Goal: Task Accomplishment & Management: Manage account settings

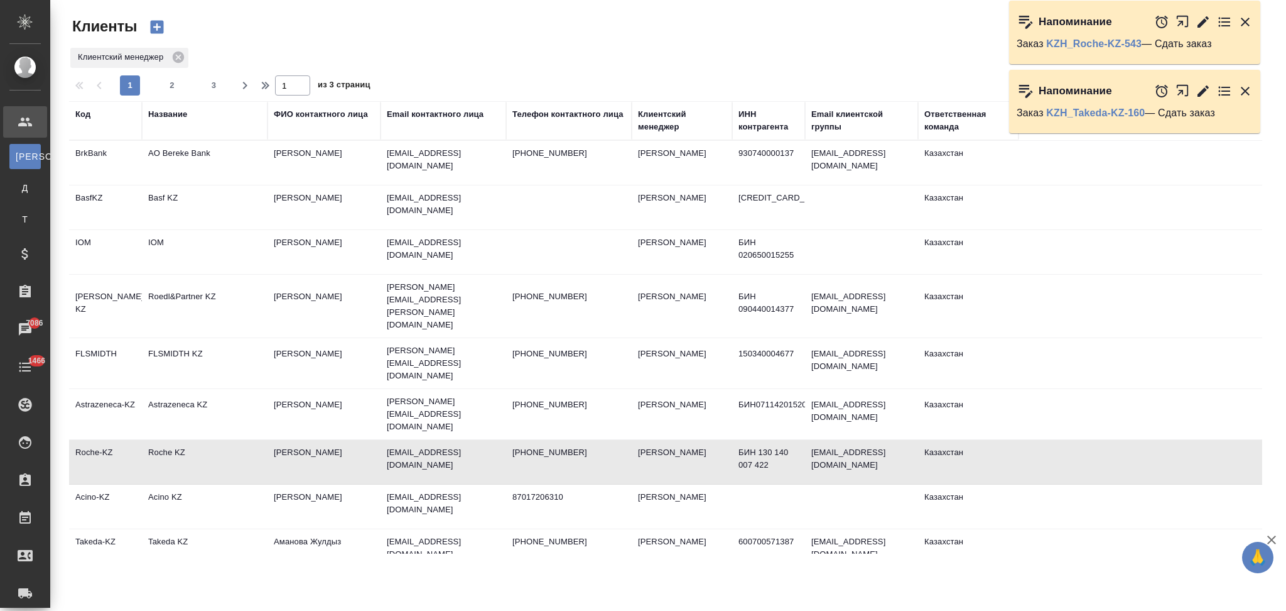
select select "RU"
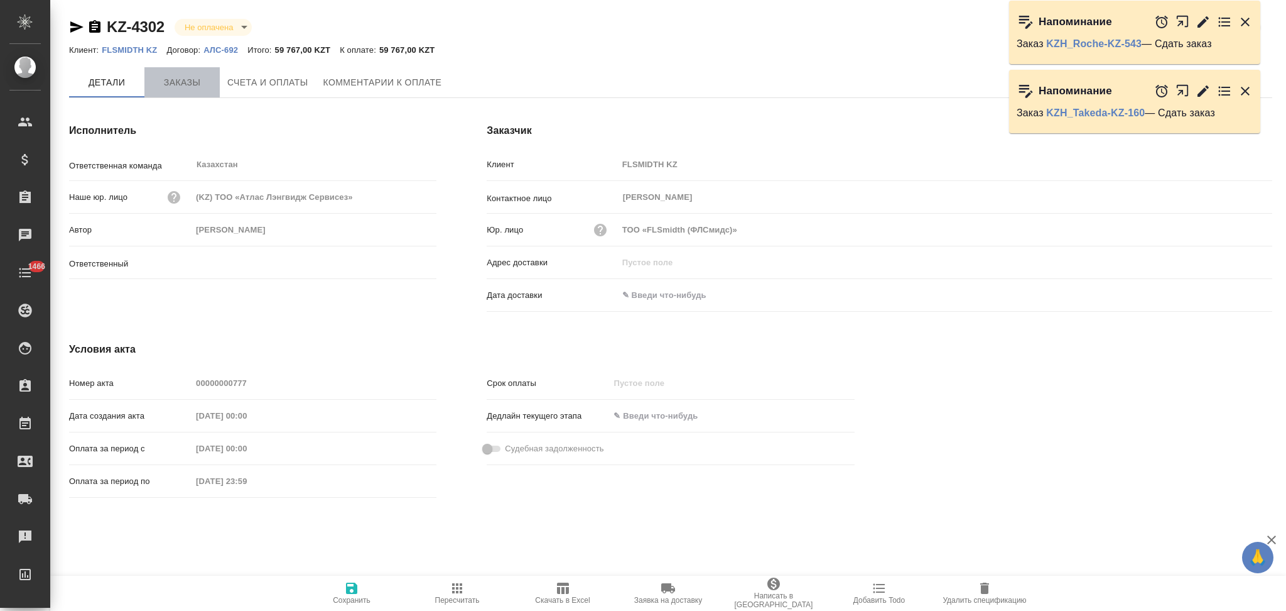
click at [171, 80] on span "Заказы" at bounding box center [182, 83] width 60 height 16
type input "[PERSON_NAME]"
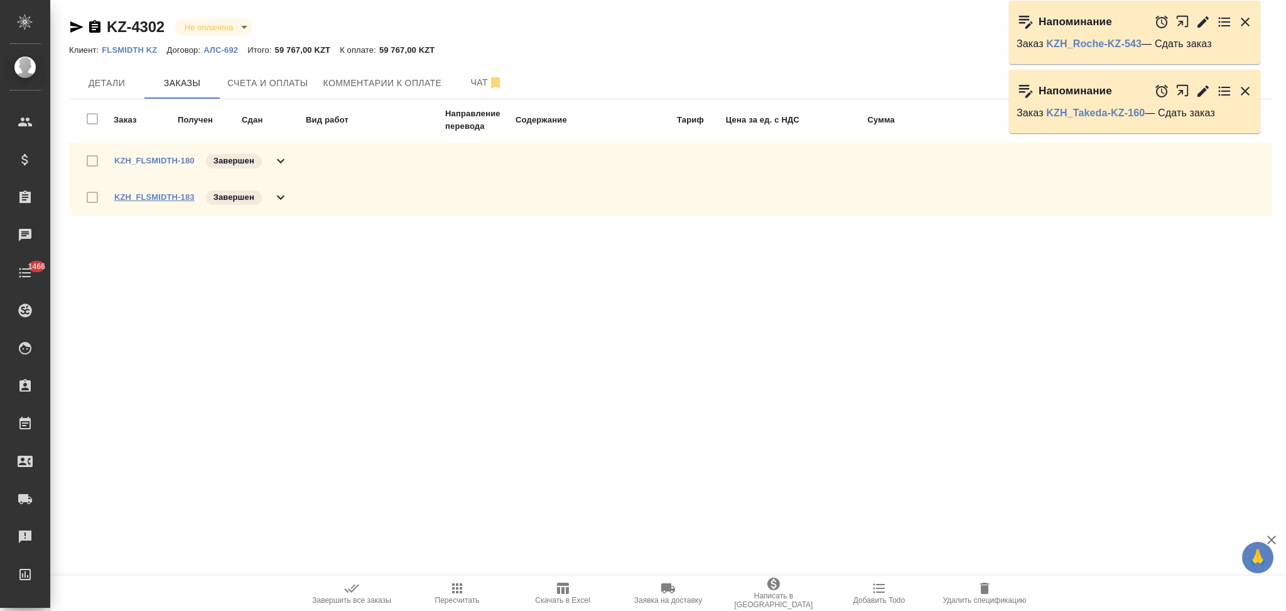
click at [169, 195] on link "KZH_FLSMIDTH-183" at bounding box center [154, 196] width 80 height 9
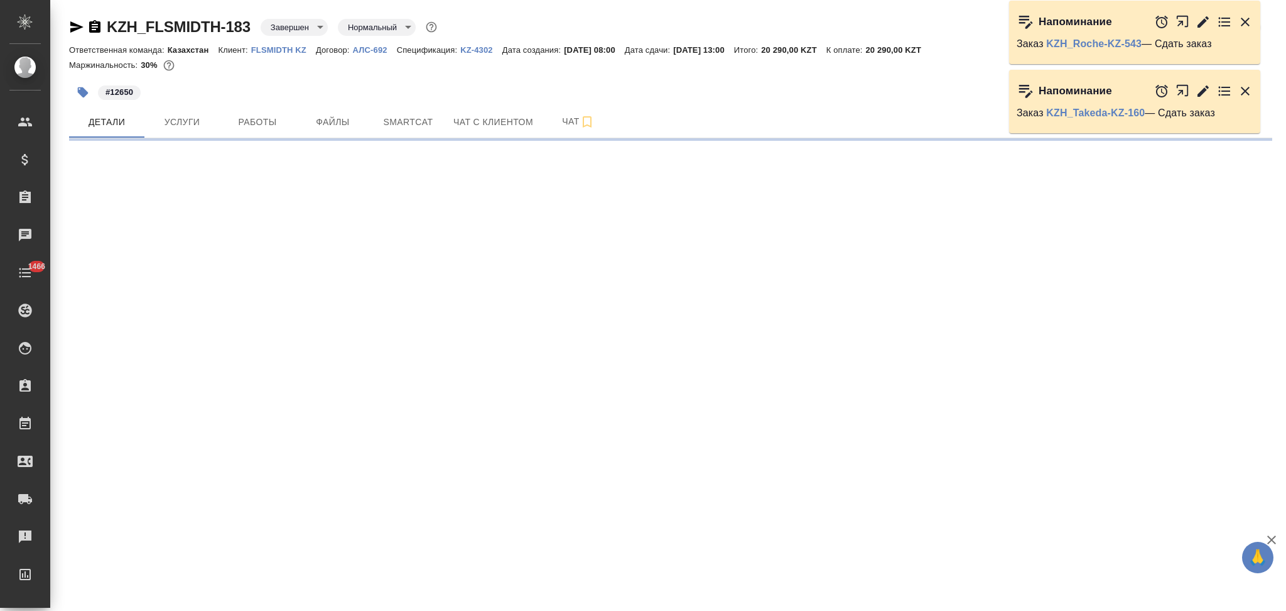
select select "RU"
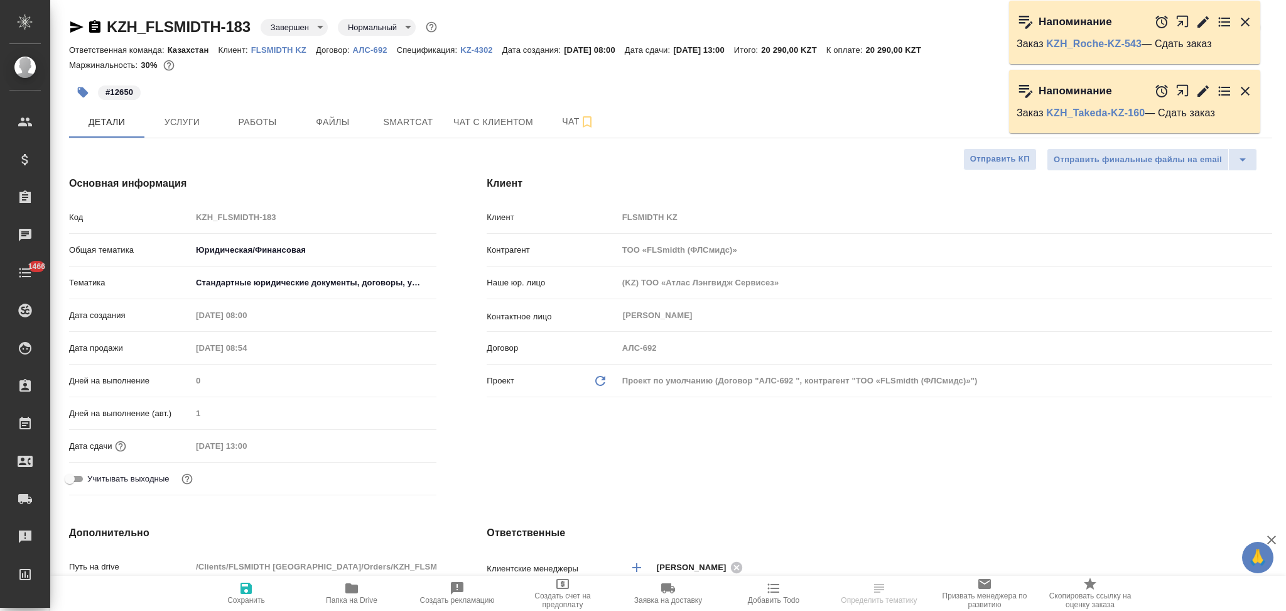
type textarea "x"
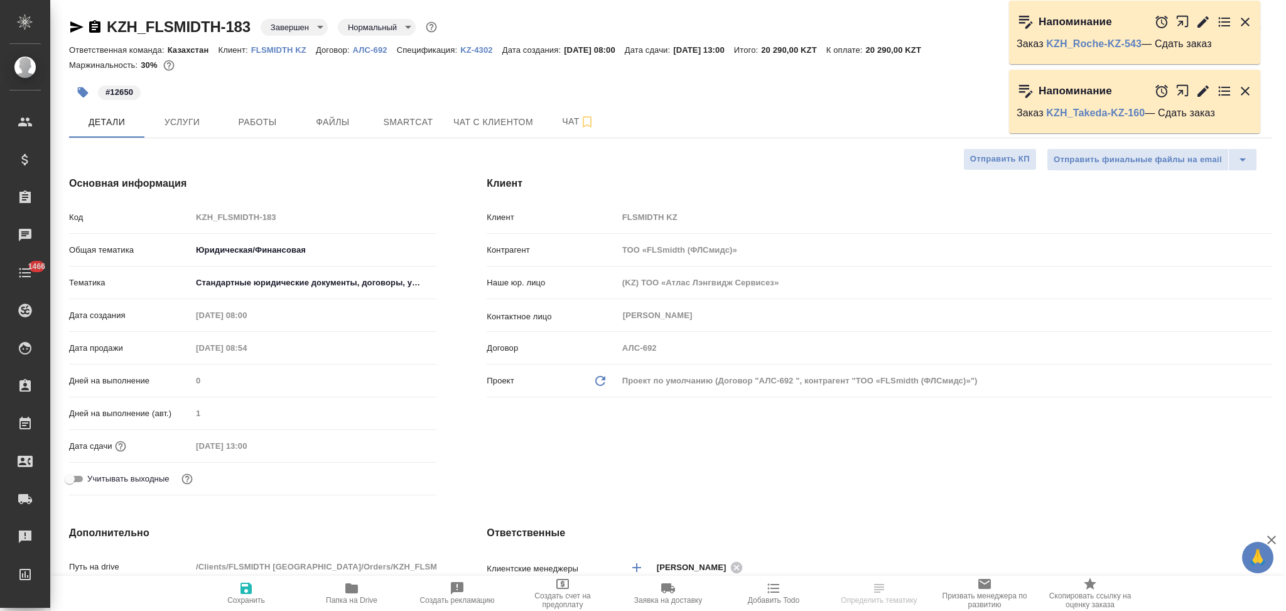
type textarea "x"
click at [92, 29] on icon "button" at bounding box center [94, 26] width 15 height 15
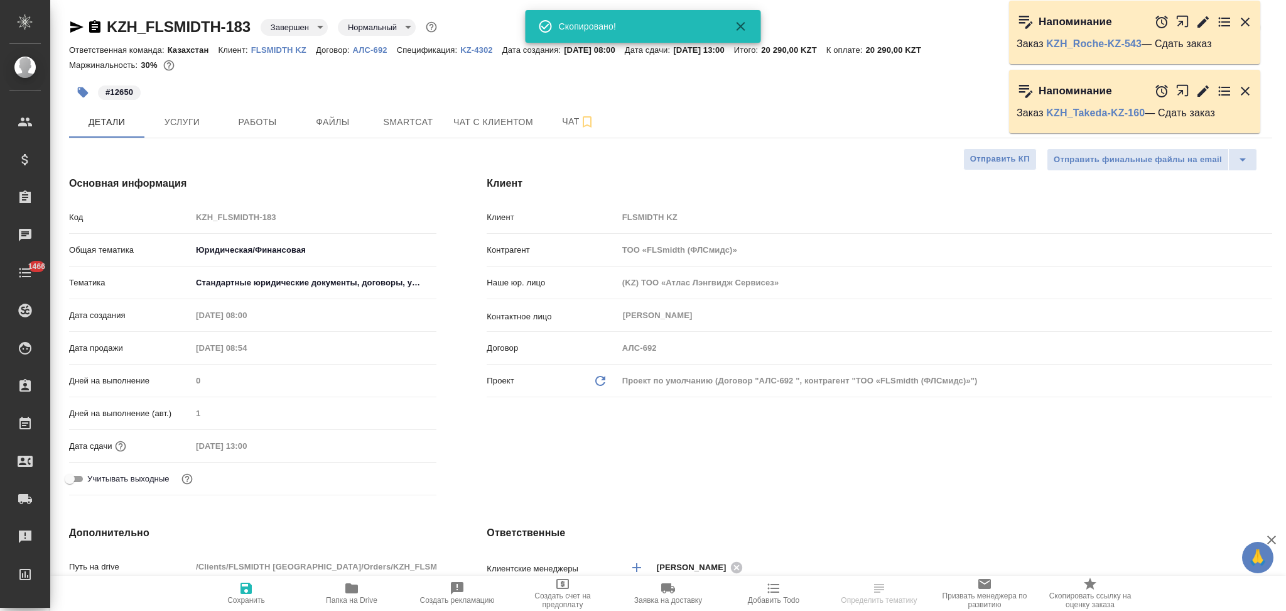
type textarea "x"
select select "RU"
type textarea "x"
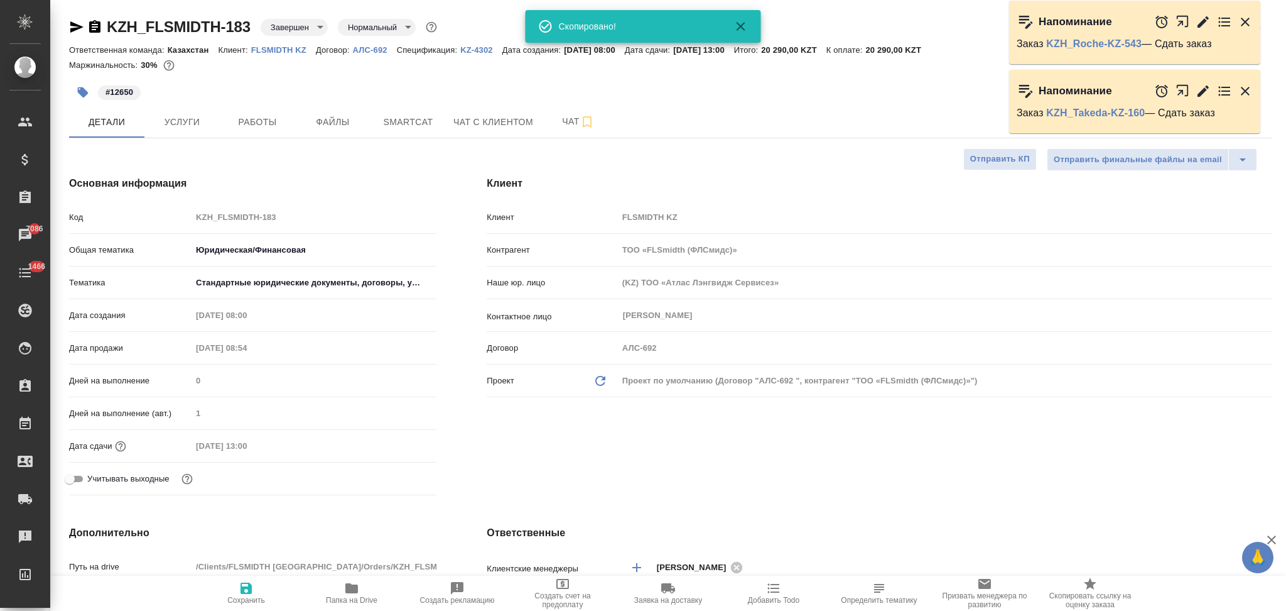
type textarea "x"
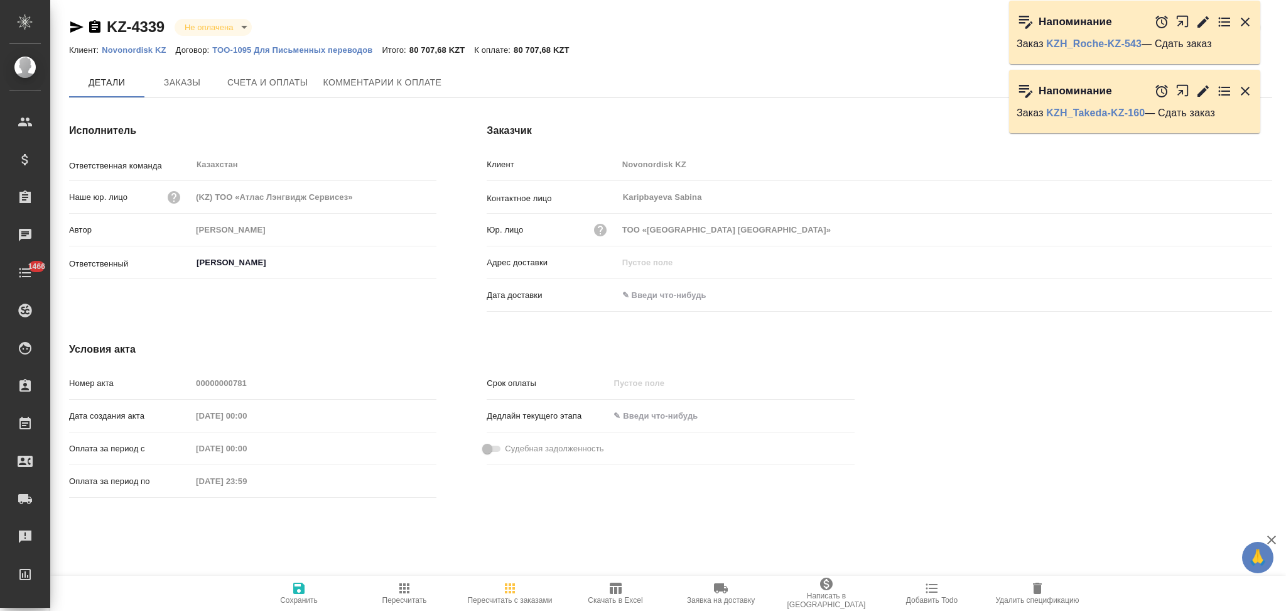
click at [178, 77] on span "Заказы" at bounding box center [182, 83] width 60 height 16
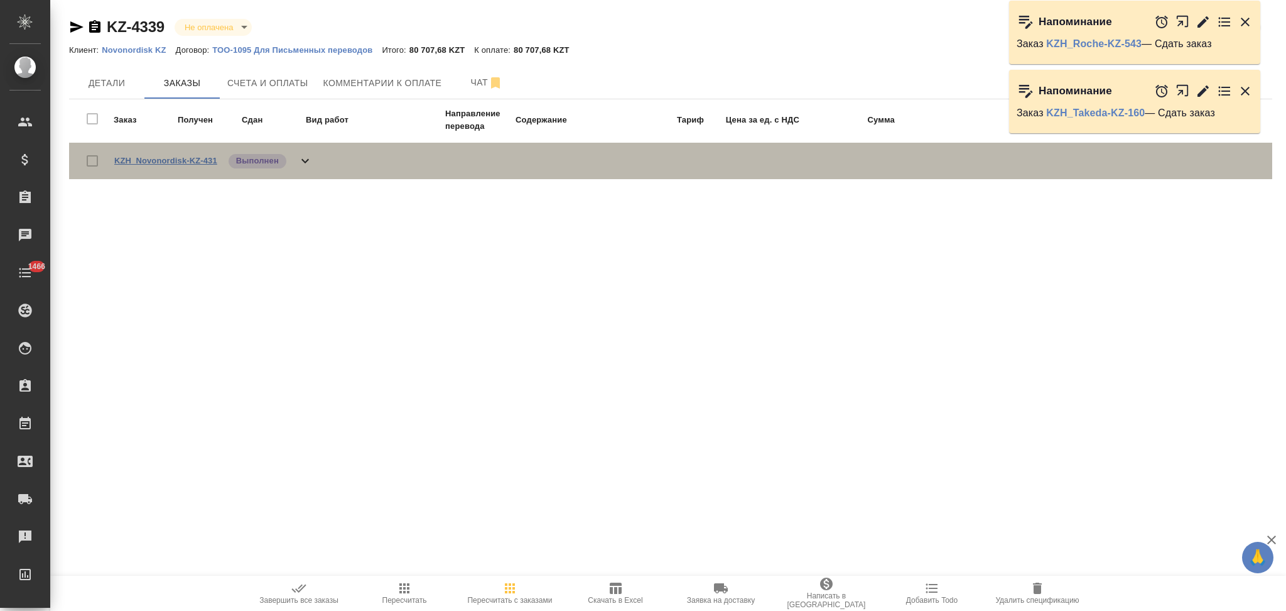
click at [159, 161] on link "KZH_Novonordisk-KZ-431" at bounding box center [165, 160] width 103 height 9
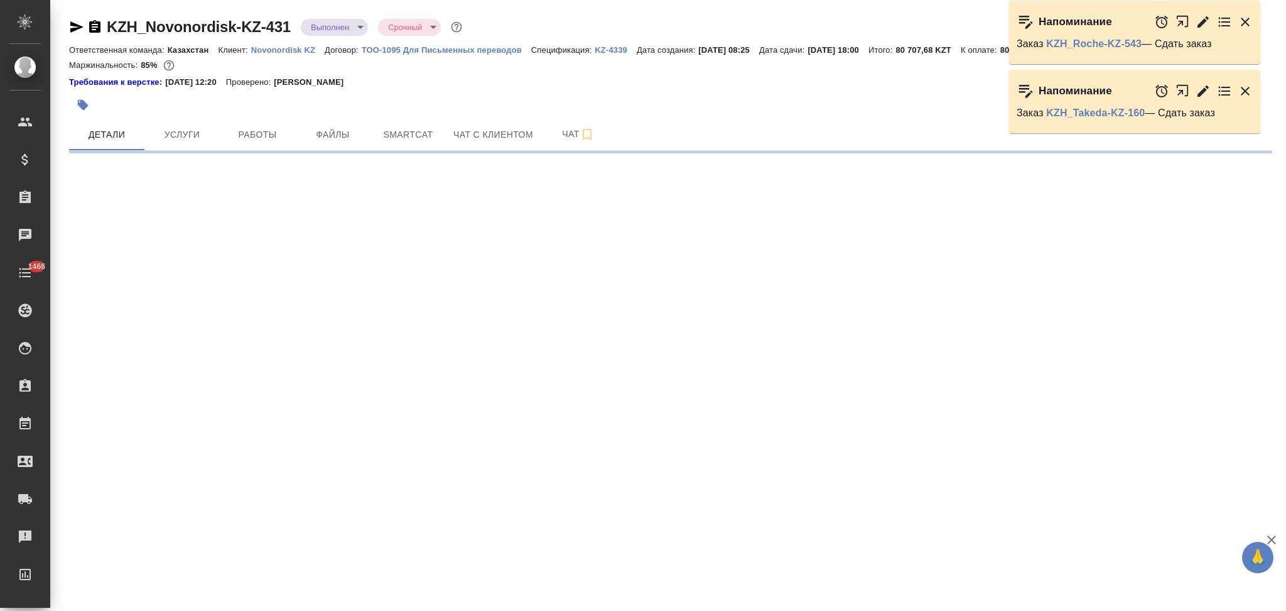
select select "RU"
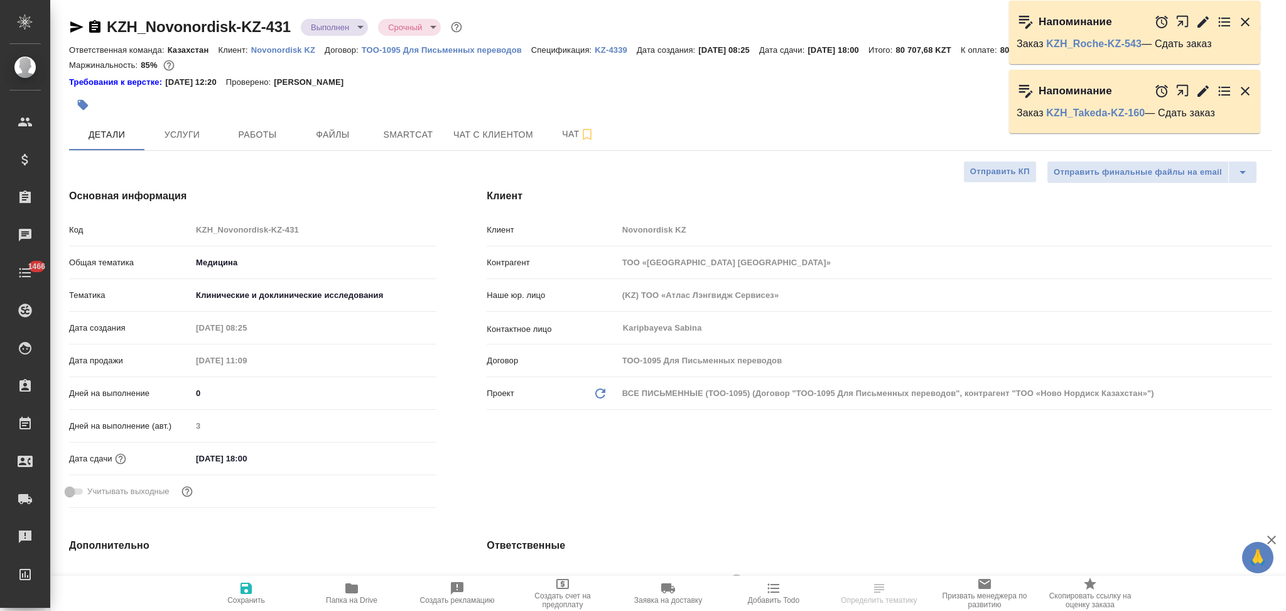
type textarea "x"
click at [175, 233] on div "Код KZH_Novonordisk-KZ-431" at bounding box center [252, 230] width 367 height 22
type textarea "x"
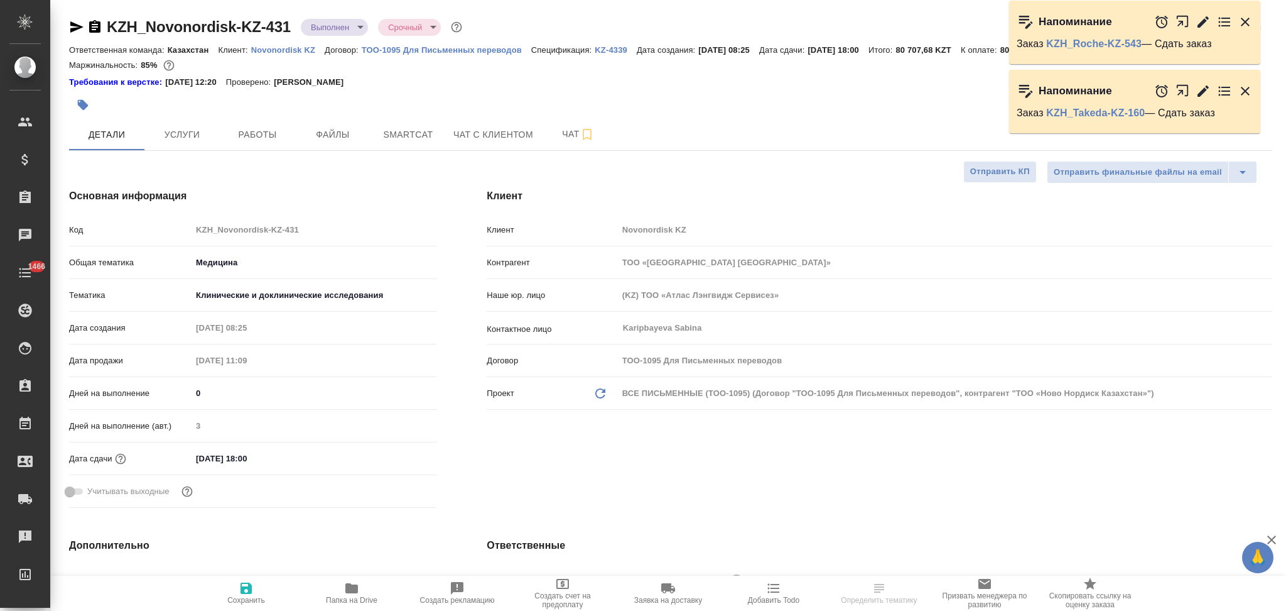
type textarea "x"
select select "RU"
type textarea "x"
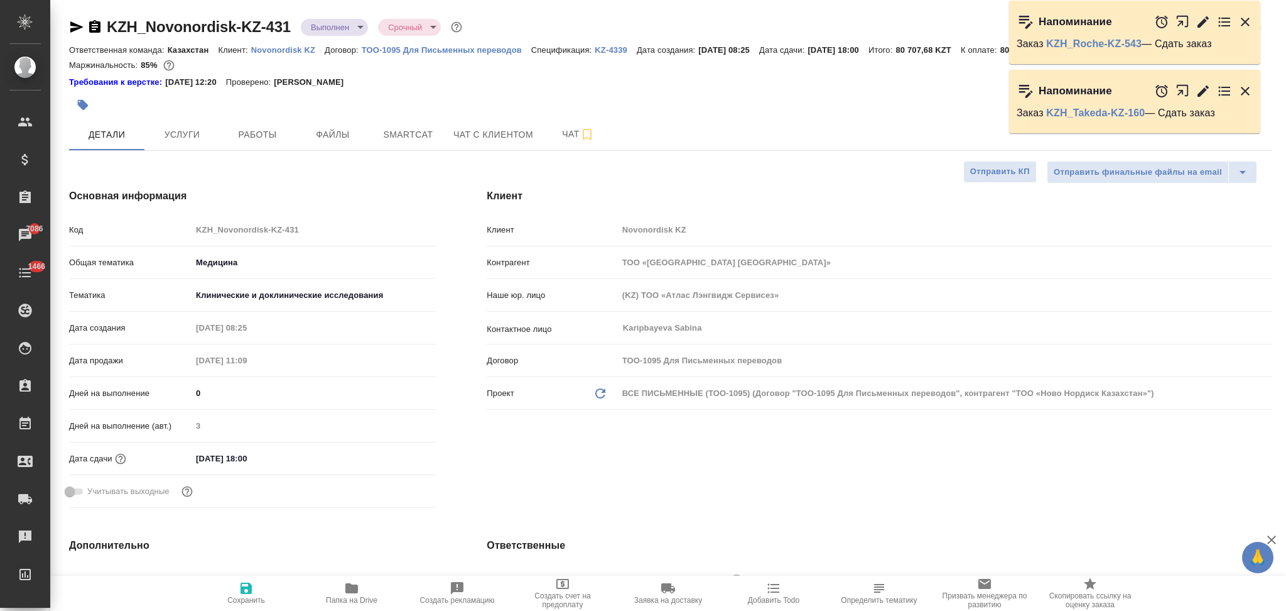
type textarea "x"
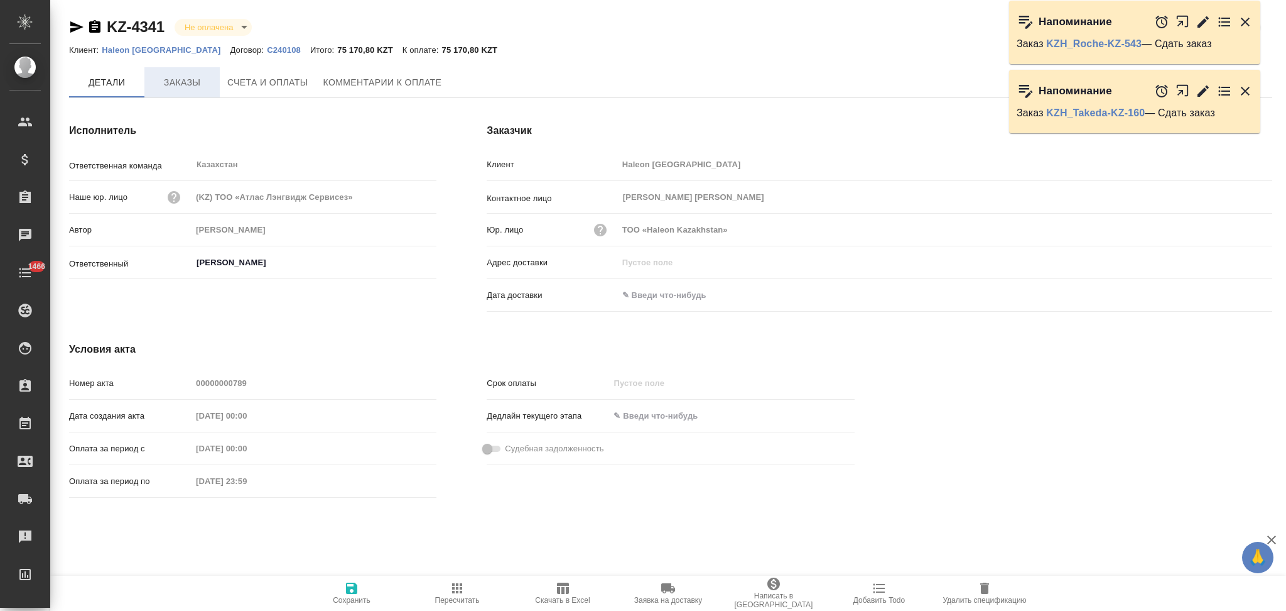
click at [181, 80] on span "Заказы" at bounding box center [182, 83] width 60 height 16
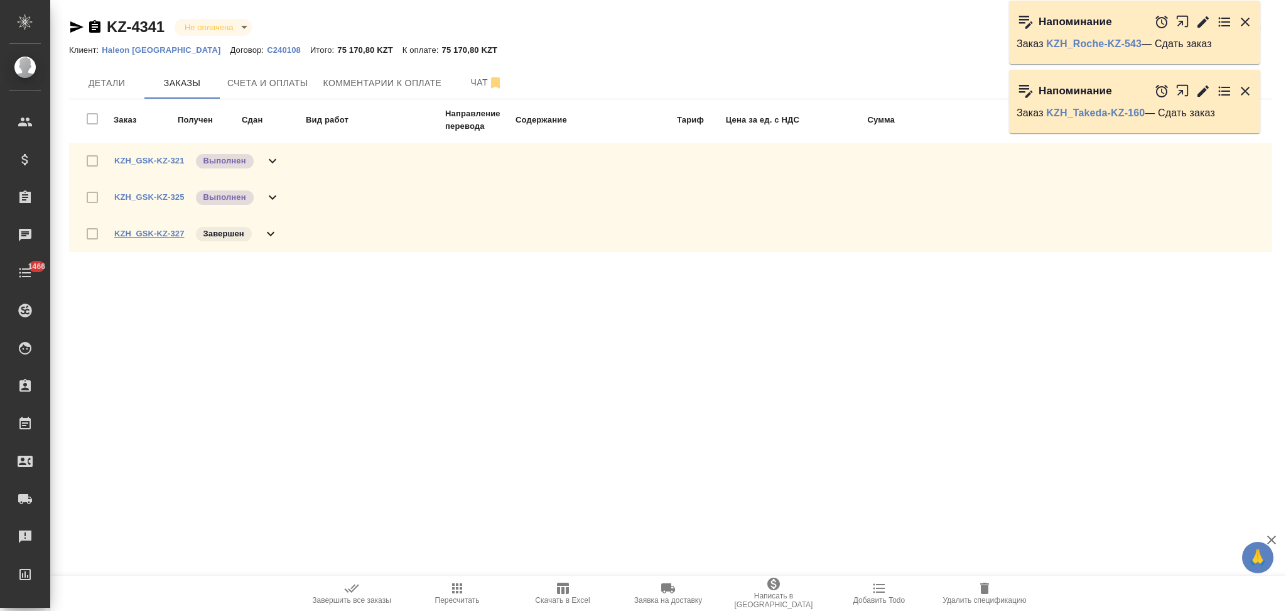
click at [154, 231] on link "KZH_GSK-KZ-327" at bounding box center [149, 233] width 70 height 9
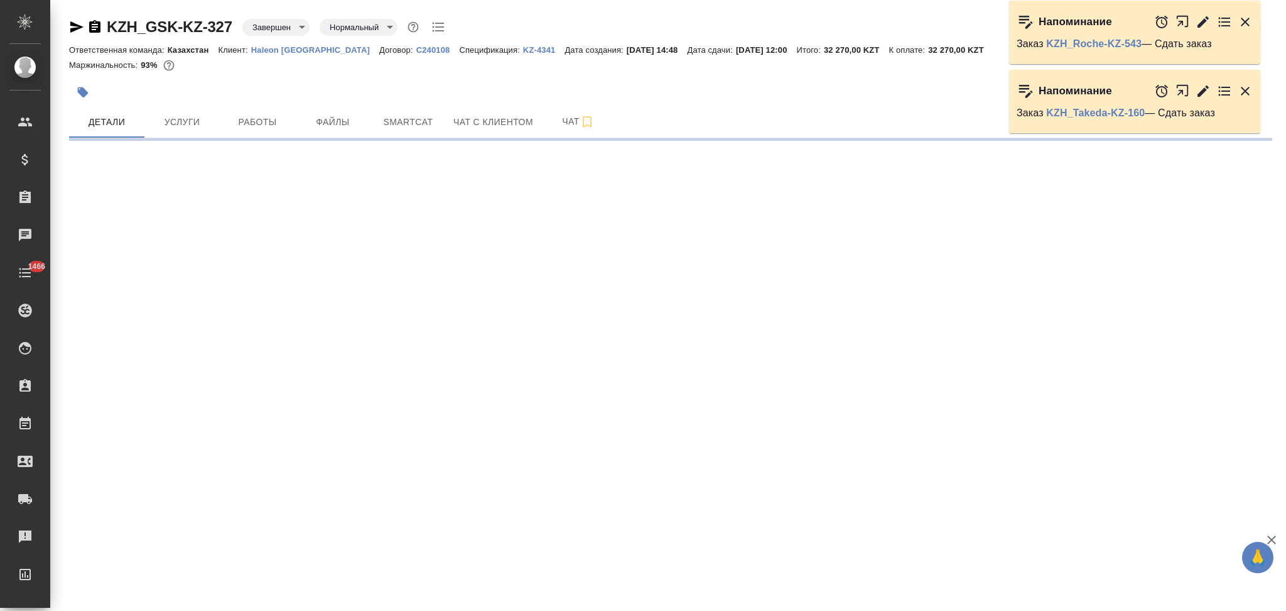
select select "RU"
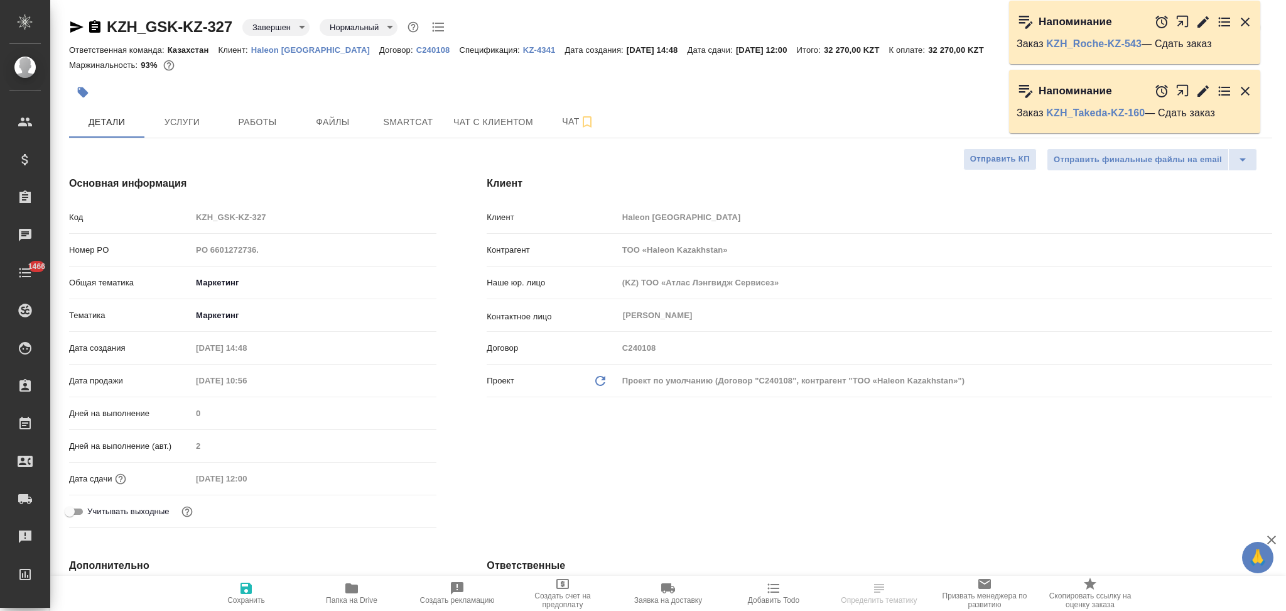
type textarea "x"
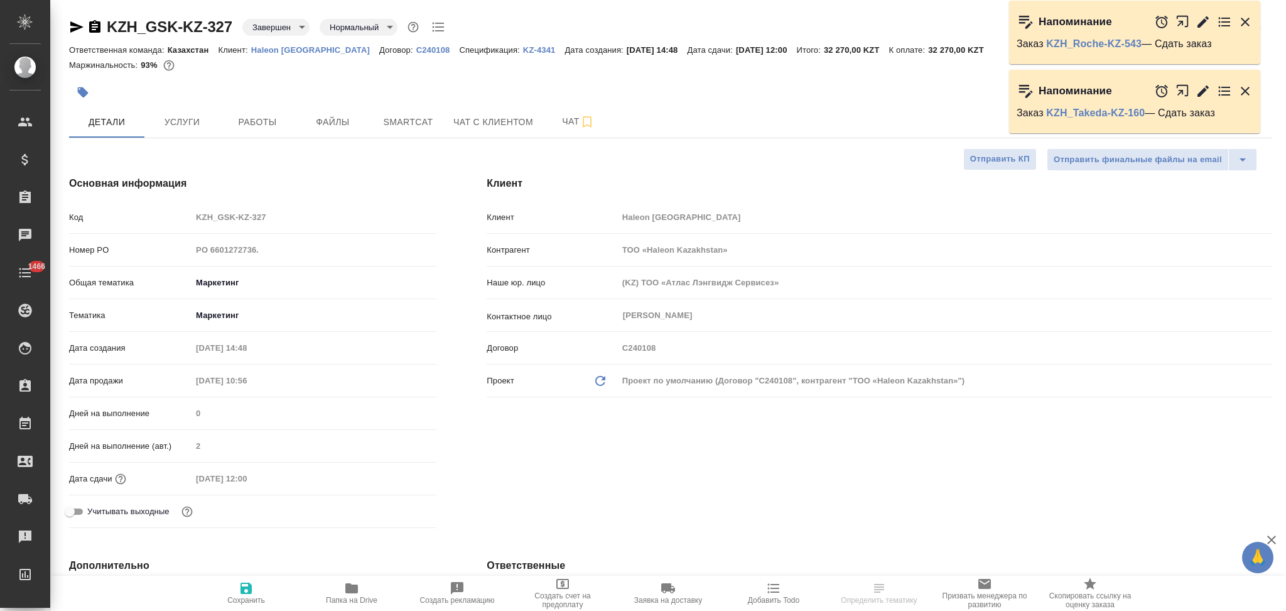
type textarea "x"
click at [94, 21] on icon "button" at bounding box center [94, 26] width 11 height 13
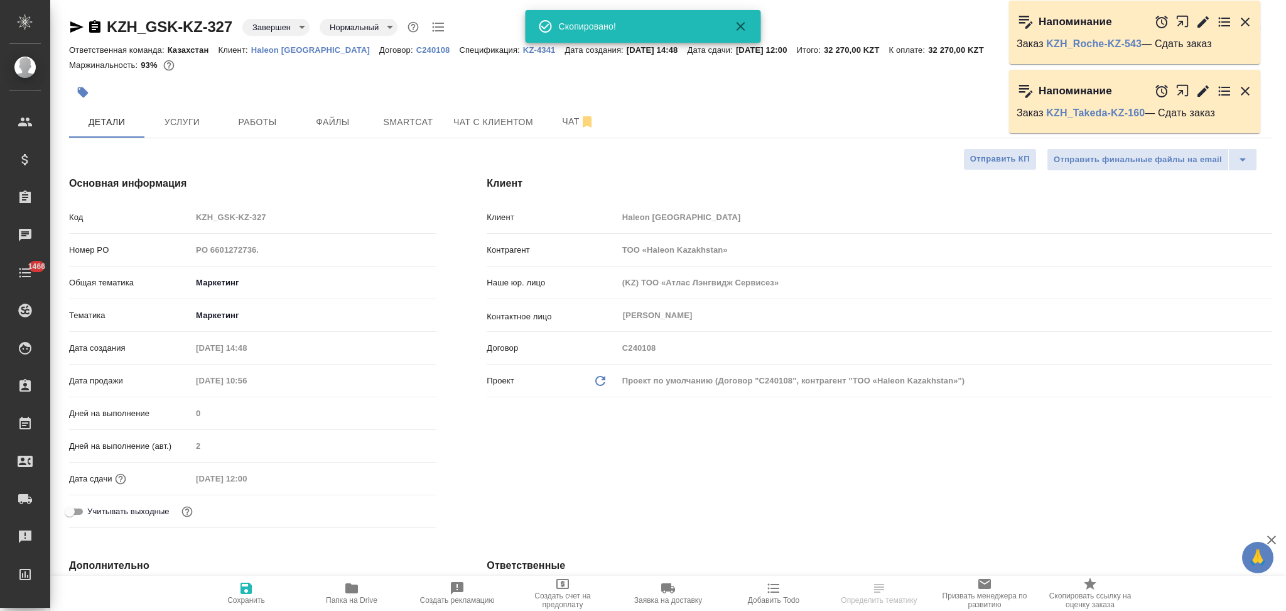
type textarea "x"
select select "RU"
type textarea "x"
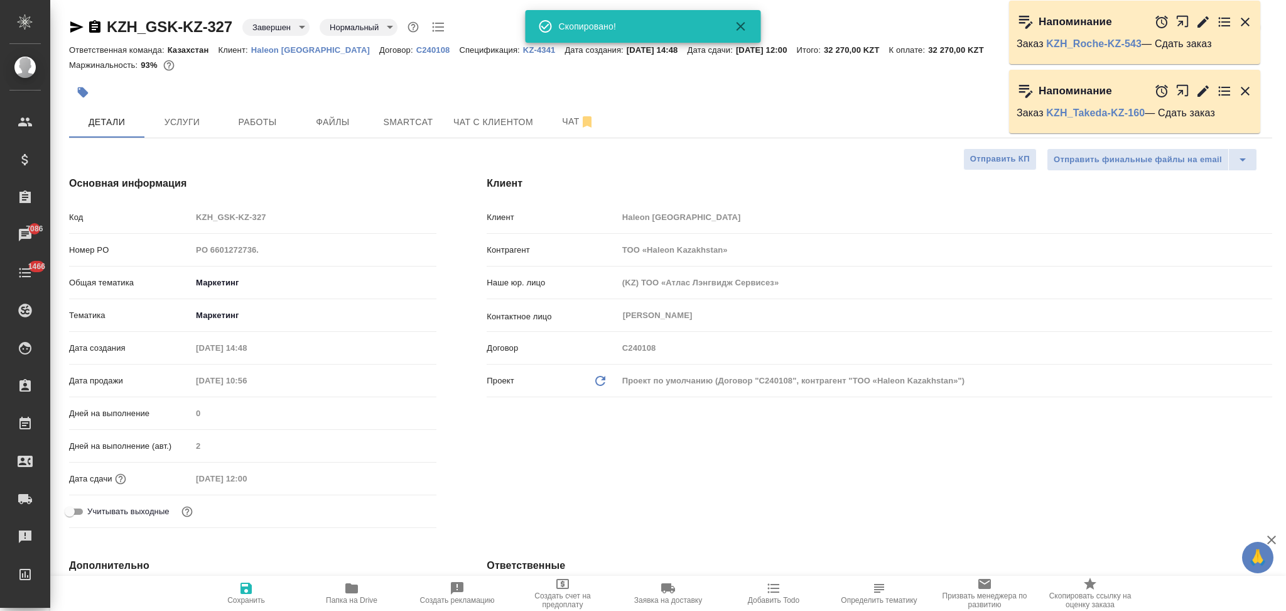
type textarea "x"
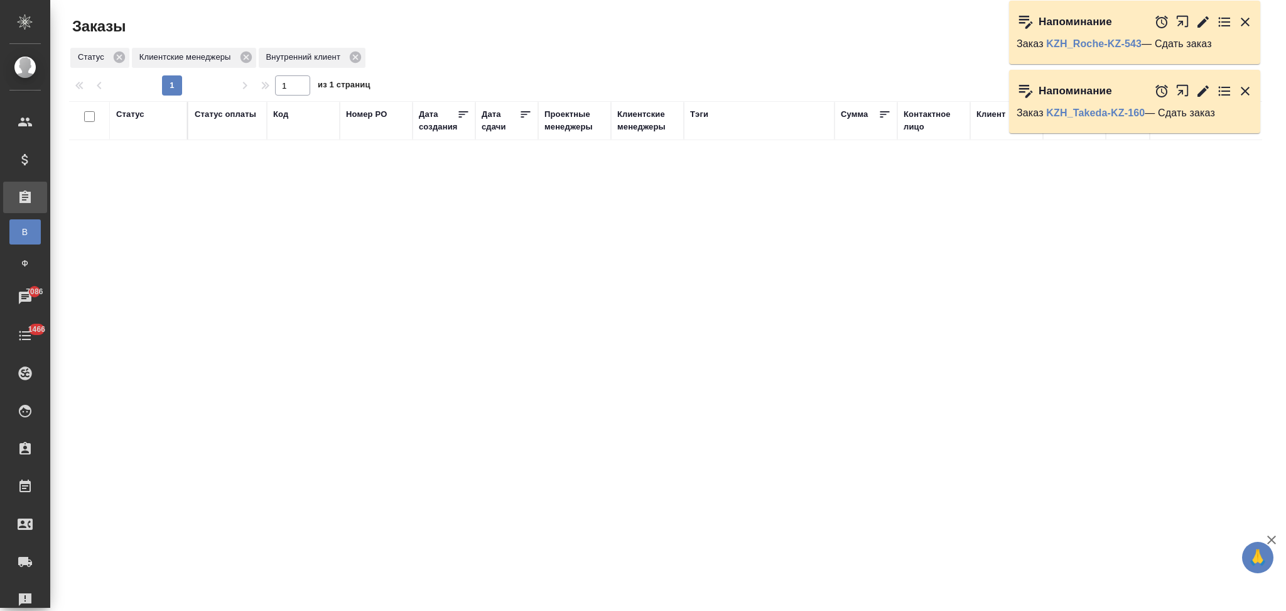
click at [1243, 89] on icon "button" at bounding box center [1245, 91] width 9 height 9
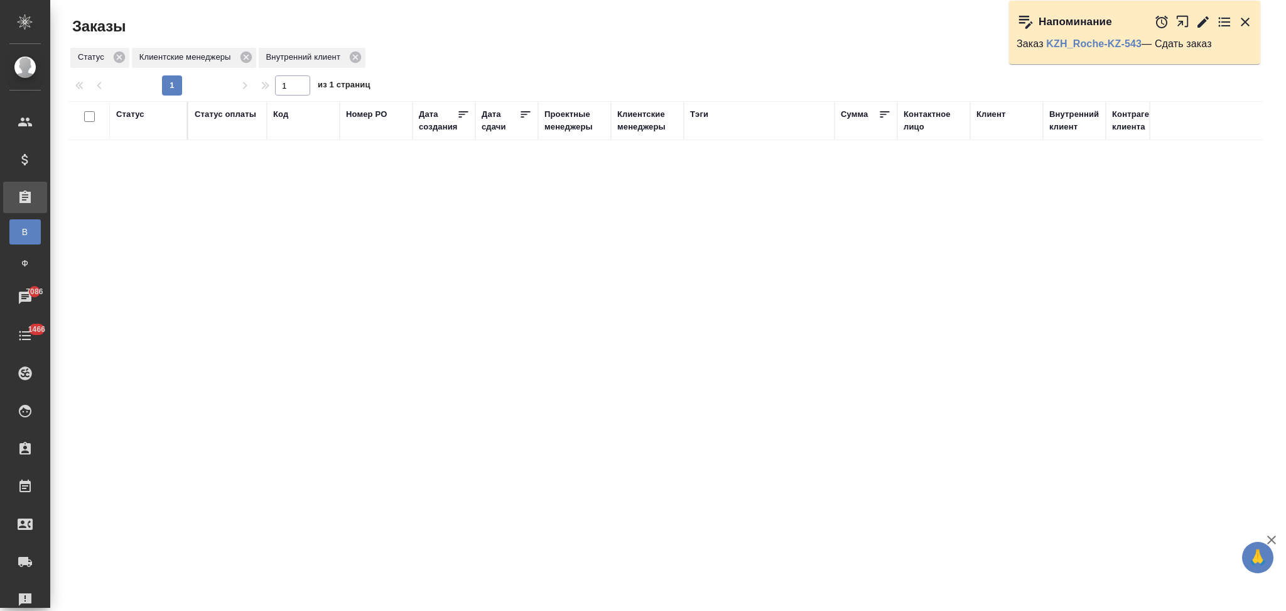
click at [1249, 23] on icon "button" at bounding box center [1245, 21] width 15 height 15
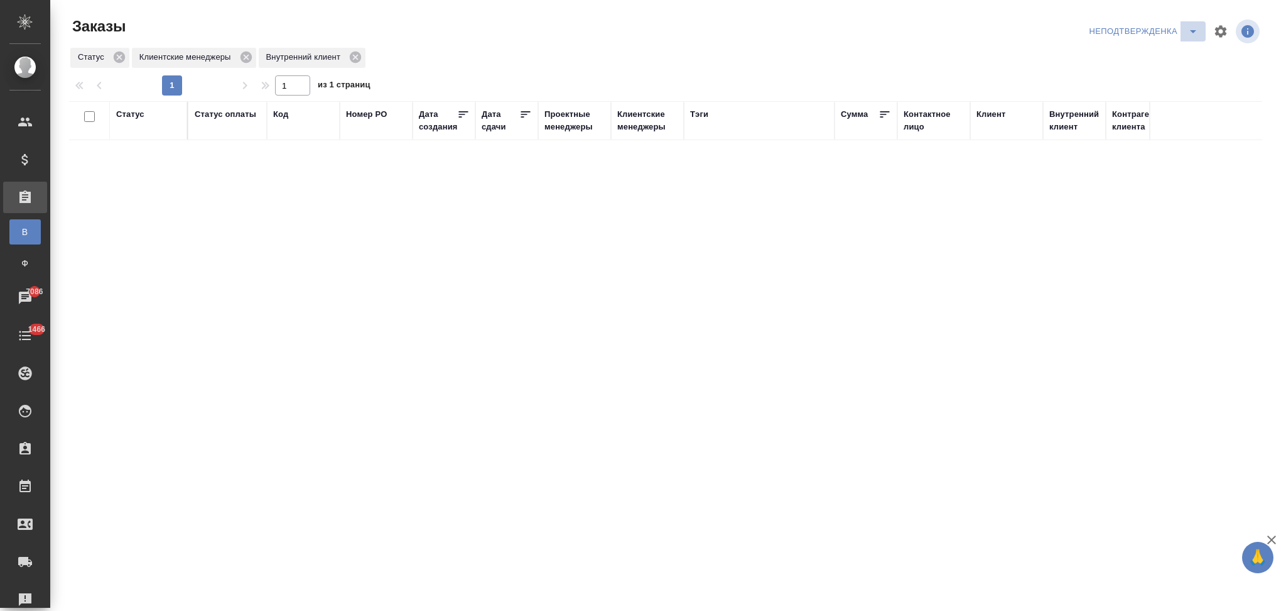
click at [1193, 33] on icon "split button" at bounding box center [1193, 31] width 15 height 15
click at [1136, 57] on li "Подтвержден" at bounding box center [1146, 56] width 119 height 20
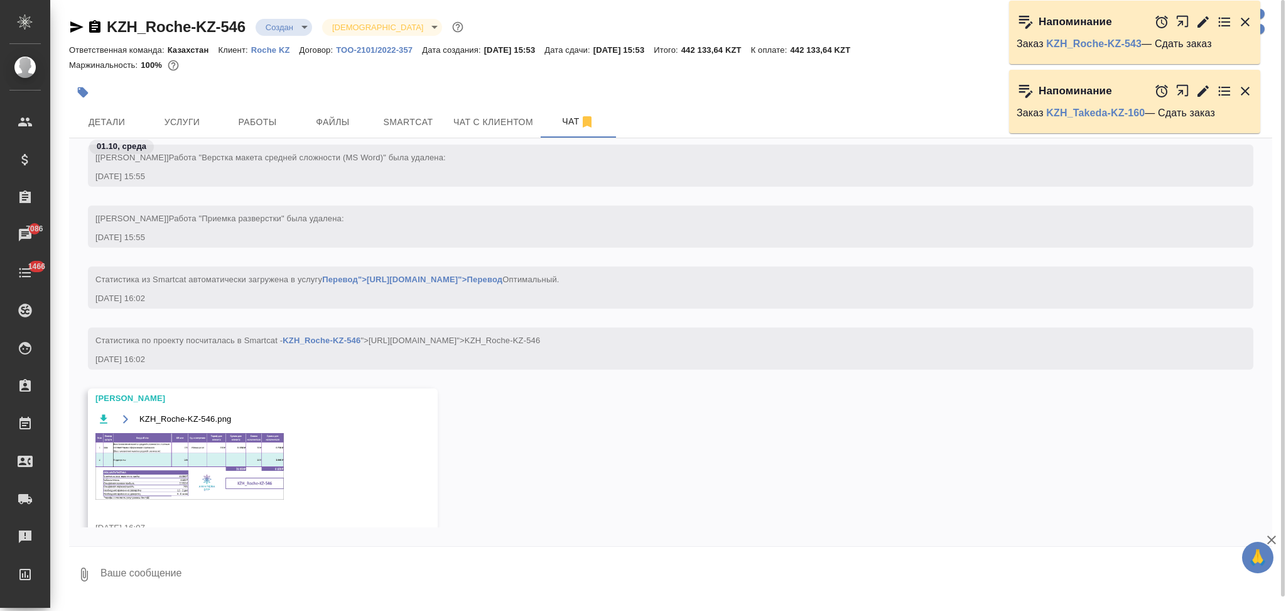
scroll to position [594, 0]
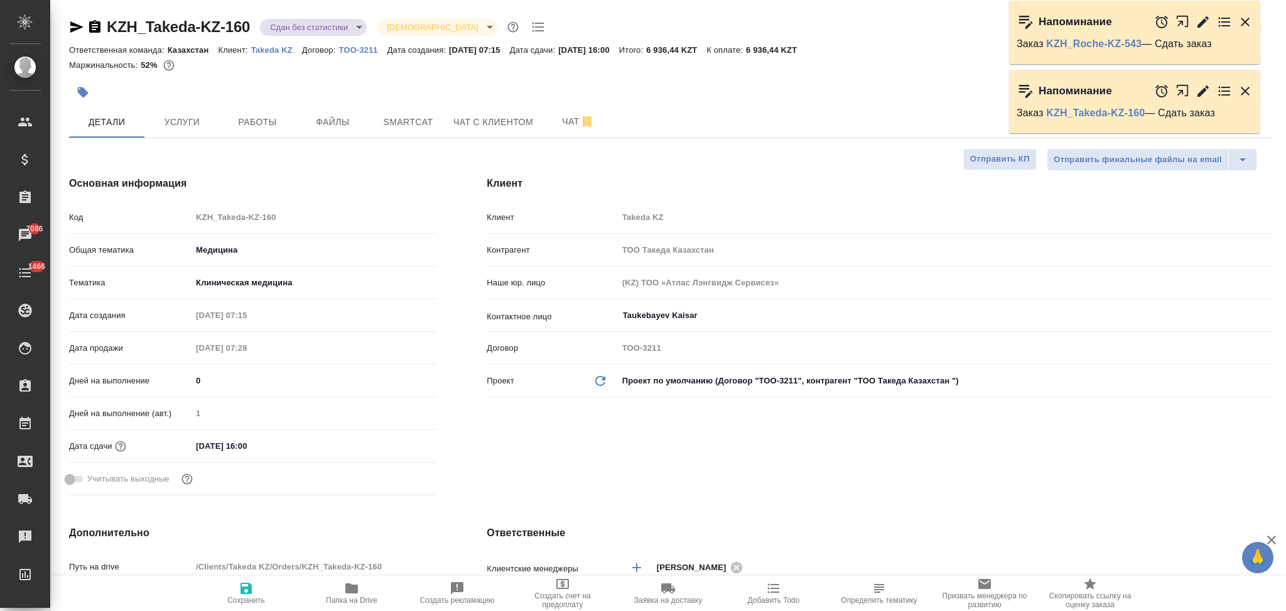
select select "RU"
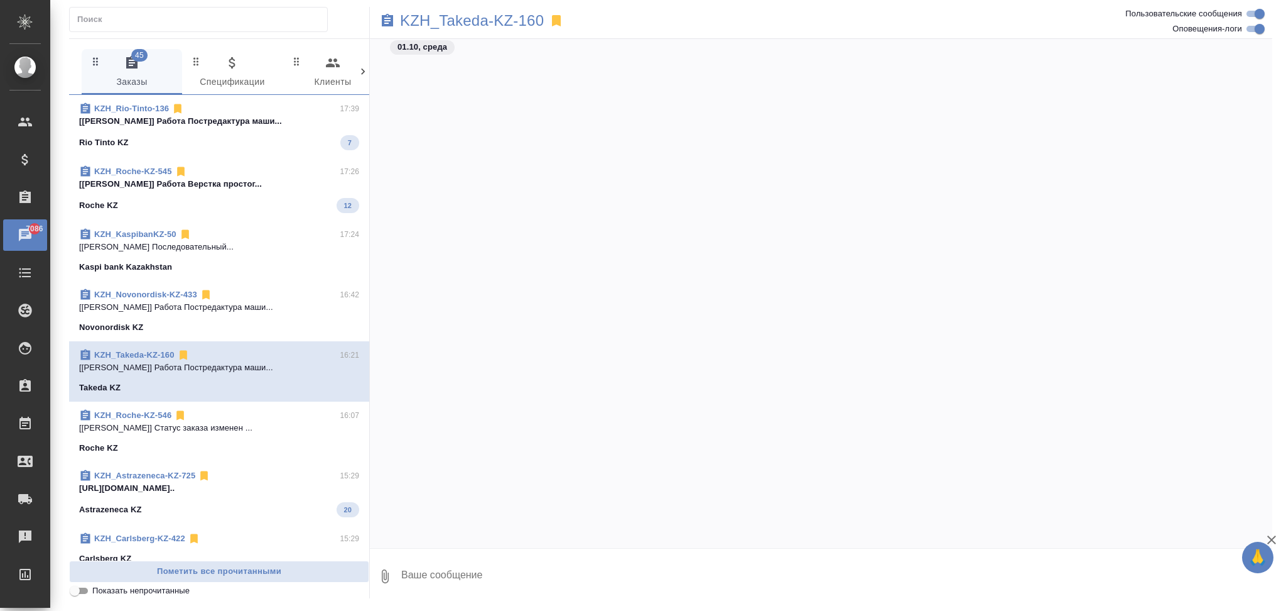
scroll to position [1289, 0]
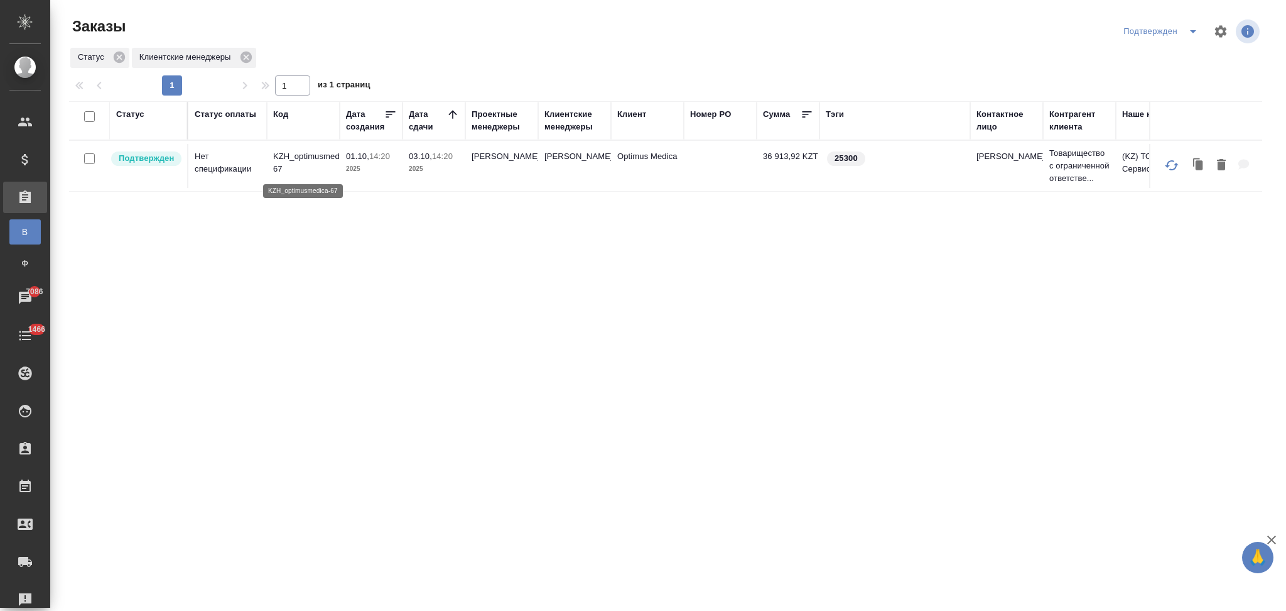
click at [325, 156] on p "KZH_optimusmedica-67" at bounding box center [303, 162] width 60 height 25
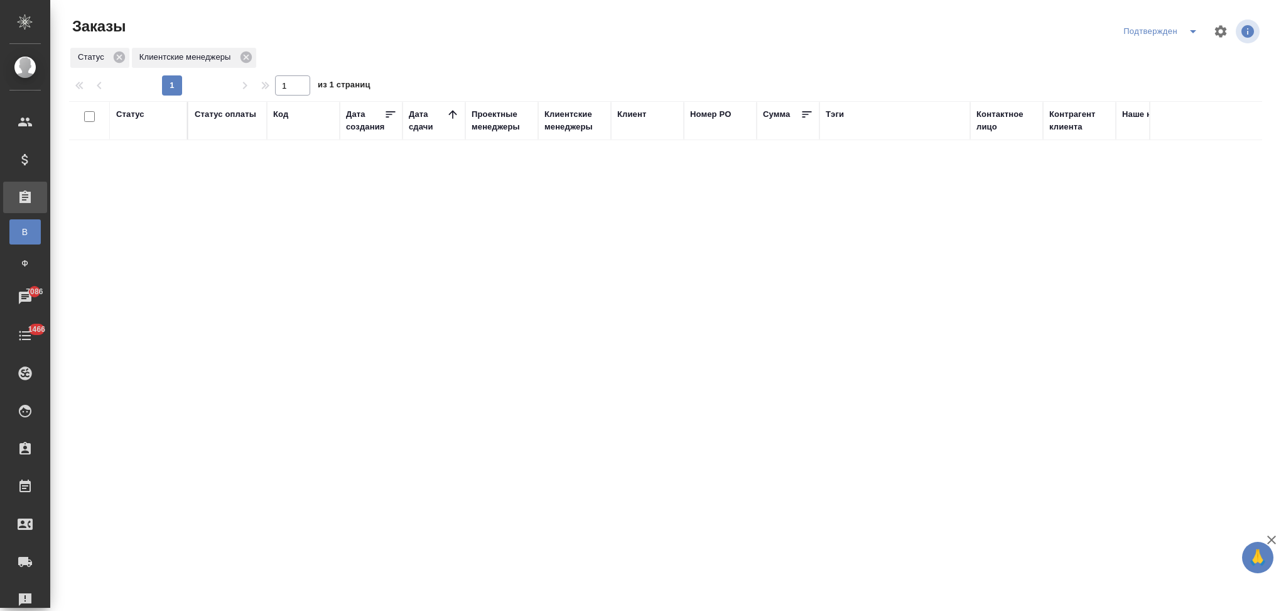
click at [1194, 30] on icon "split button" at bounding box center [1193, 31] width 15 height 15
click at [1128, 74] on li "Я КМ" at bounding box center [1163, 77] width 109 height 20
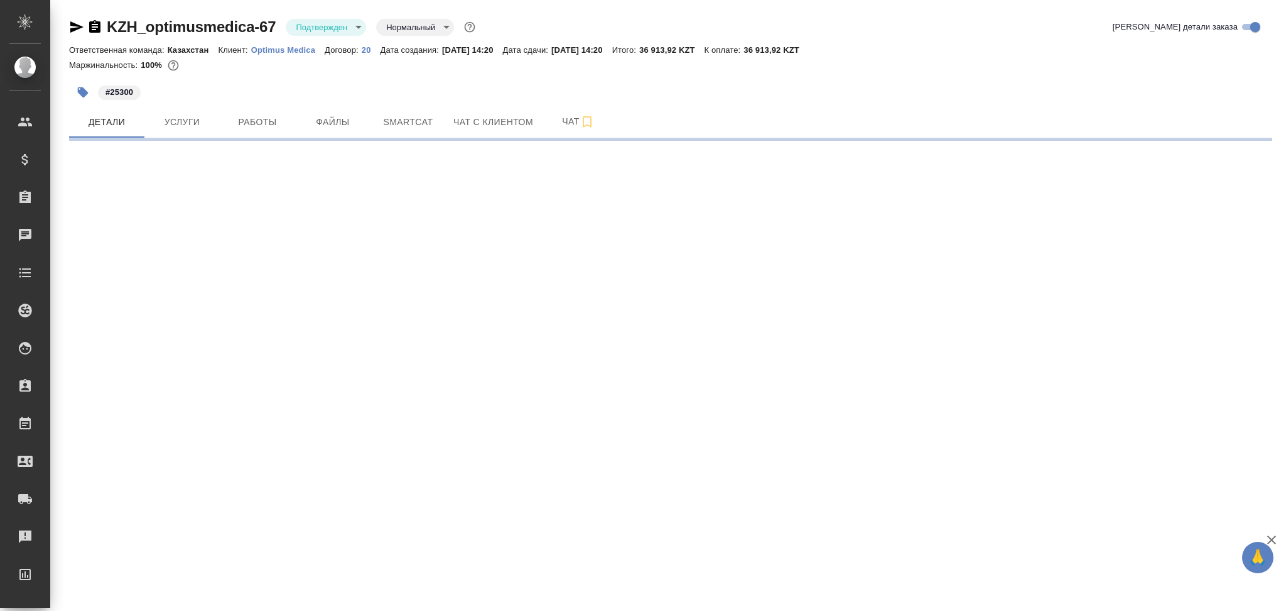
select select "RU"
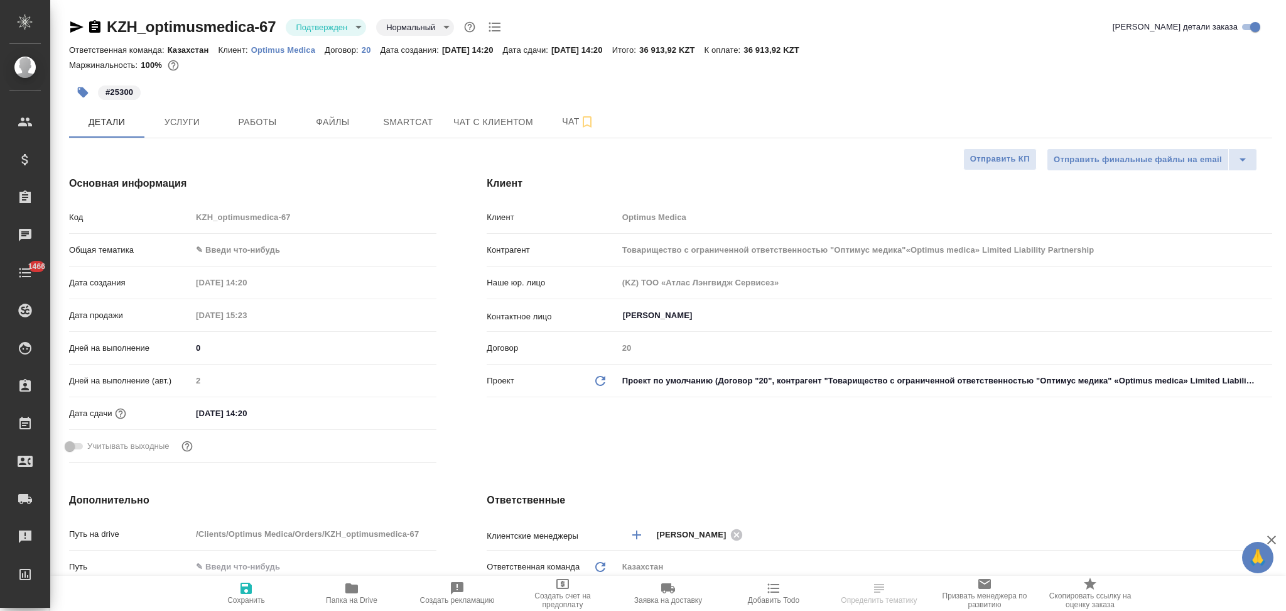
type textarea "x"
type input "Товарищество с ограниченной ответственностью "Оптимус медика"«Optimus medica» L…"
type textarea "x"
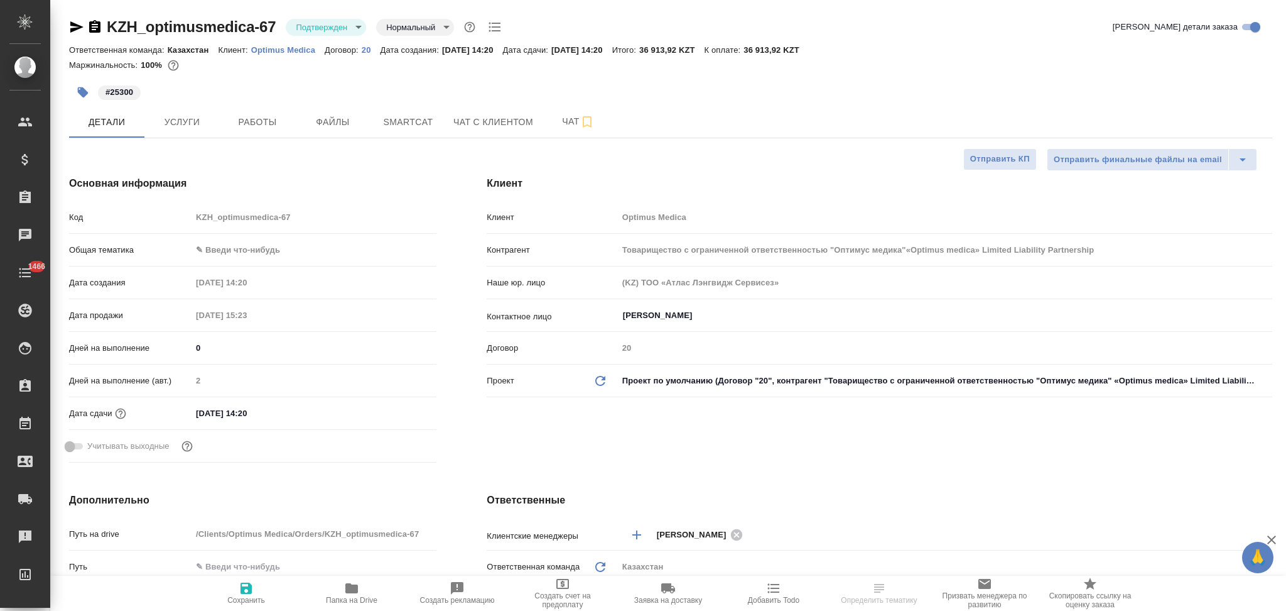
type textarea "x"
click at [325, 35] on body "🙏 .cls-1 fill:#fff; AWATERA Aslanukova Sati Клиенты Спецификации Заказы Чаты 14…" at bounding box center [643, 305] width 1286 height 611
type input "Товарищество с ограниченной ответственностью "Оптимус медика"«Optimus medica» L…"
type textarea "x"
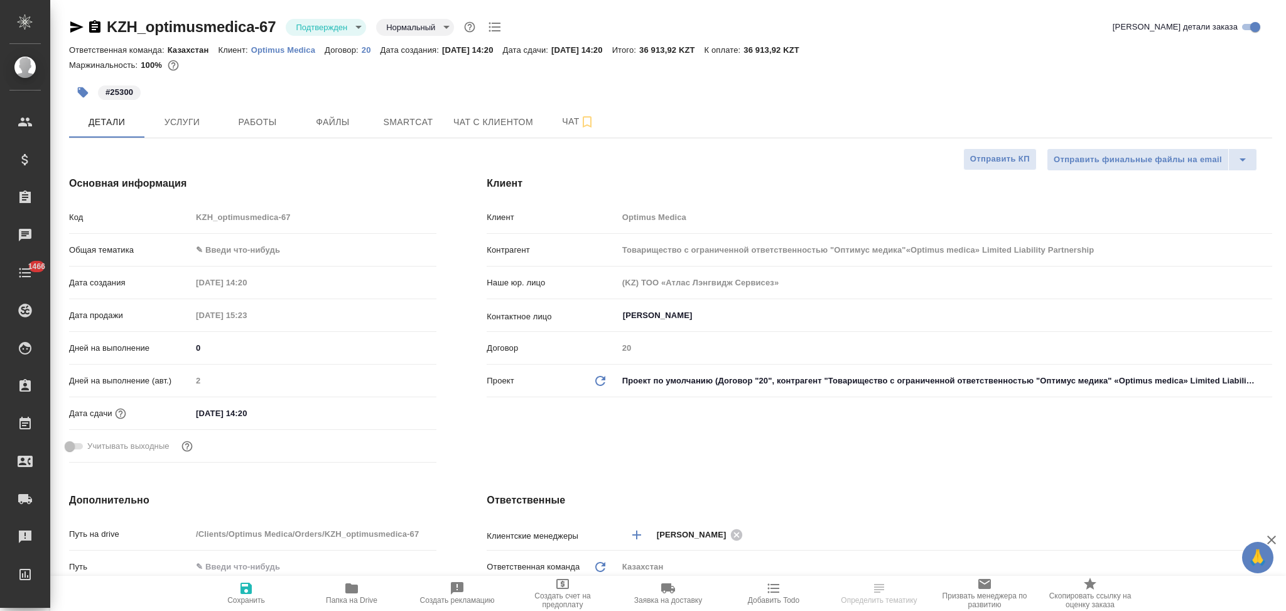
type textarea "x"
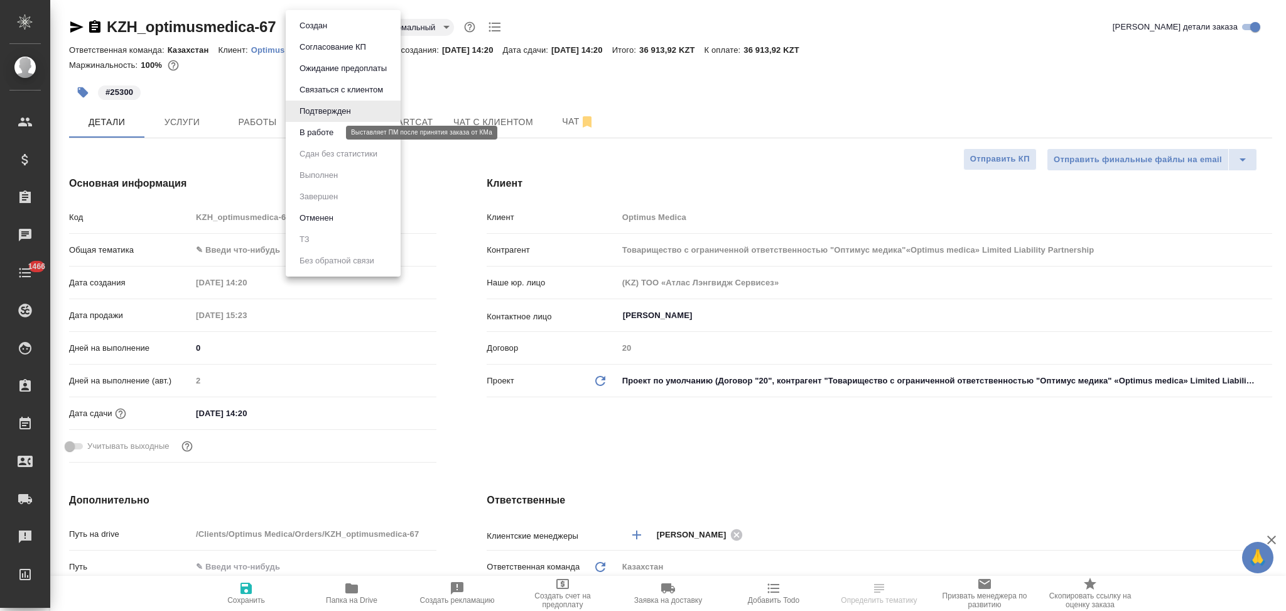
click at [317, 130] on button "В работе" at bounding box center [316, 133] width 41 height 14
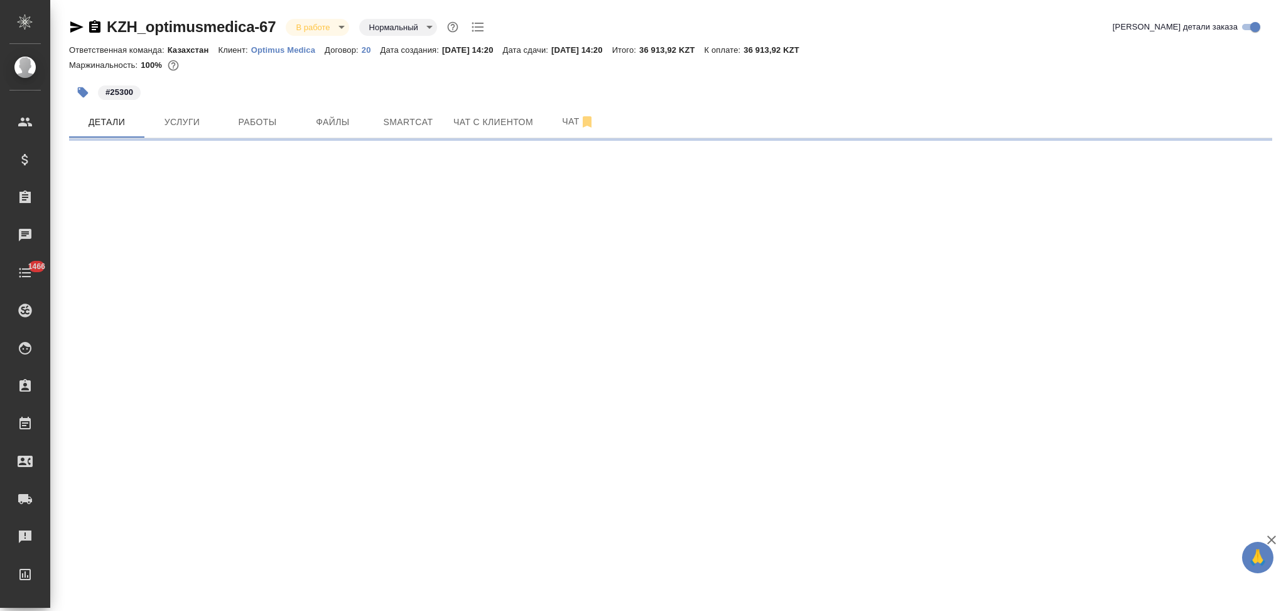
select select "RU"
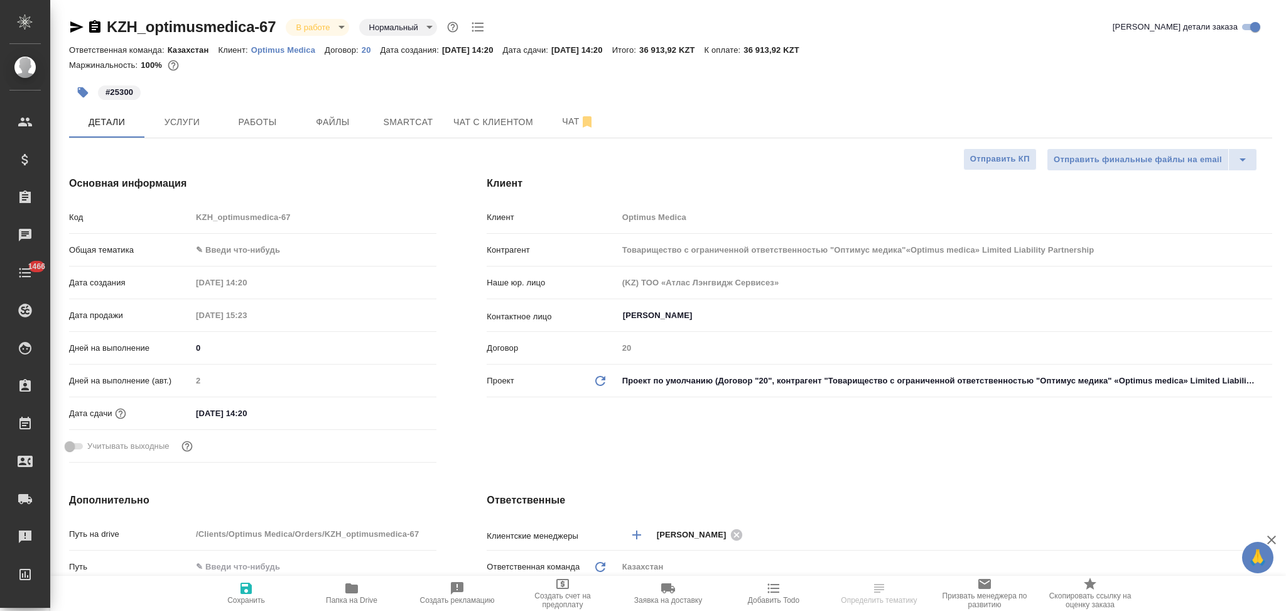
type textarea "x"
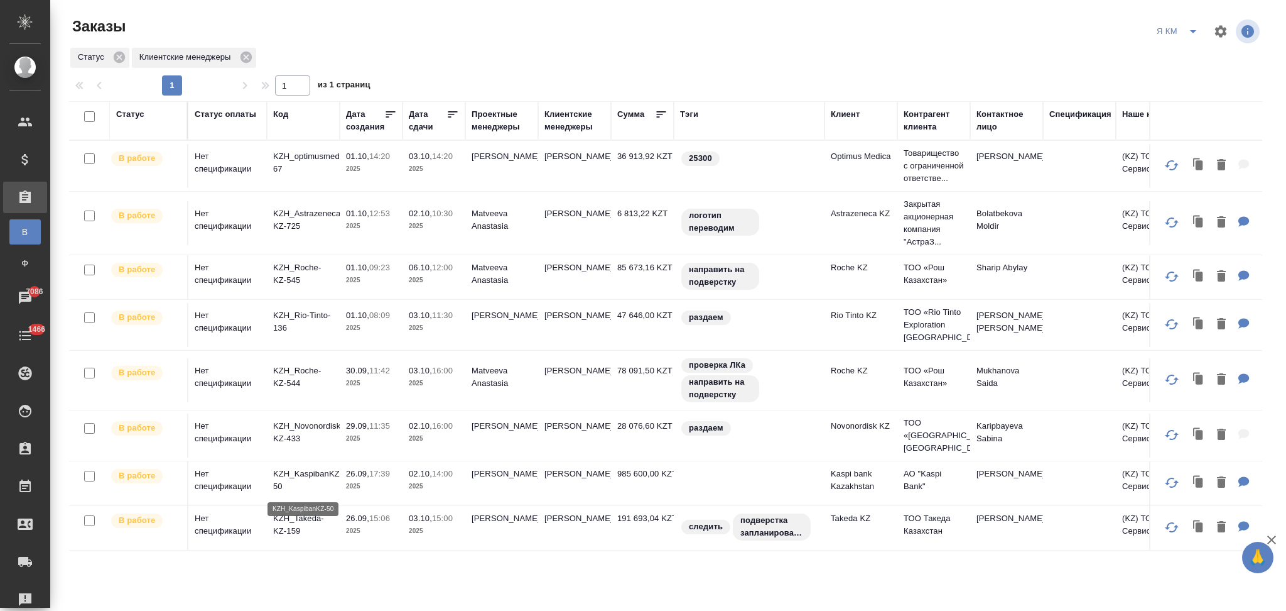
click at [309, 476] on p "KZH_KaspibanKZ-50" at bounding box center [303, 479] width 60 height 25
click at [317, 472] on p "KZH_KaspibanKZ-50" at bounding box center [303, 479] width 60 height 25
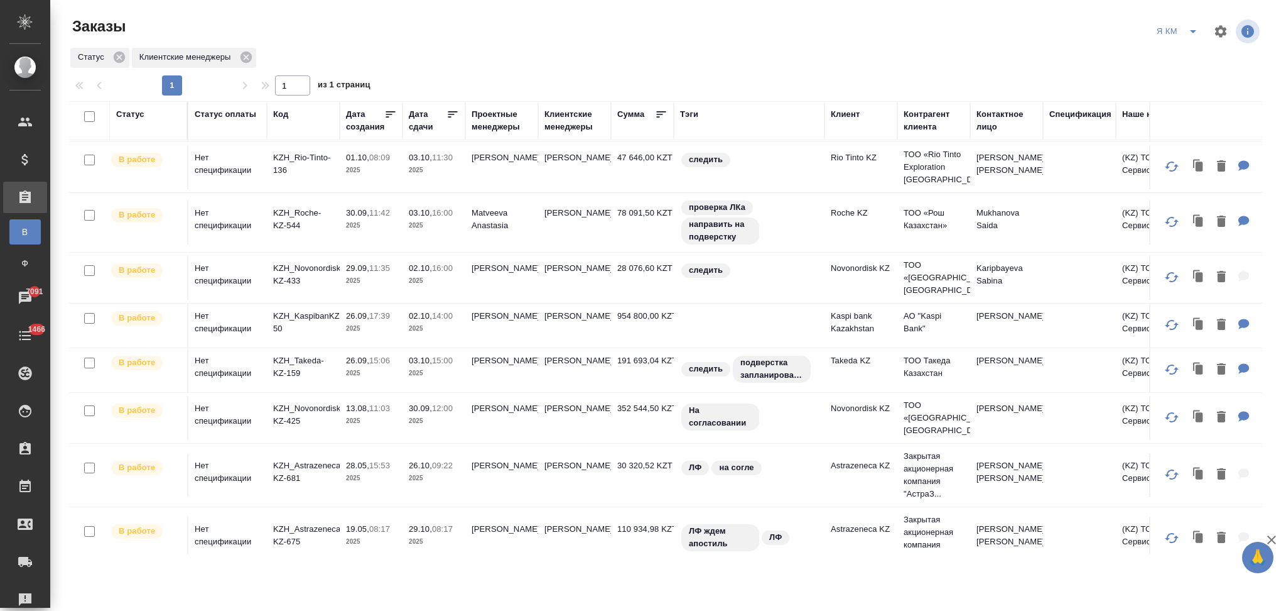
scroll to position [200, 0]
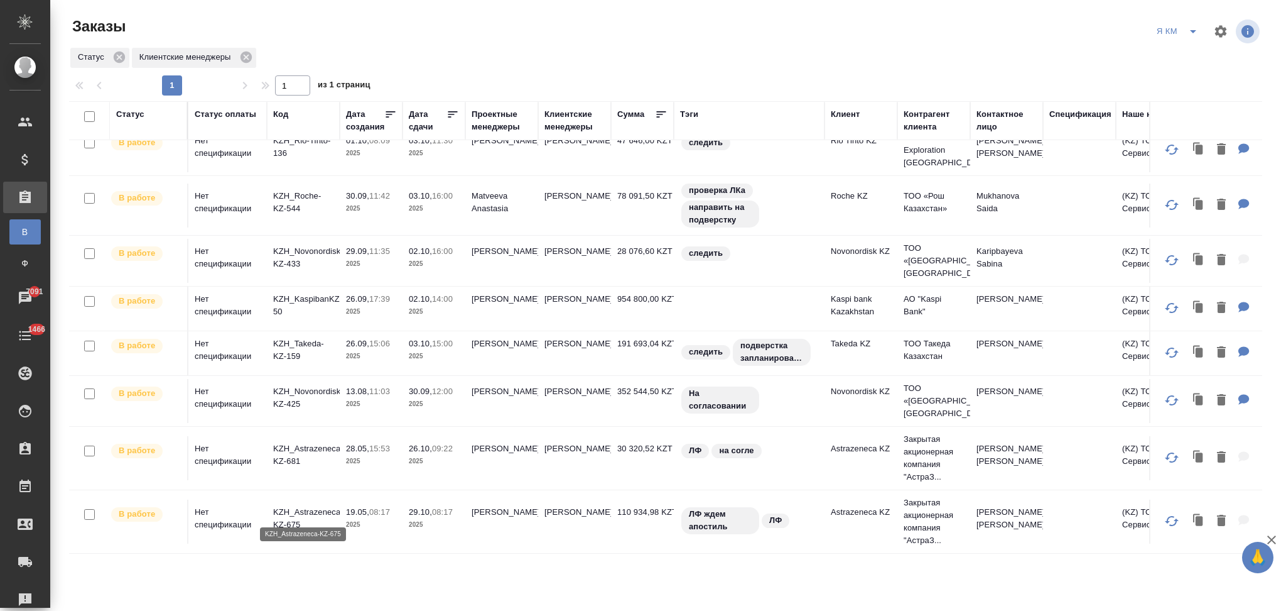
click at [313, 506] on p "KZH_Astrazeneca-KZ-675" at bounding box center [303, 518] width 60 height 25
click at [326, 385] on p "KZH_Novonordisk-KZ-425" at bounding box center [303, 397] width 60 height 25
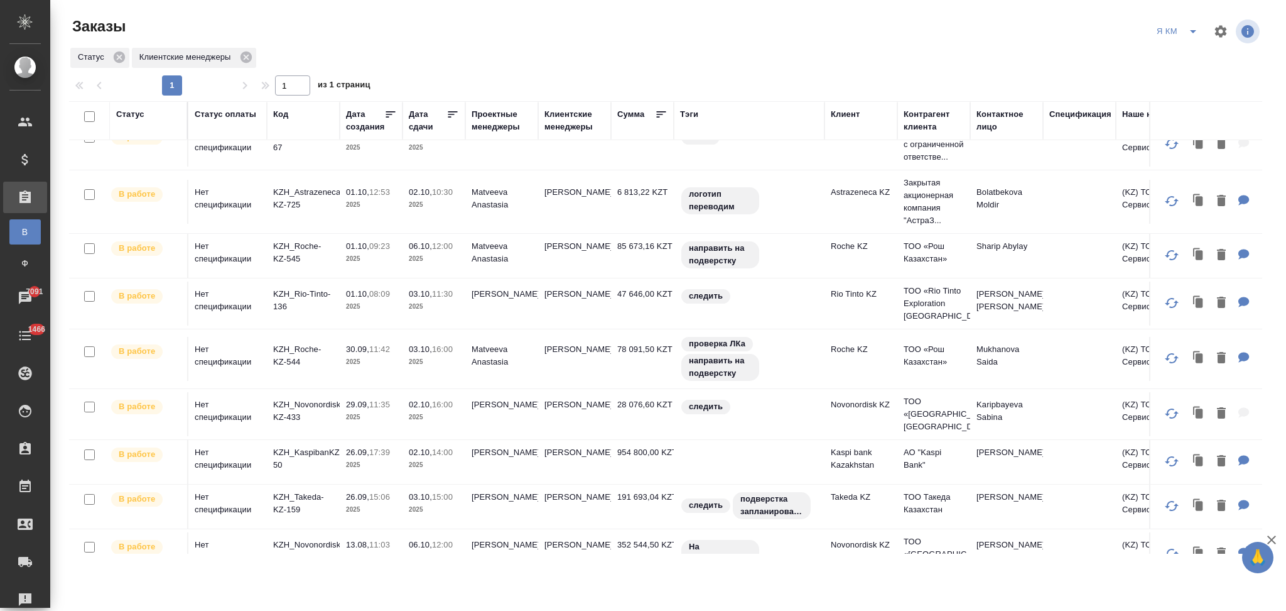
scroll to position [0, 0]
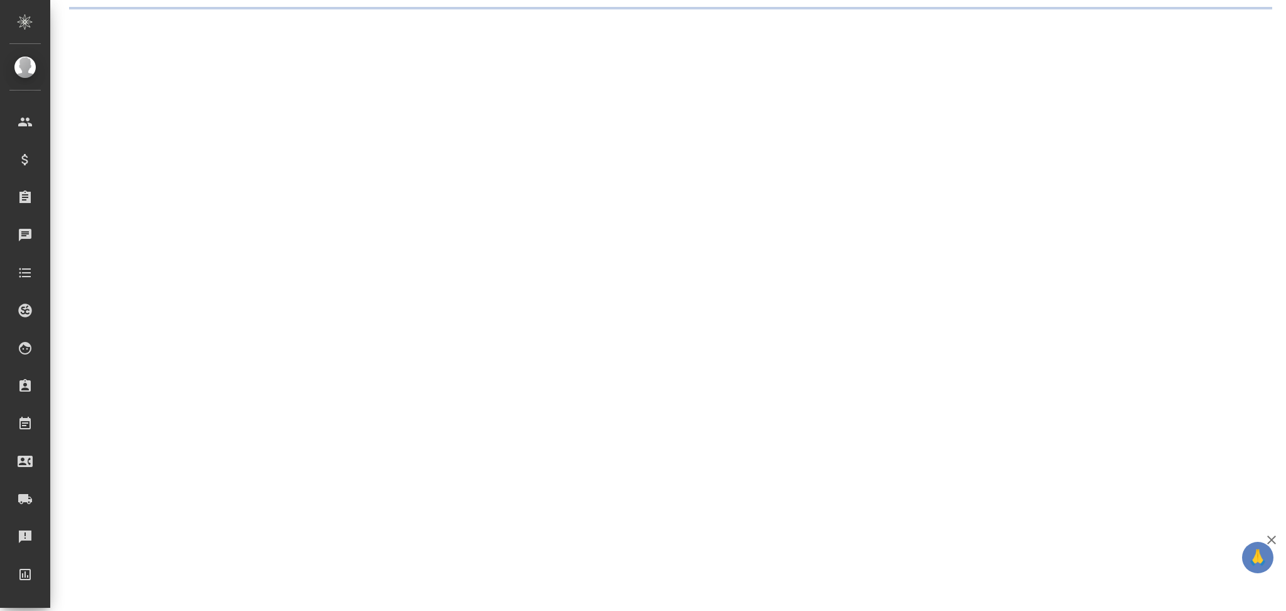
select select "RU"
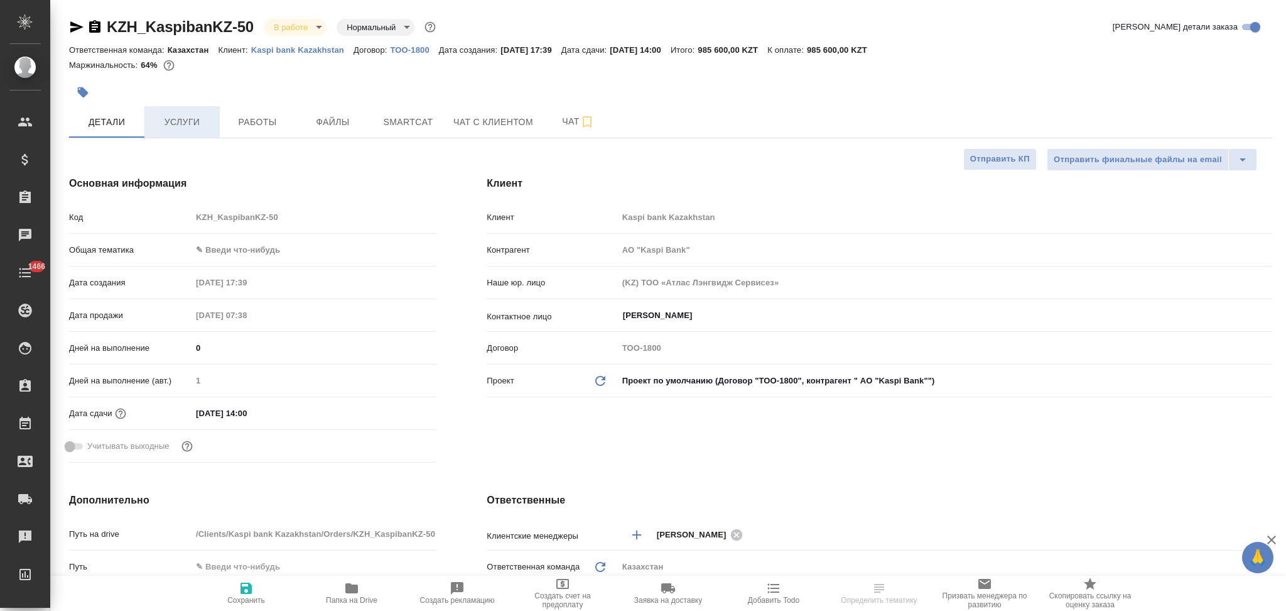
type textarea "x"
type input "АО "Kaspi Bank""
type textarea "x"
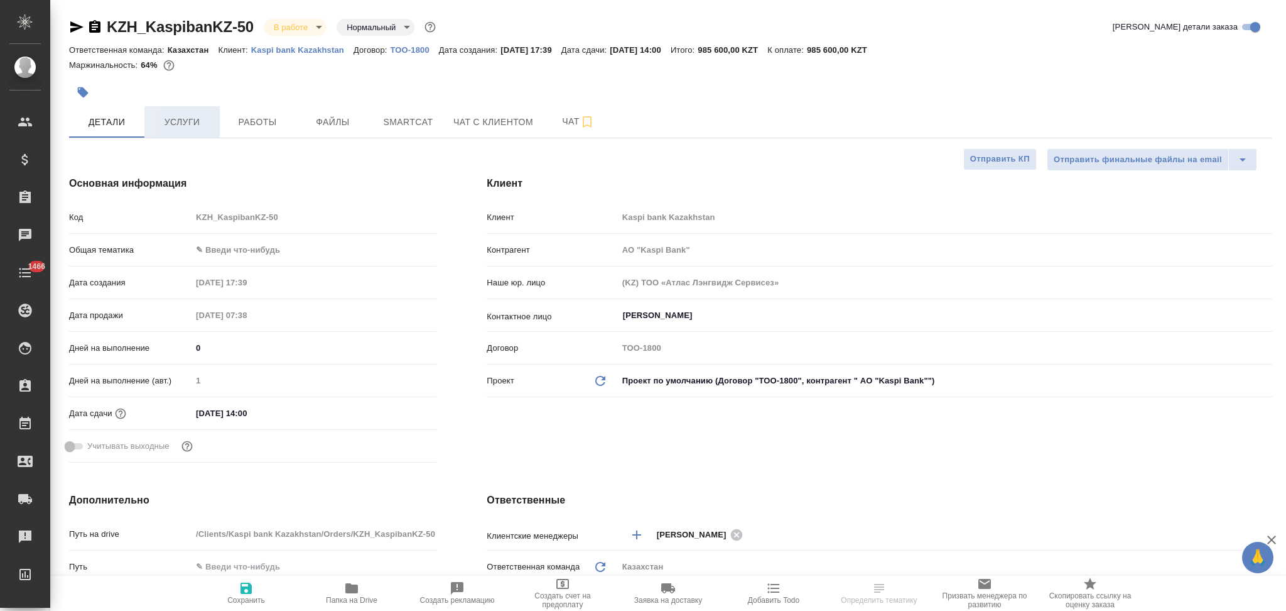
type textarea "x"
type input "АО "Kaspi Bank""
type textarea "x"
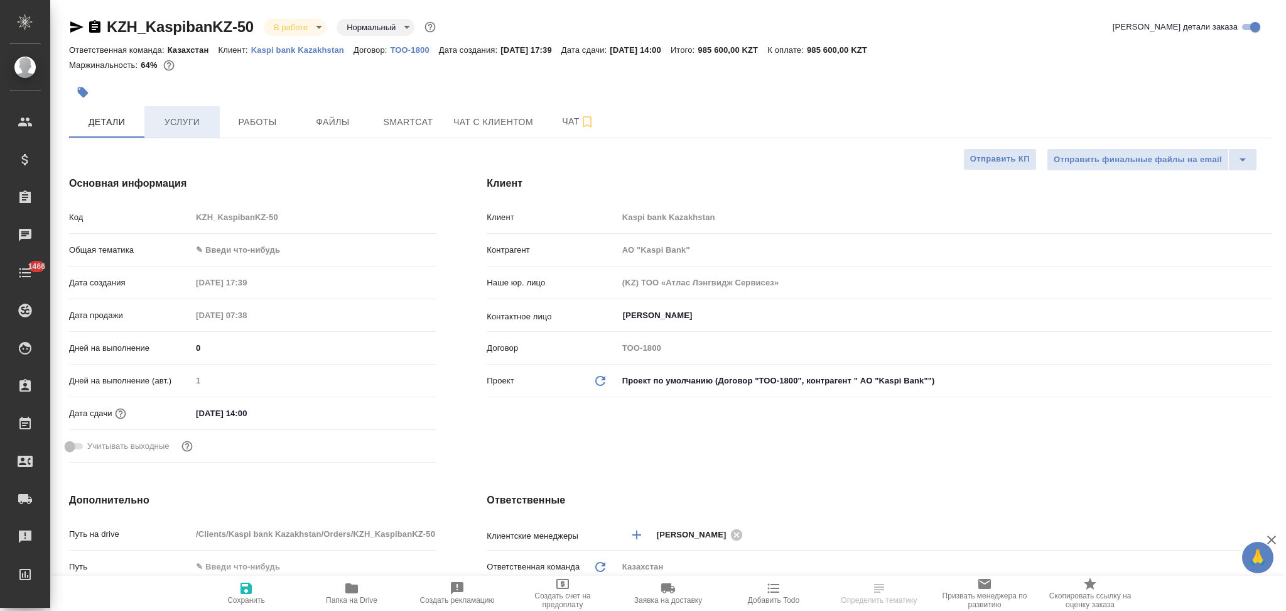
type textarea "x"
click at [191, 126] on span "Услуги" at bounding box center [182, 122] width 60 height 16
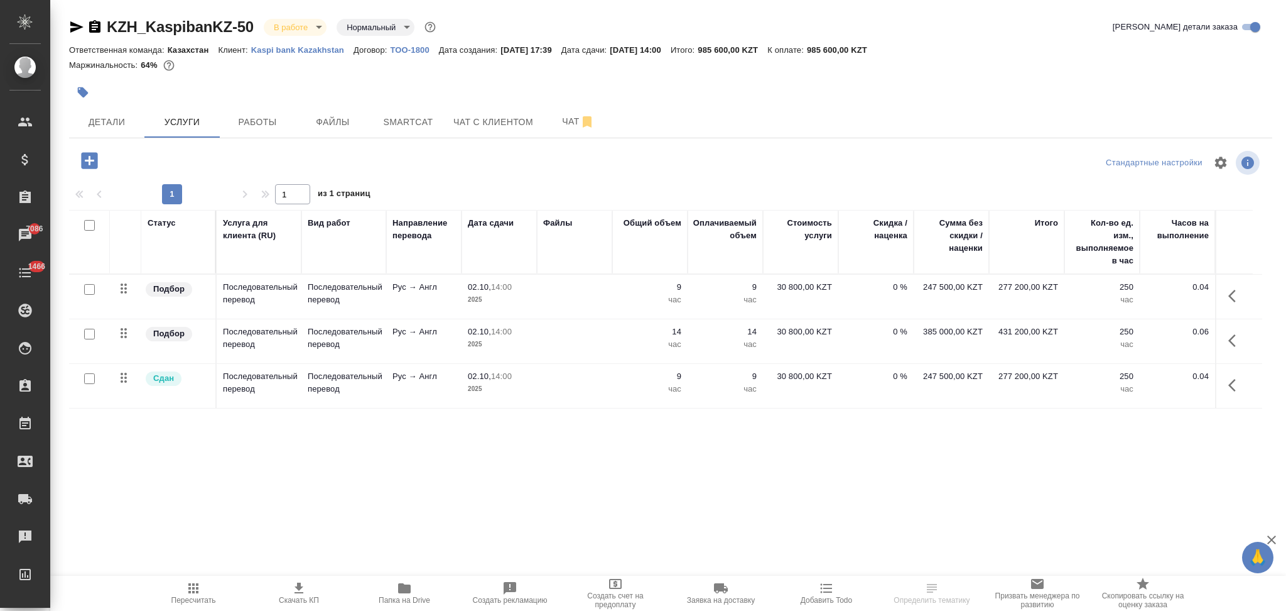
click at [295, 589] on icon "button" at bounding box center [298, 587] width 15 height 15
click at [260, 123] on span "Работы" at bounding box center [257, 122] width 60 height 16
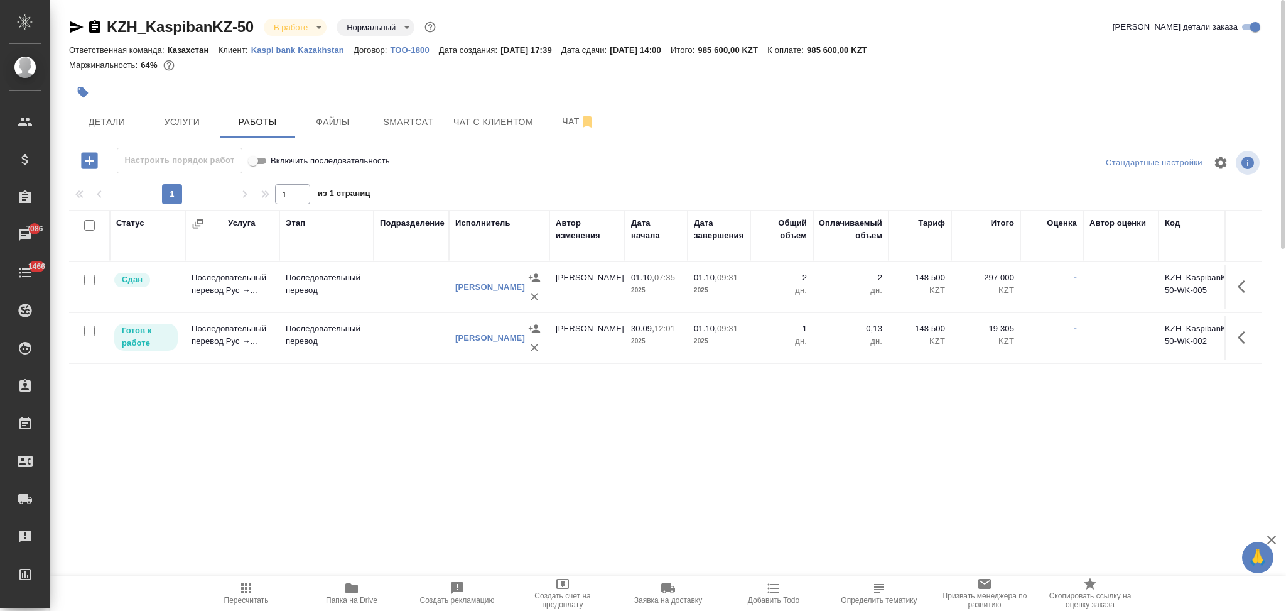
click at [240, 588] on icon "button" at bounding box center [246, 587] width 15 height 15
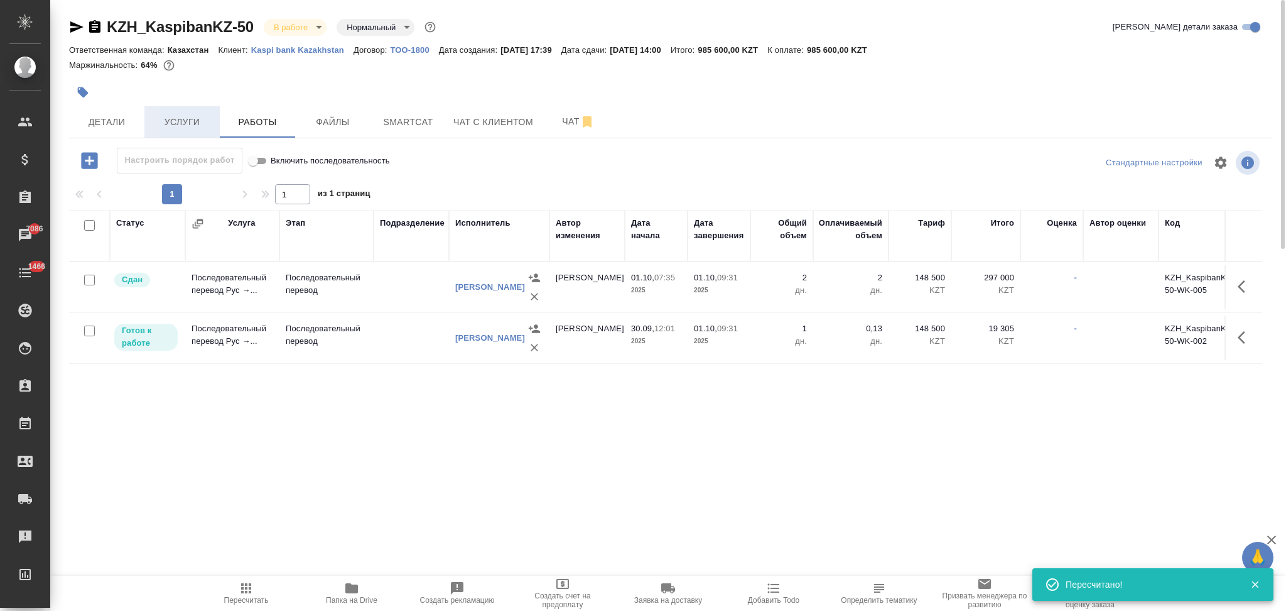
click at [186, 122] on span "Услуги" at bounding box center [182, 122] width 60 height 16
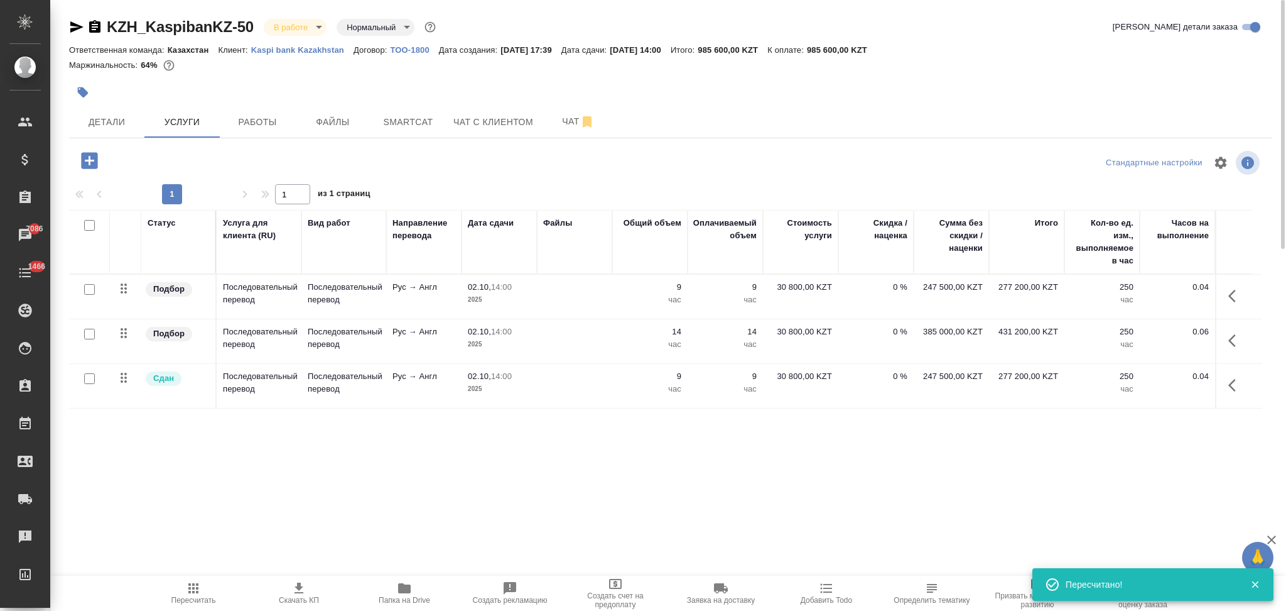
click at [597, 344] on td at bounding box center [574, 341] width 75 height 44
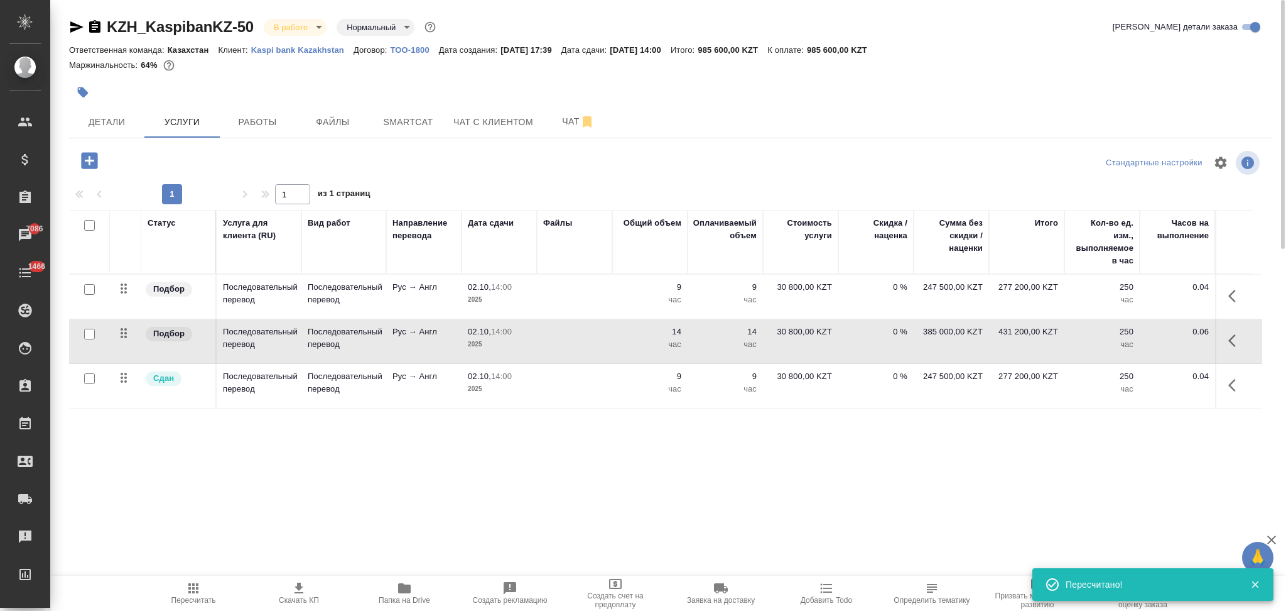
click at [597, 344] on td at bounding box center [574, 341] width 75 height 44
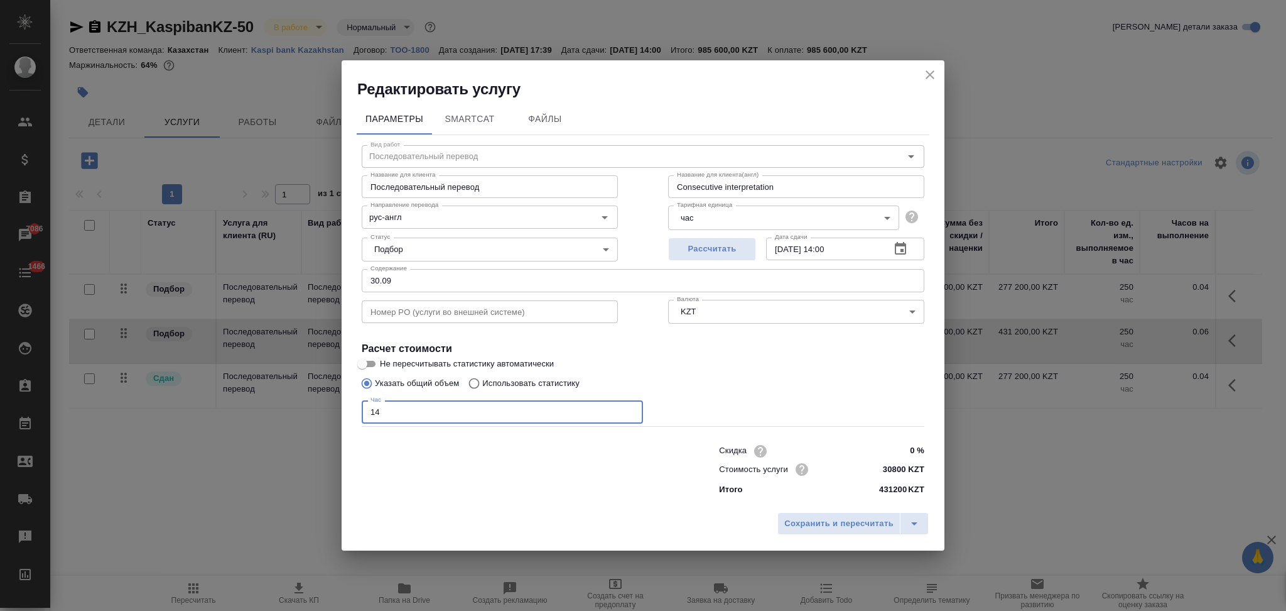
click at [396, 414] on input "14" at bounding box center [502, 411] width 281 height 23
type input "13"
click at [829, 518] on span "Сохранить и пересчитать" at bounding box center [839, 523] width 109 height 14
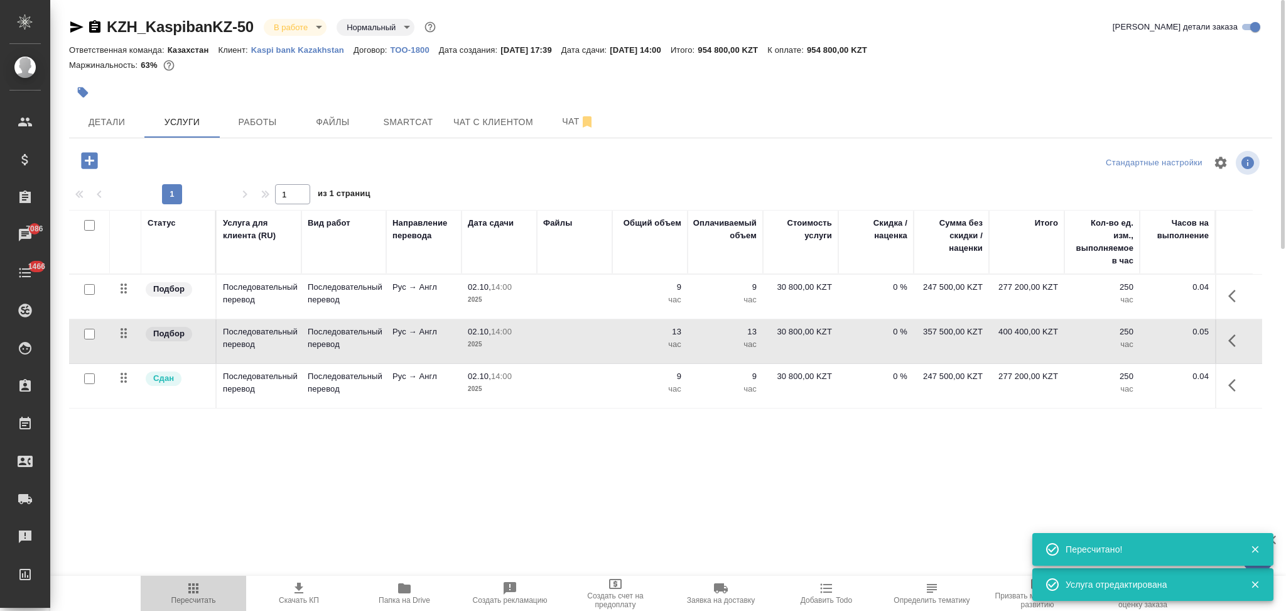
click at [192, 585] on icon "button" at bounding box center [193, 588] width 10 height 10
click at [254, 123] on span "Работы" at bounding box center [257, 122] width 60 height 16
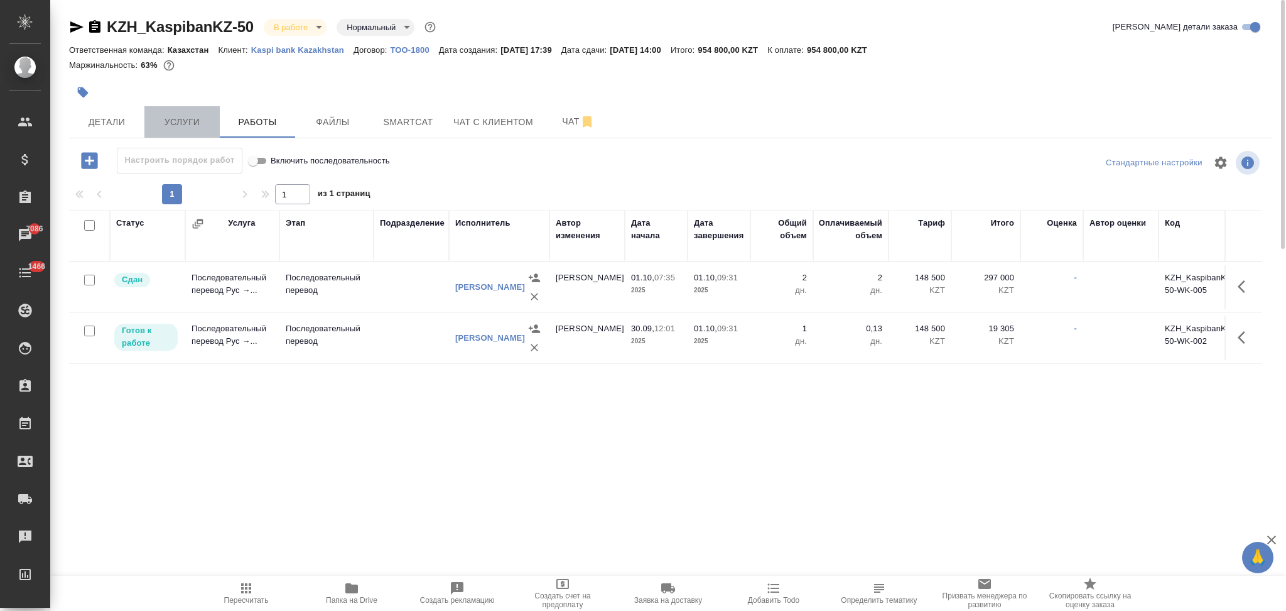
click at [195, 123] on span "Услуги" at bounding box center [182, 122] width 60 height 16
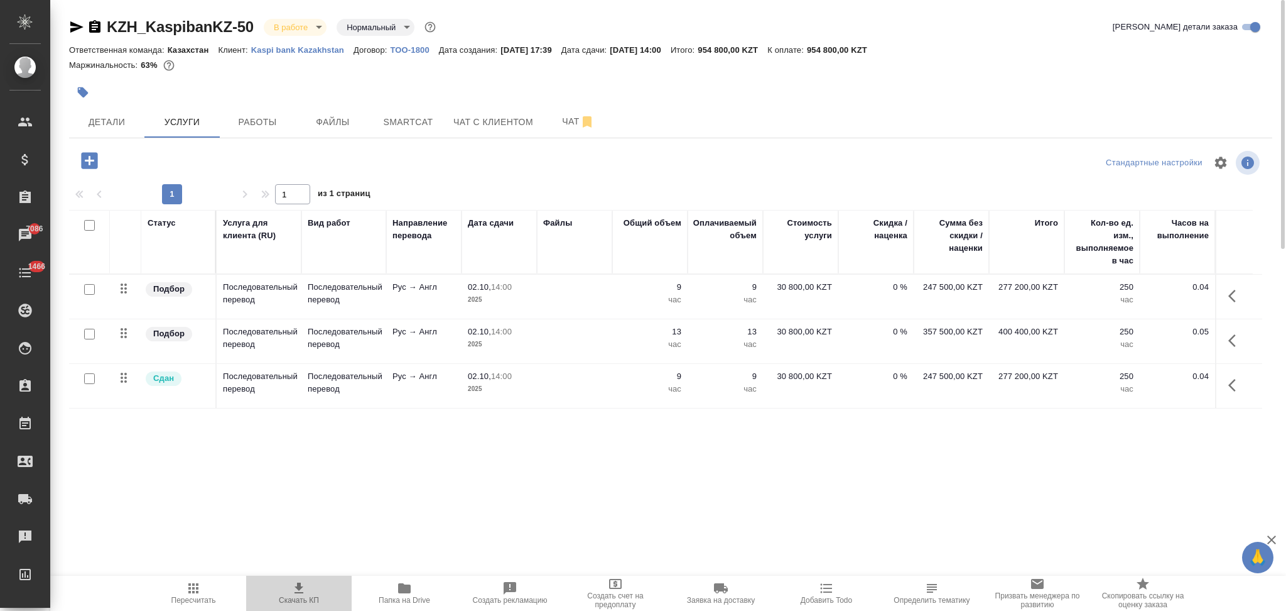
click at [296, 587] on icon "button" at bounding box center [299, 587] width 9 height 11
click at [282, 49] on p "Kaspi bank Kazakhstan" at bounding box center [302, 49] width 102 height 9
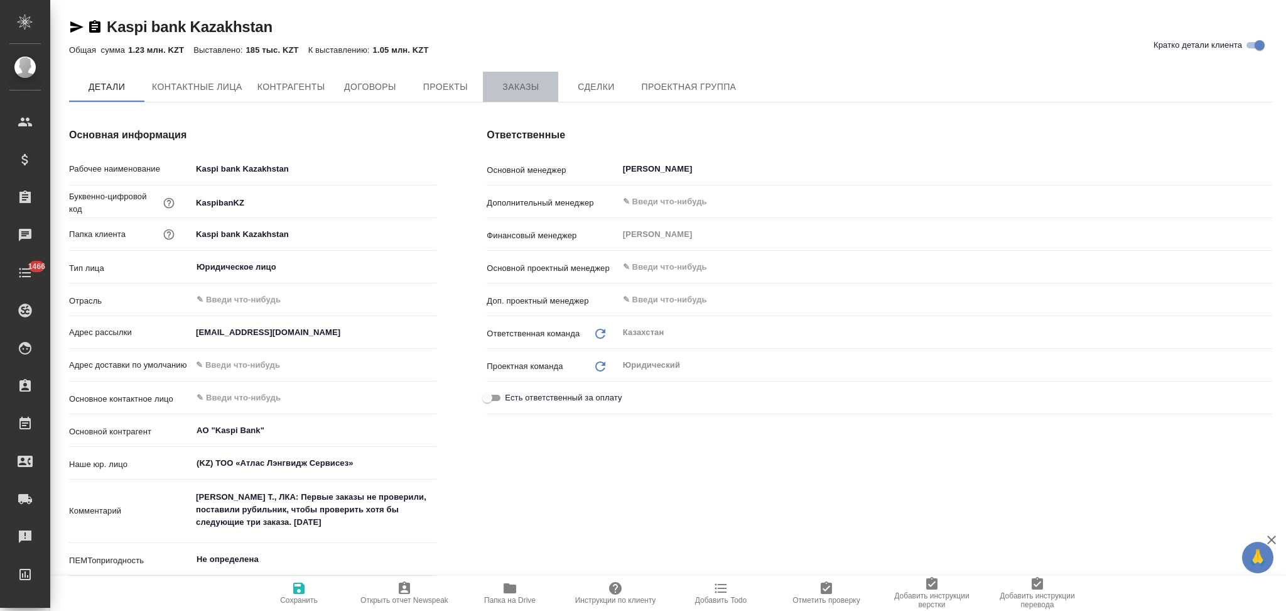
click at [509, 85] on span "Заказы" at bounding box center [521, 87] width 60 height 16
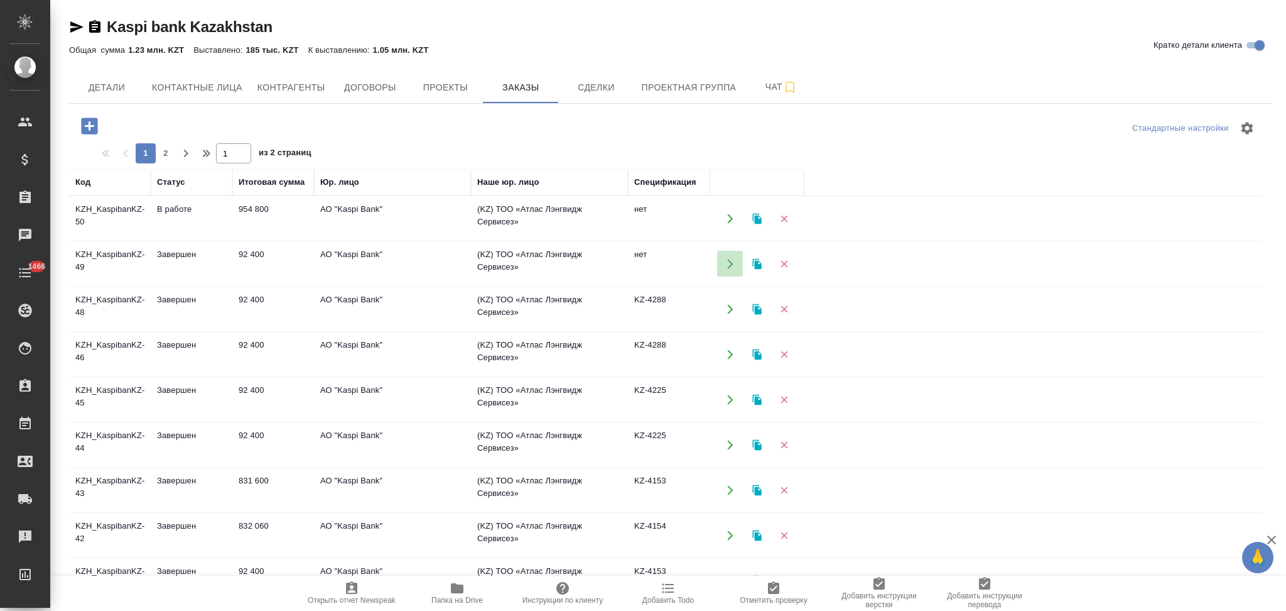
click at [728, 259] on icon "button" at bounding box center [730, 263] width 6 height 9
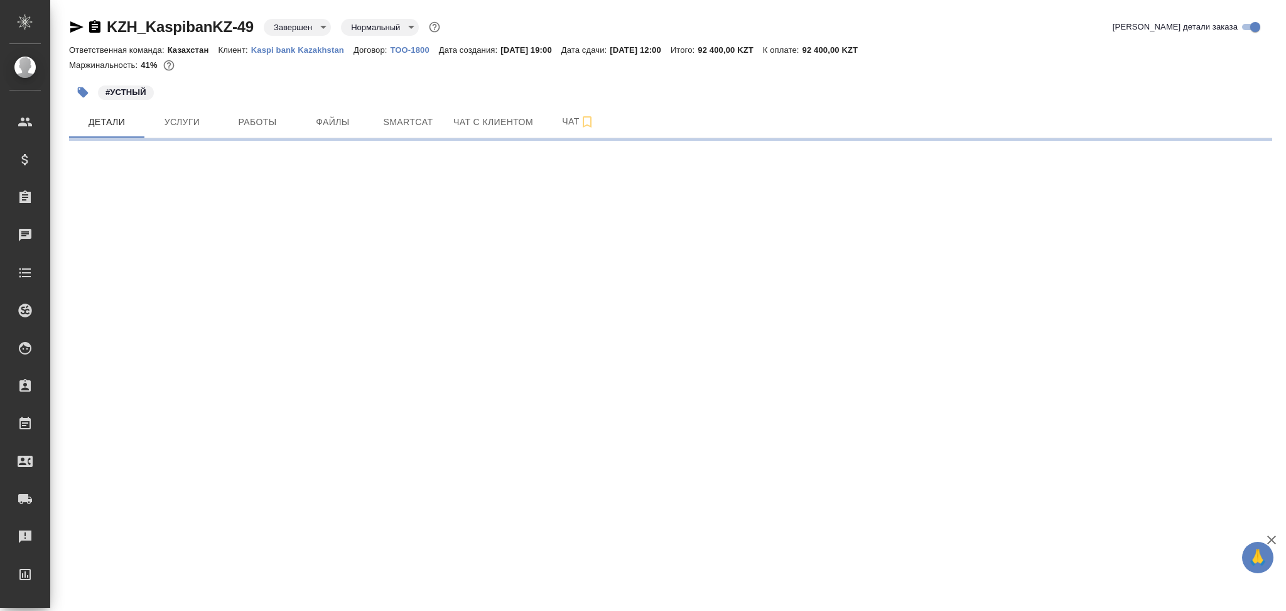
select select "RU"
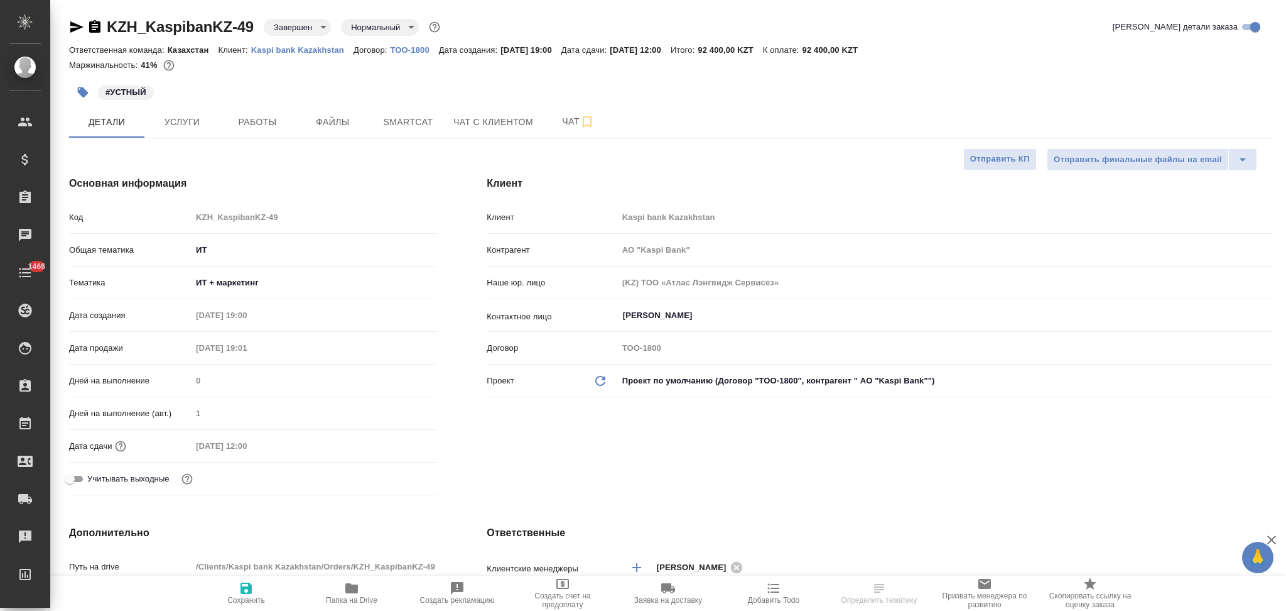
type textarea "x"
type input "АО "Kaspi Bank""
type textarea "x"
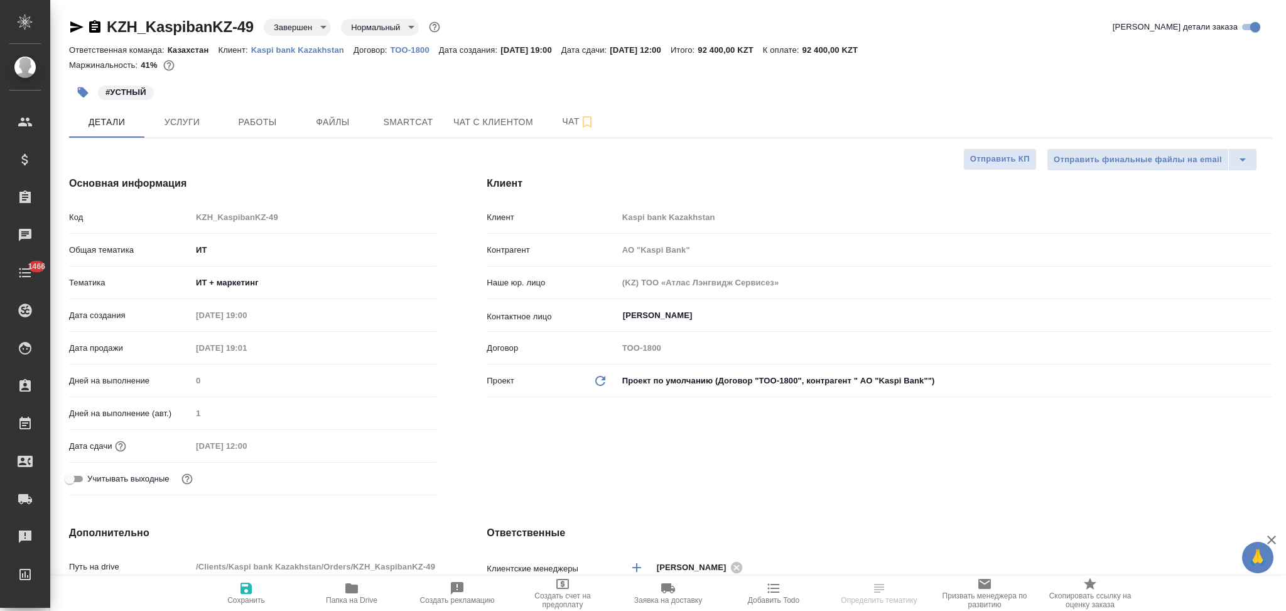
type textarea "x"
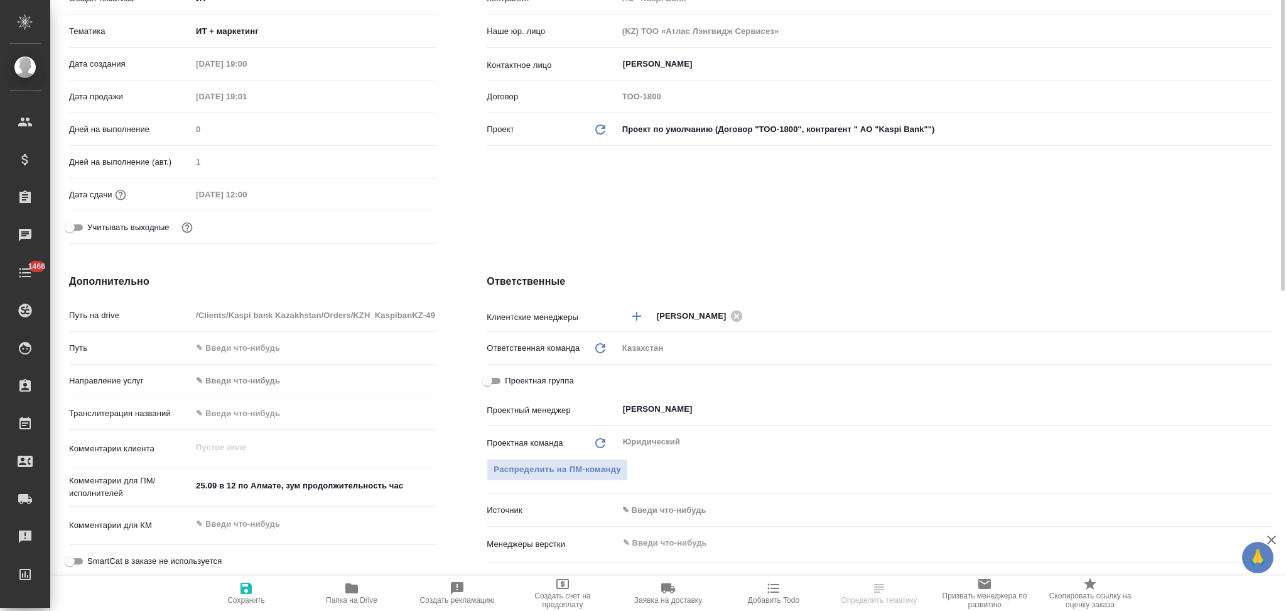
type input "АО "Kaspi Bank""
type textarea "x"
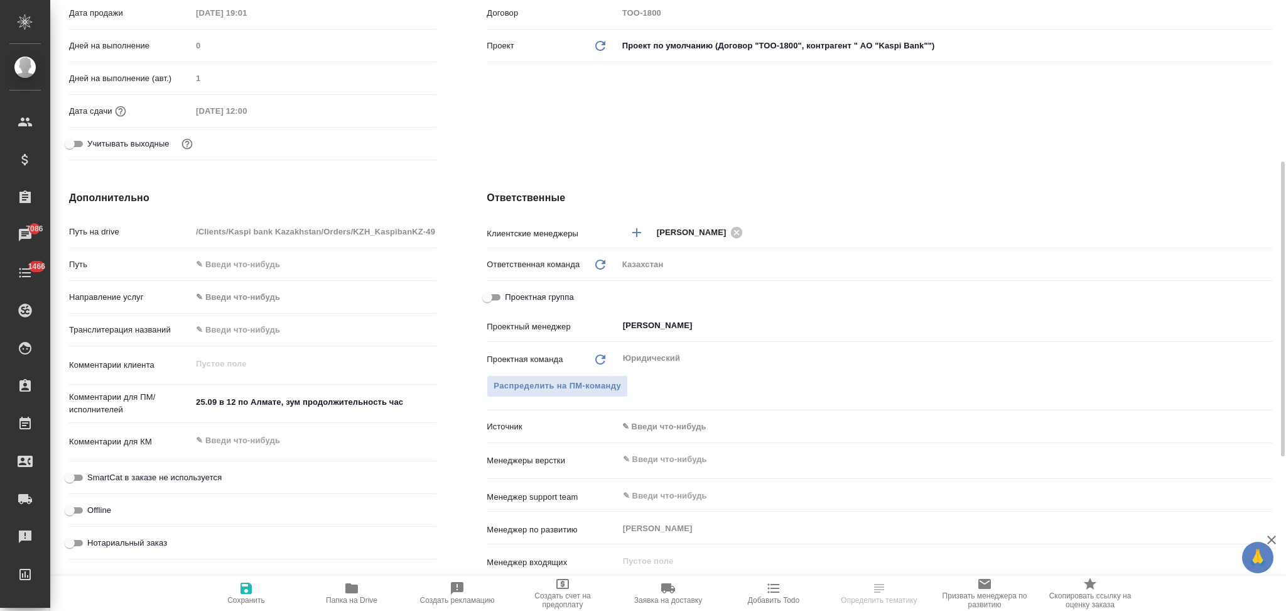
type input "АО "Kaspi Bank""
type textarea "x"
select select "RU"
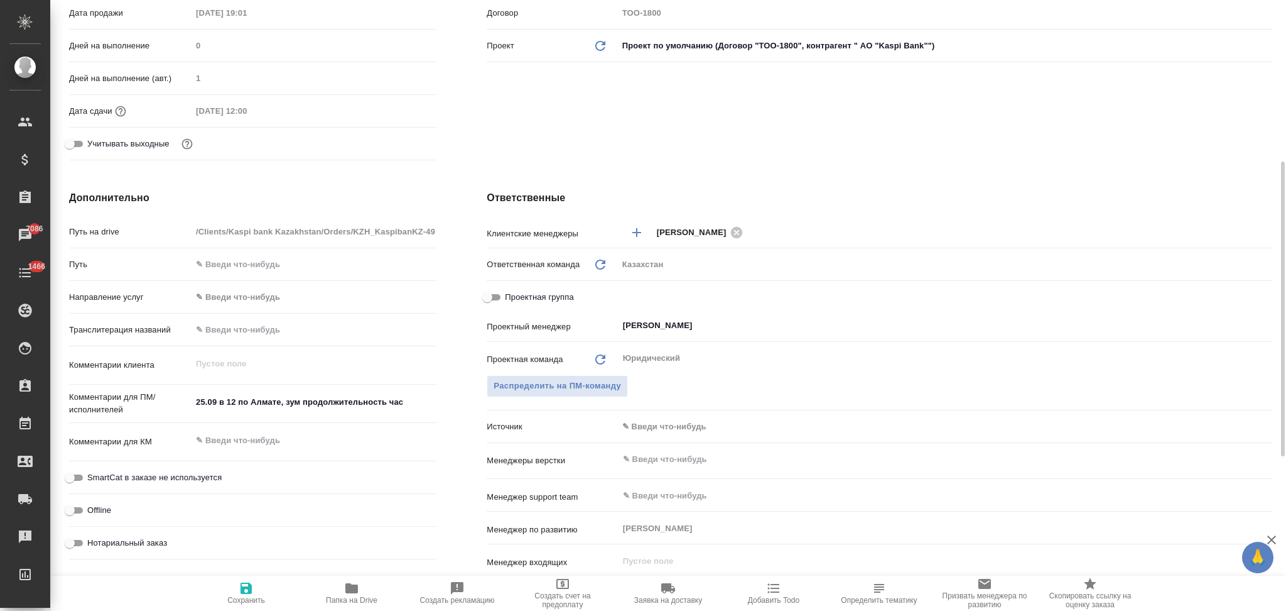
type textarea "x"
type input "АО "Kaspi Bank""
type textarea "x"
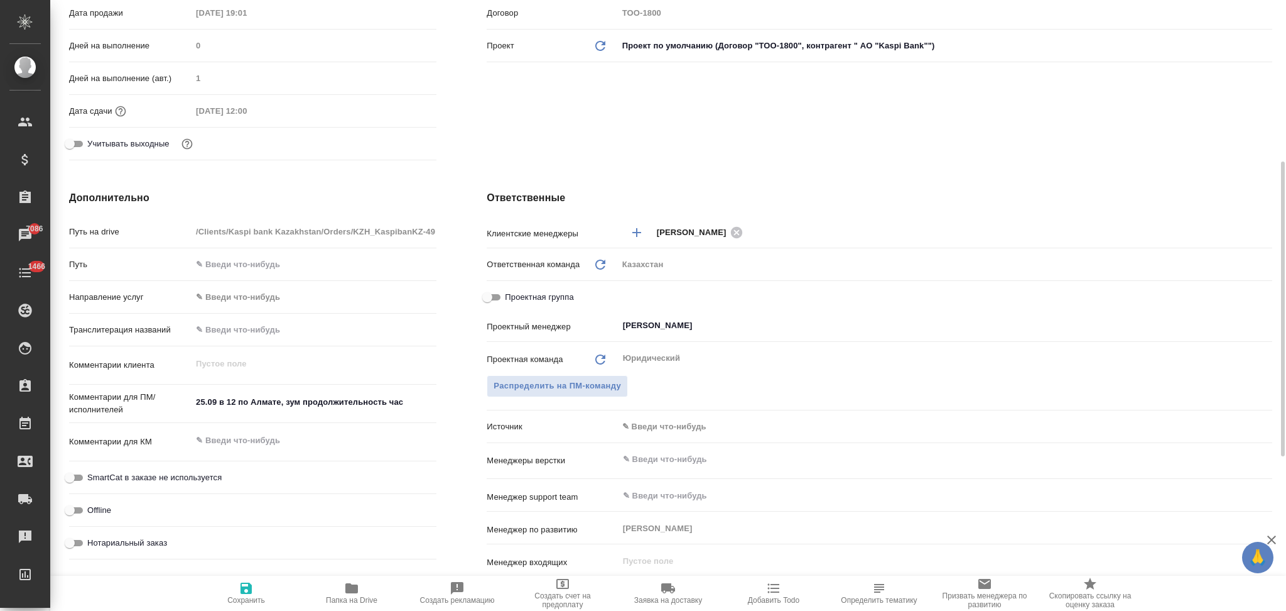
type textarea "x"
type input "АО "Kaspi Bank""
type textarea "x"
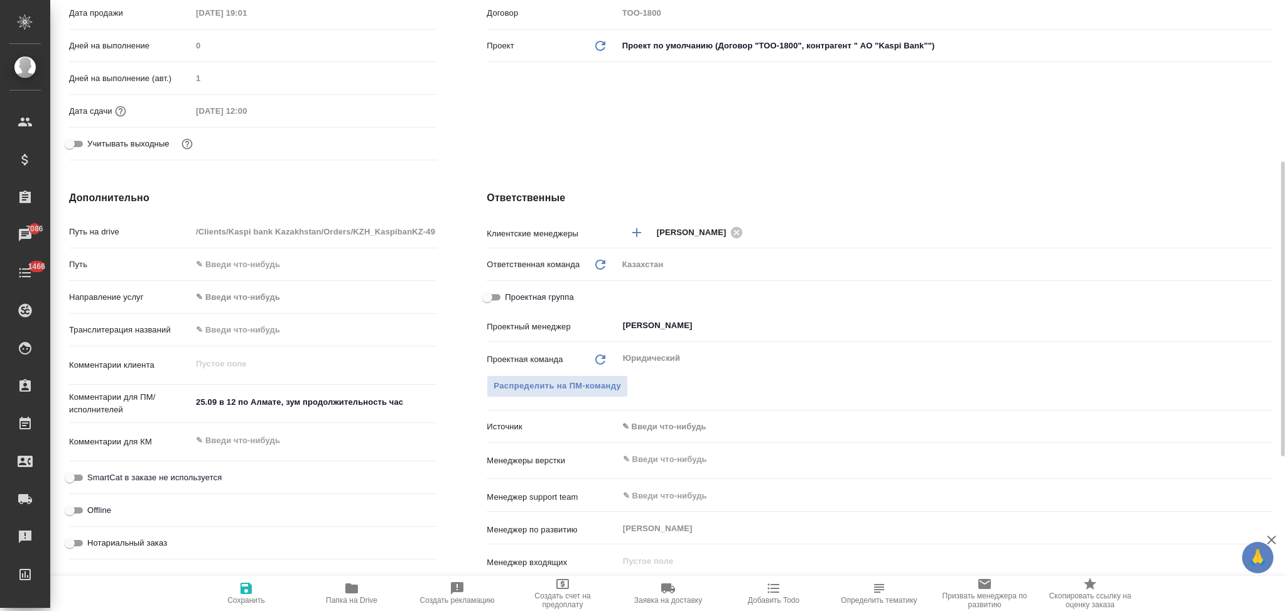
type textarea "x"
type input "АО "Kaspi Bank""
type textarea "x"
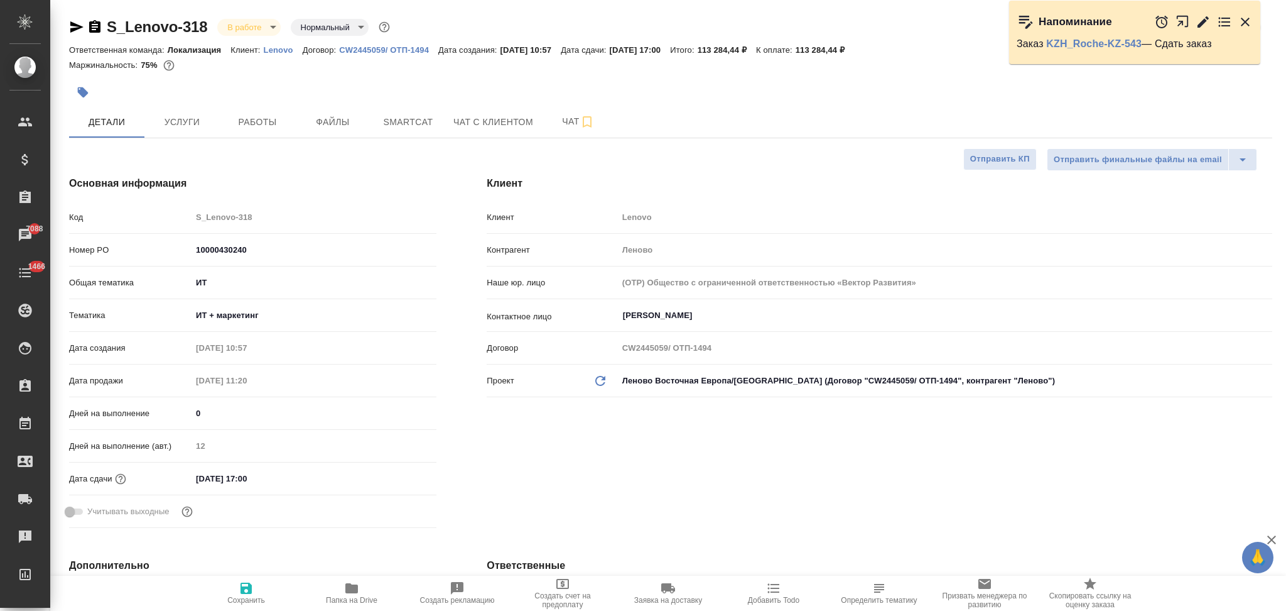
select select "RU"
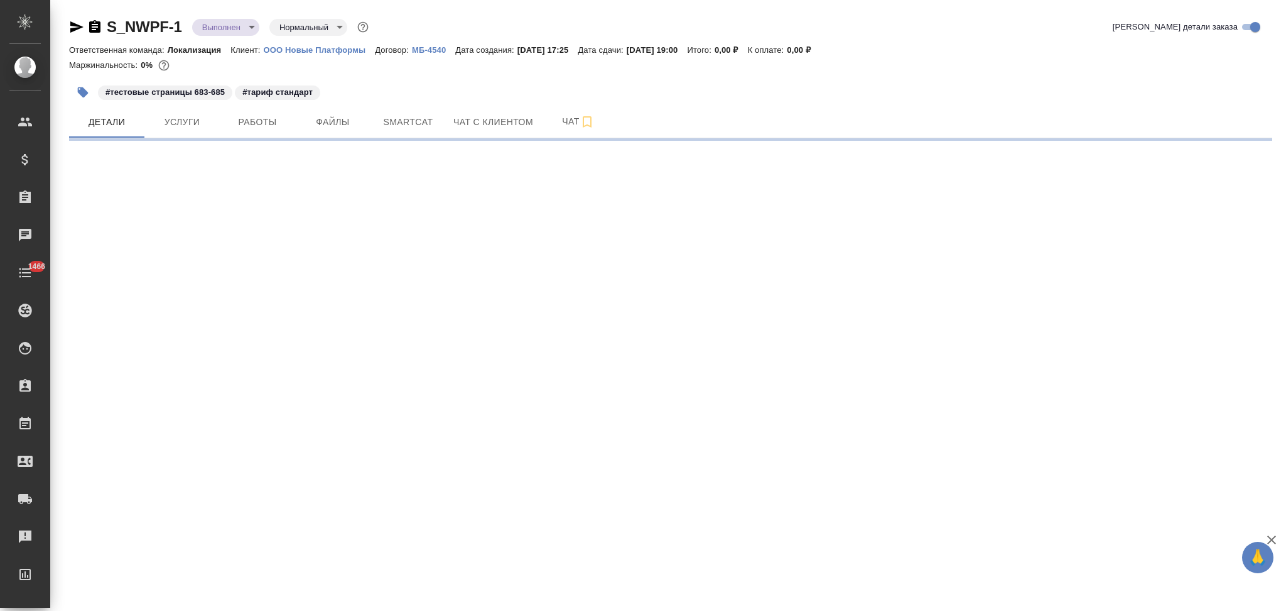
select select "RU"
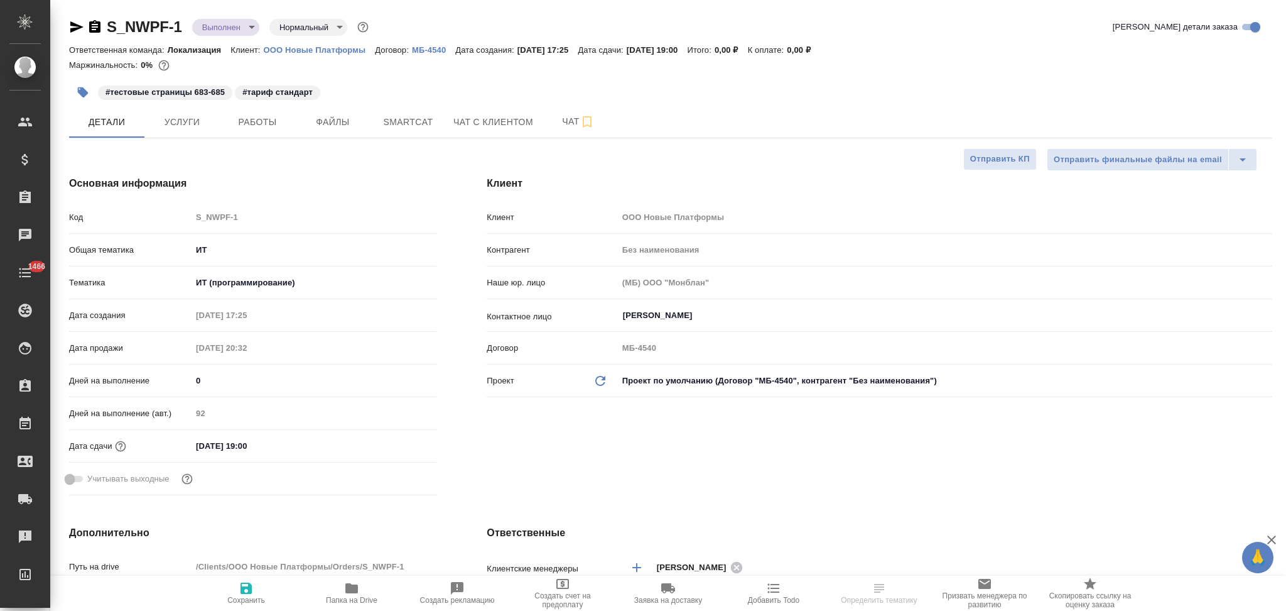
type textarea "x"
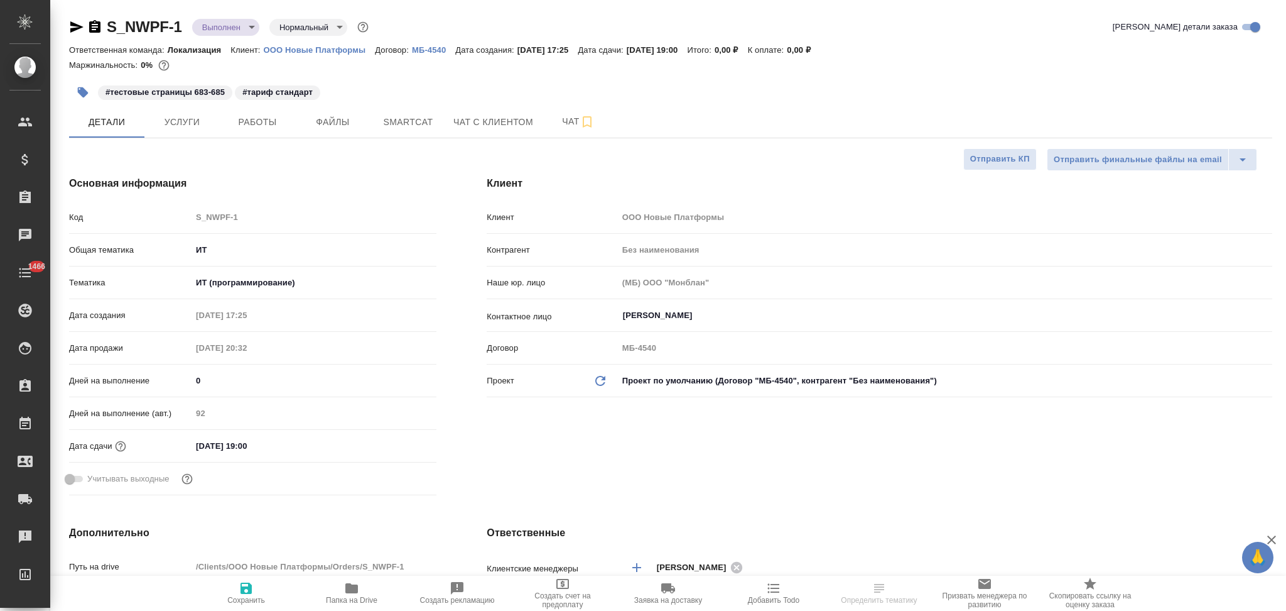
type textarea "x"
click at [192, 133] on button "Услуги" at bounding box center [181, 121] width 75 height 31
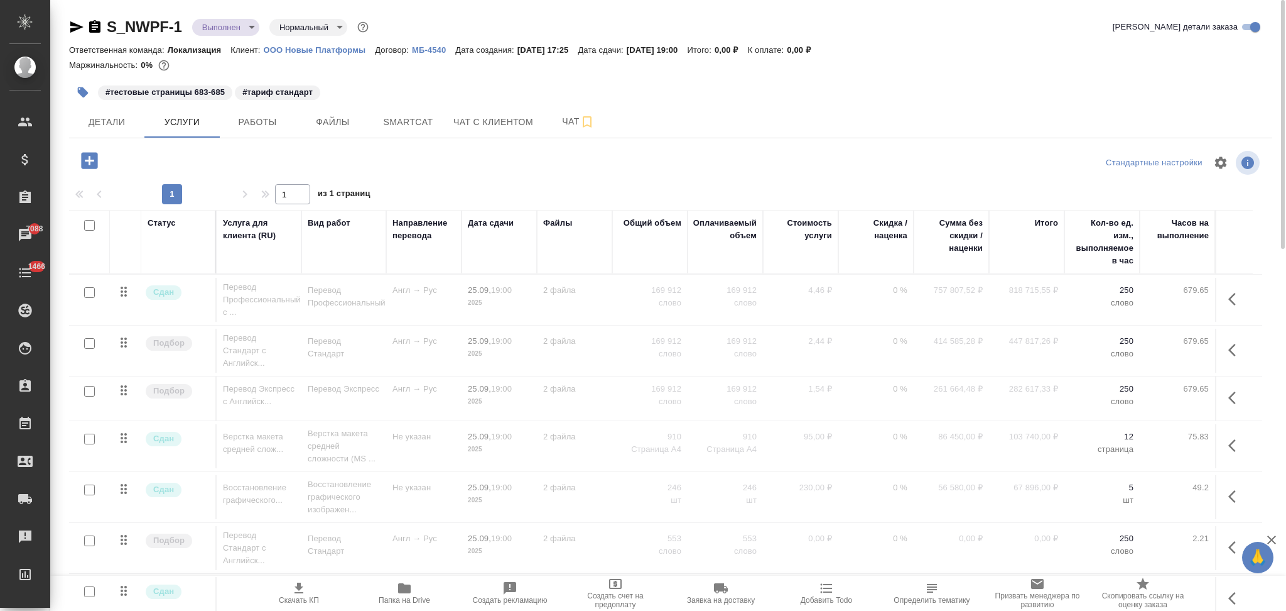
click at [323, 52] on p "ООО Новые Платформы" at bounding box center [320, 49] width 112 height 9
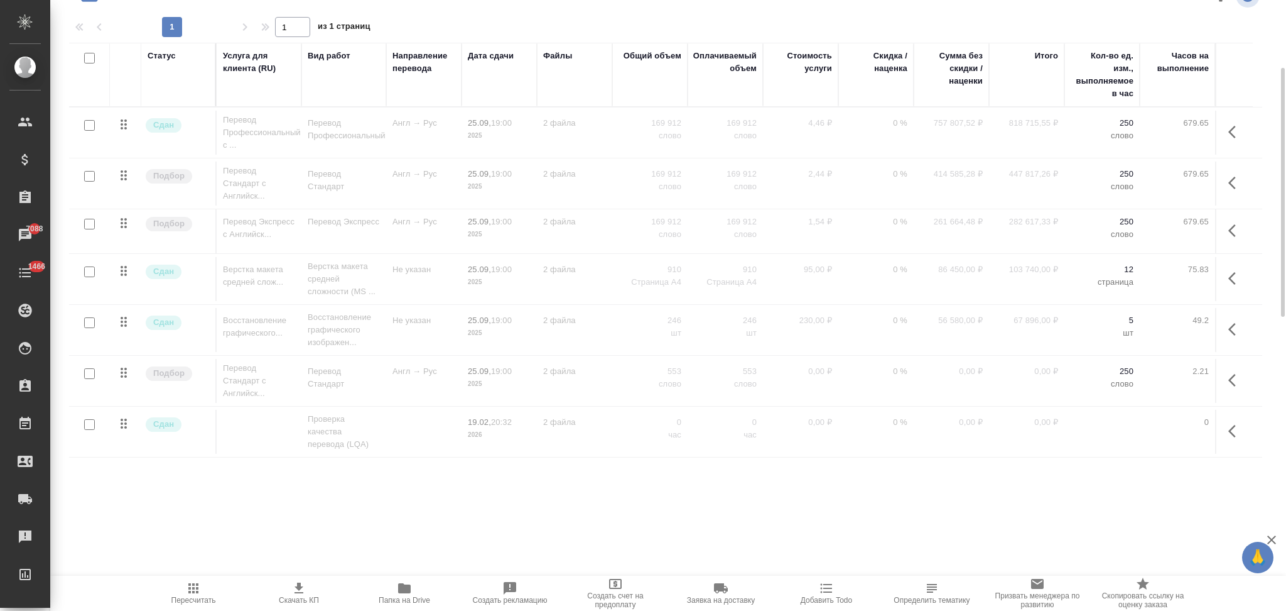
scroll to position [84, 0]
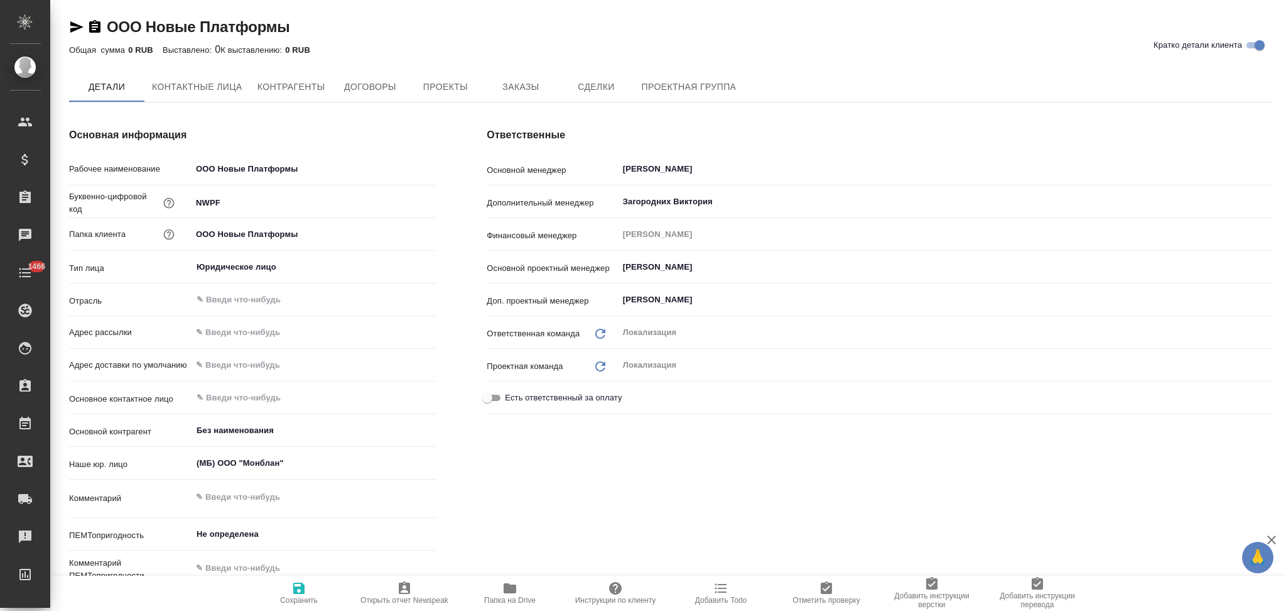
type textarea "x"
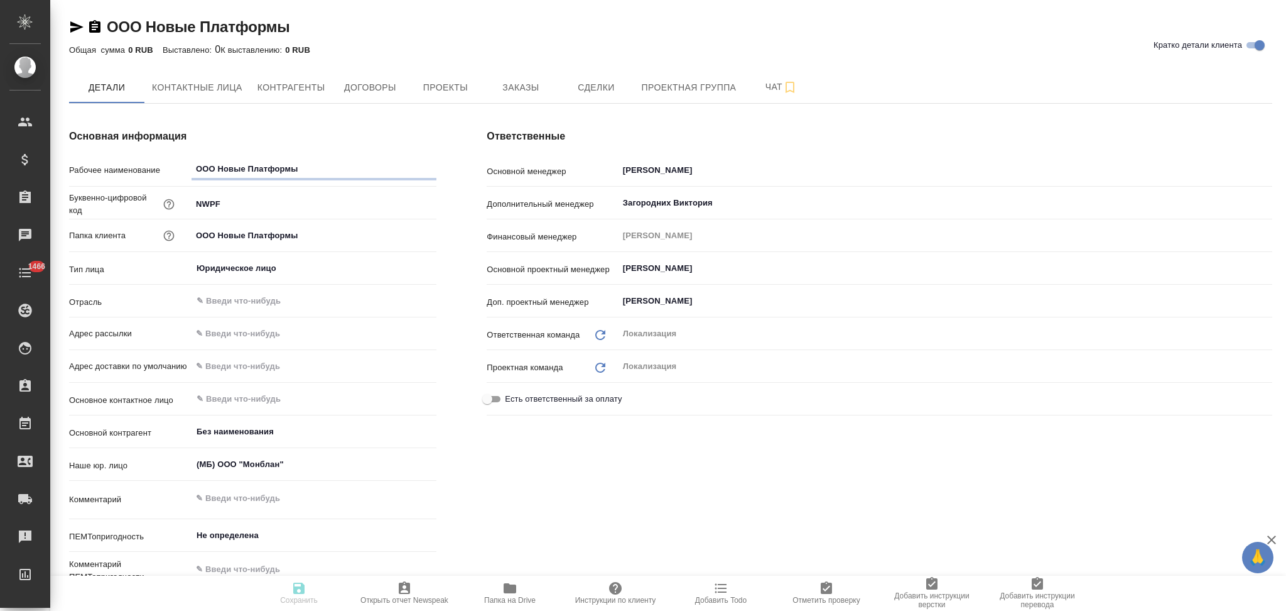
type textarea "x"
click at [516, 80] on span "Заказы" at bounding box center [521, 88] width 60 height 16
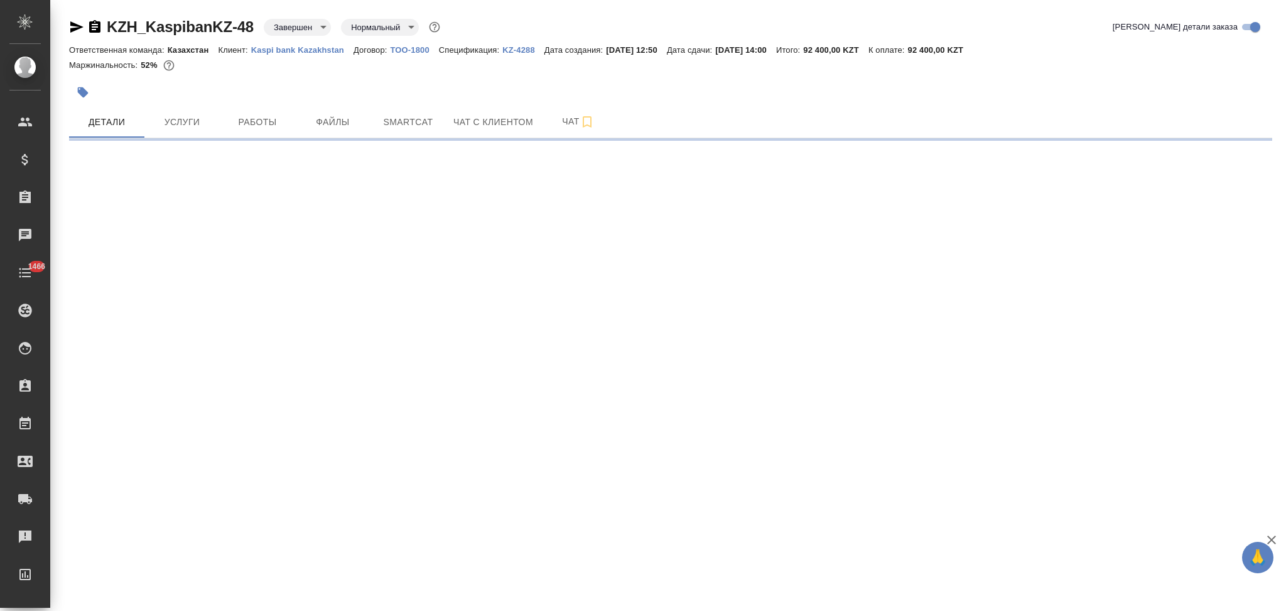
select select "RU"
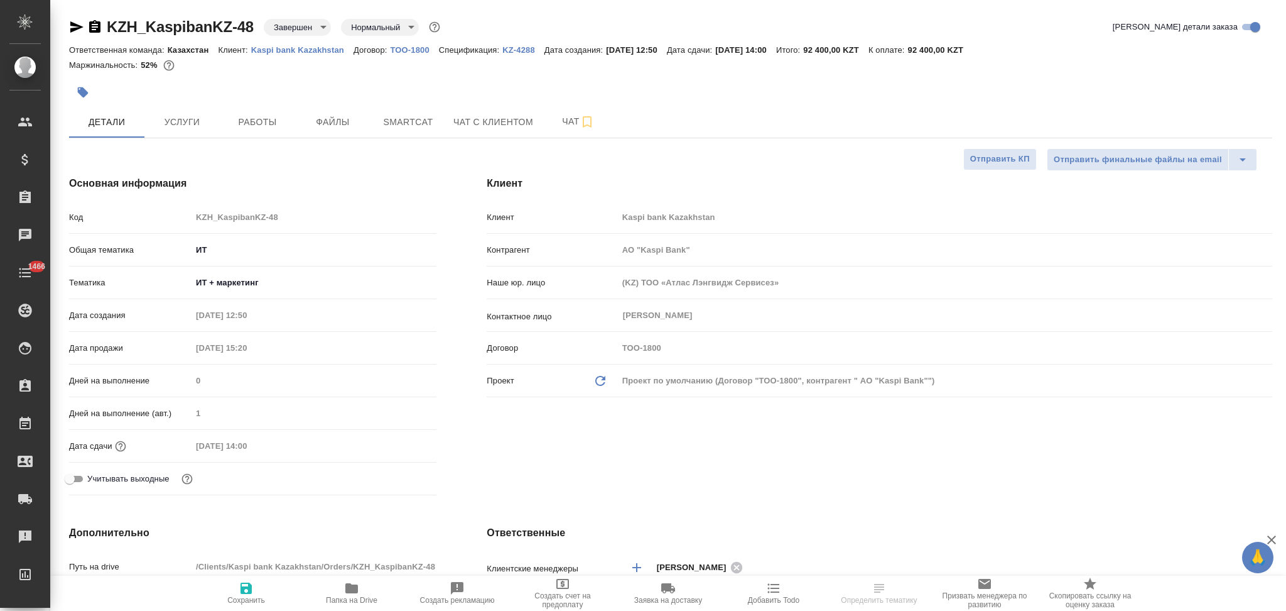
type textarea "x"
type input "АО "Kaspi Bank""
type textarea "x"
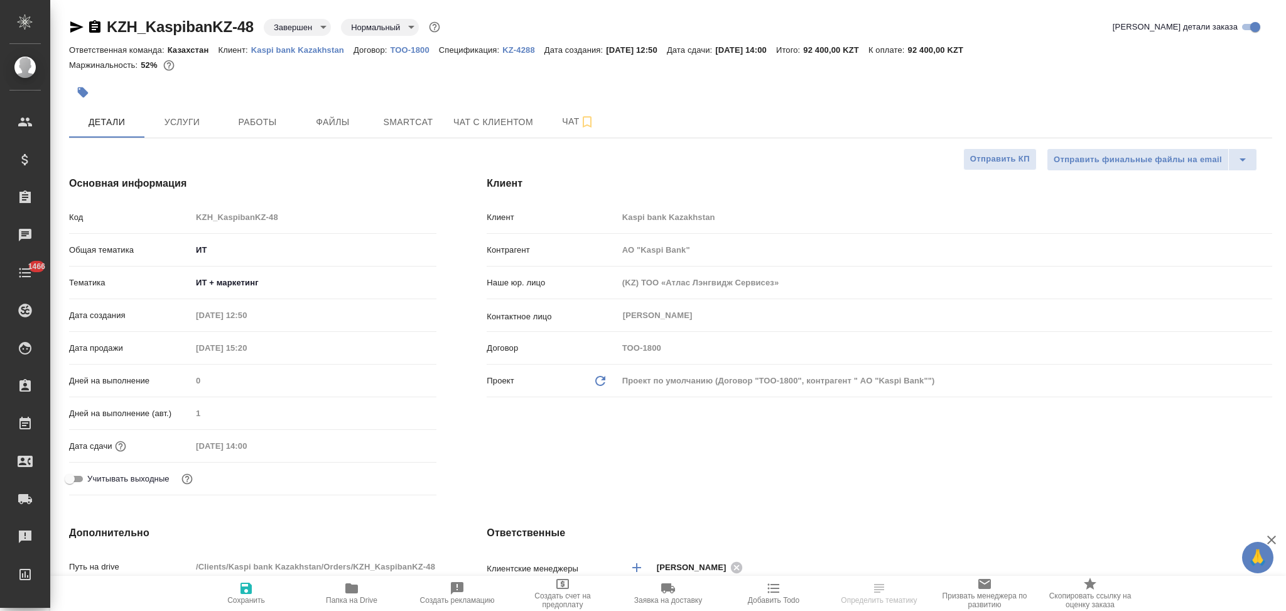
type textarea "x"
type input "АО "Kaspi Bank""
type textarea "x"
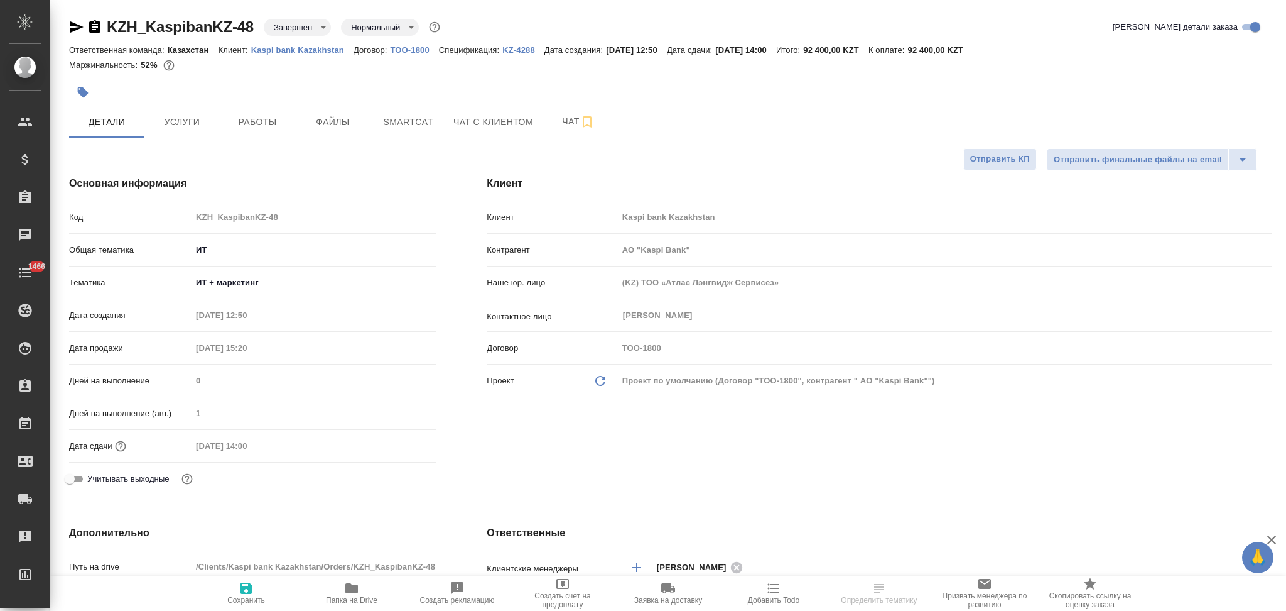
type textarea "x"
type input "АО "Kaspi Bank""
type textarea "x"
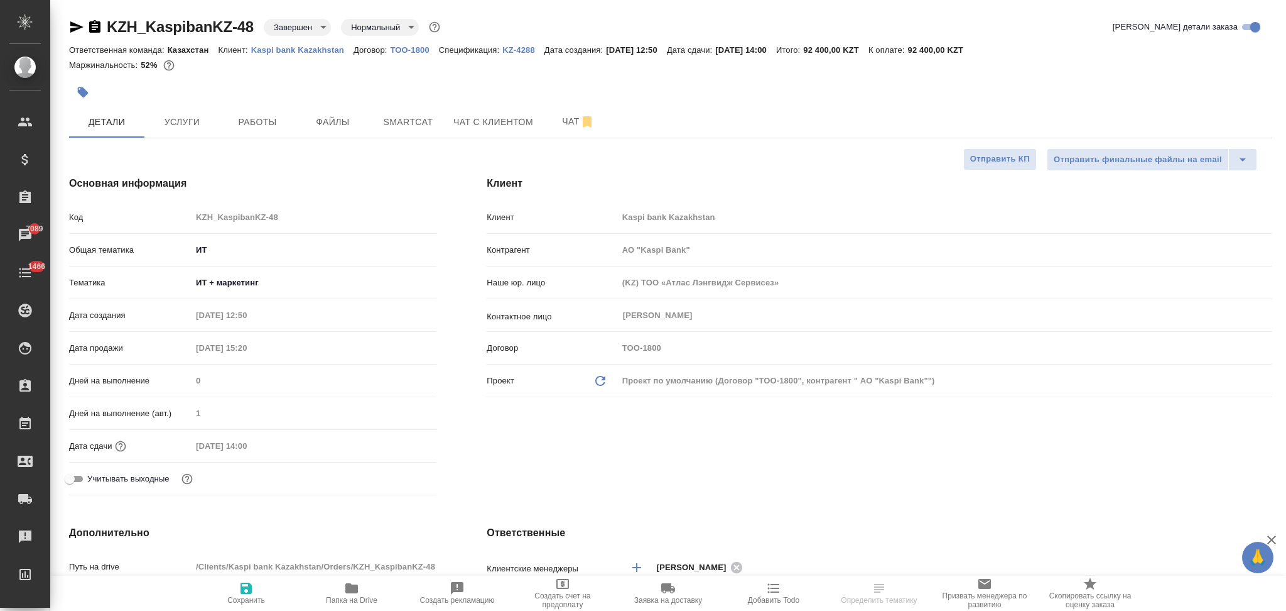
select select "RU"
type textarea "x"
type input "АО "Kaspi Bank""
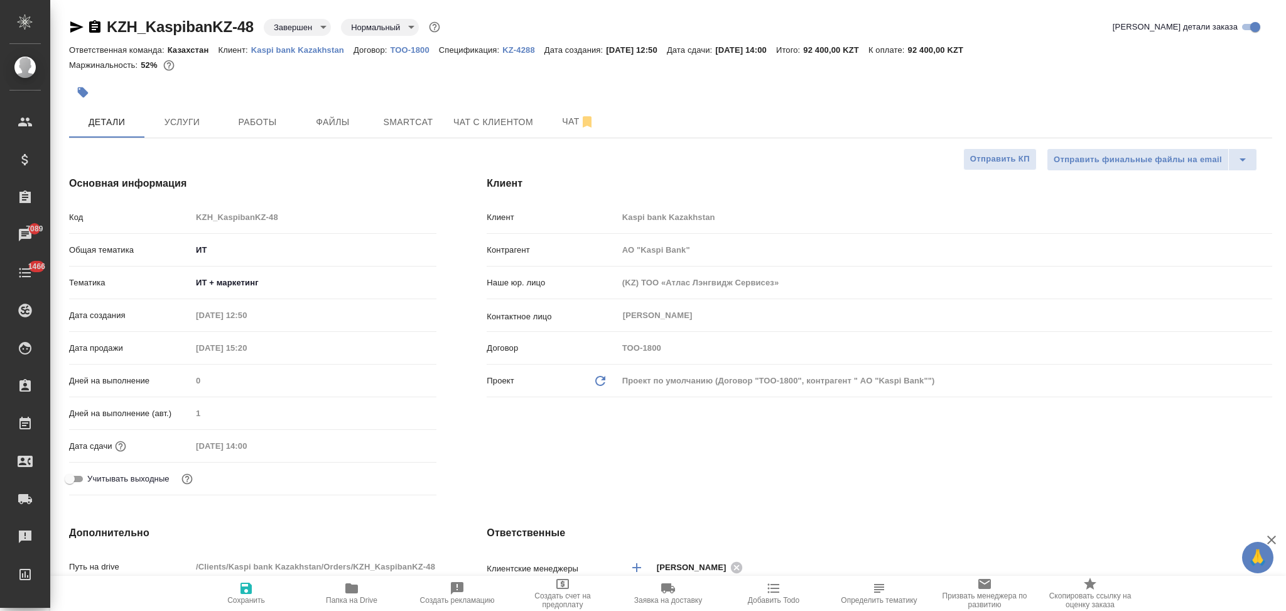
type textarea "x"
type input "АО "Kaspi Bank""
type textarea "x"
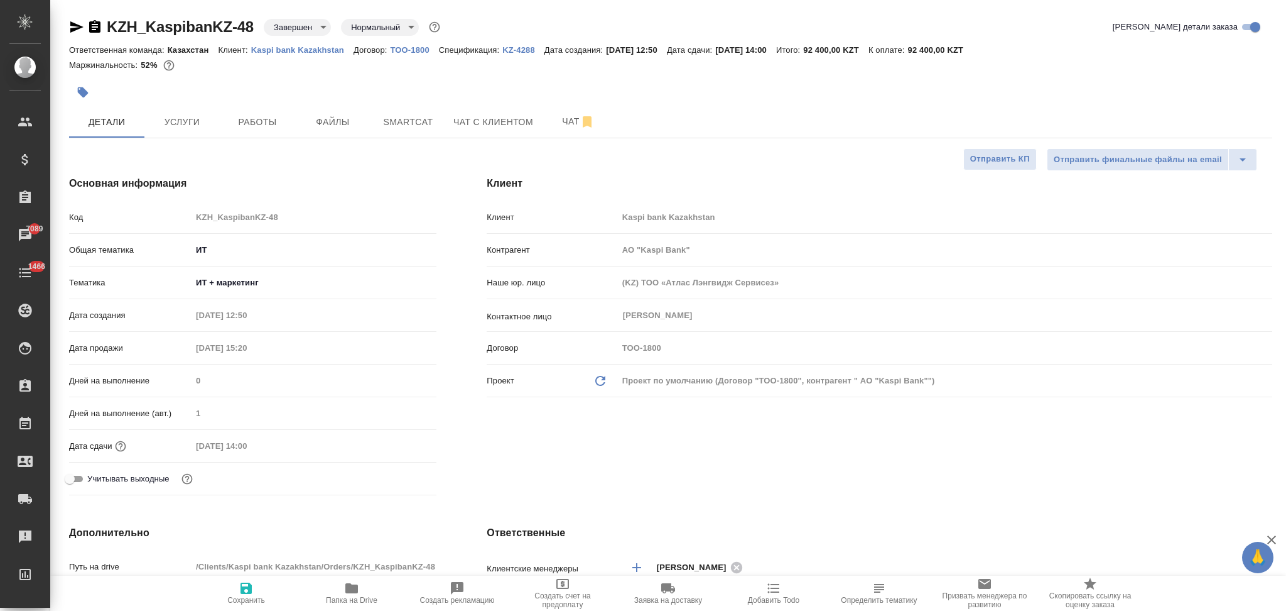
type textarea "x"
type input "АО "Kaspi Bank""
type textarea "x"
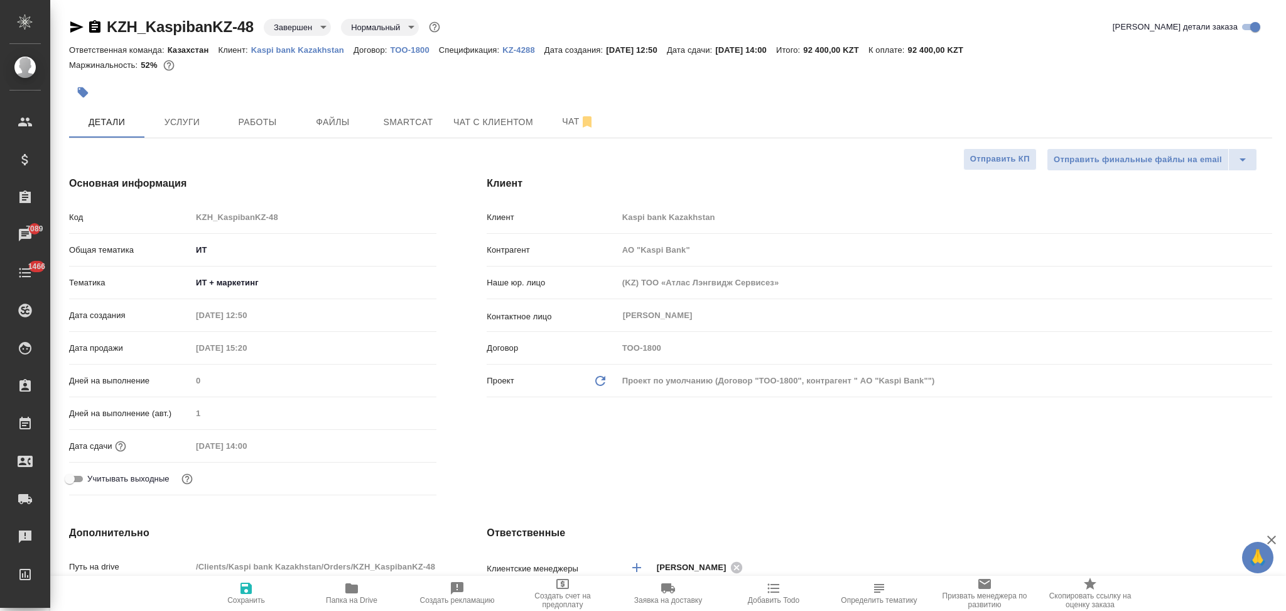
type textarea "x"
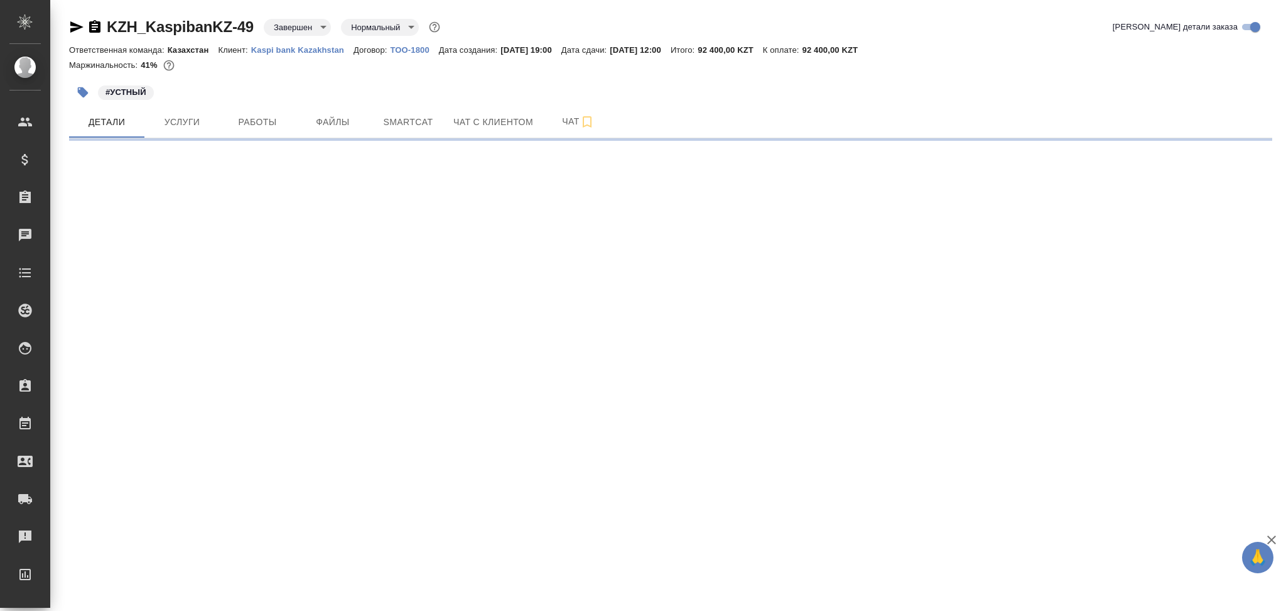
select select "RU"
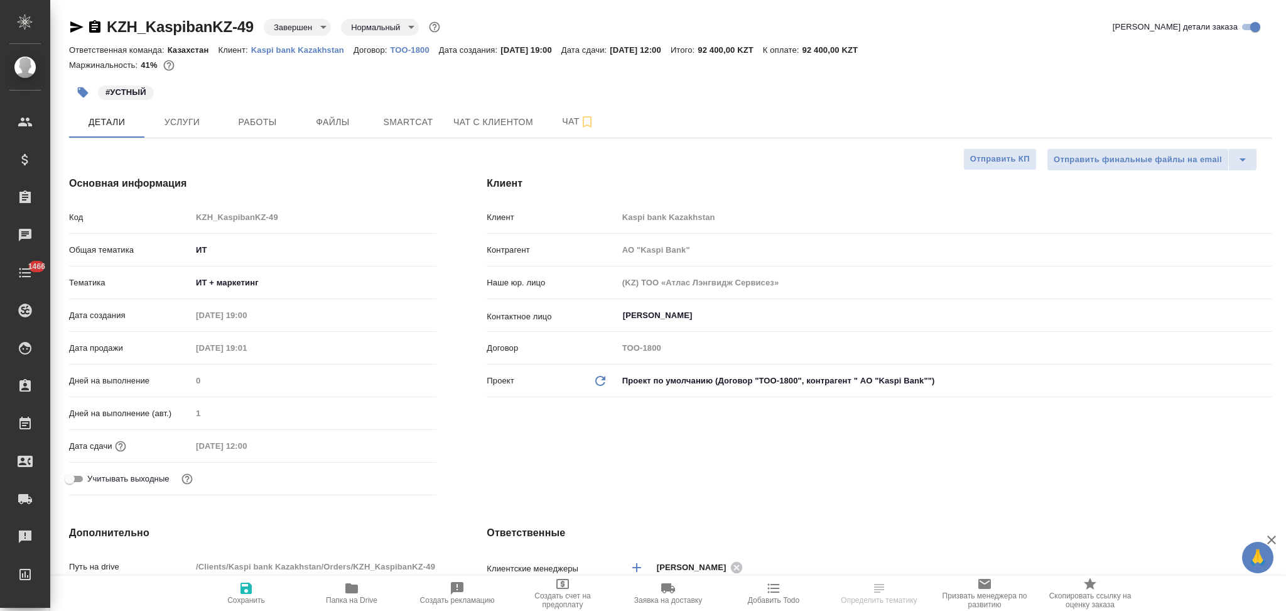
type input "АО "Kaspi Bank""
type textarea "x"
type input "АО "Kaspi Bank""
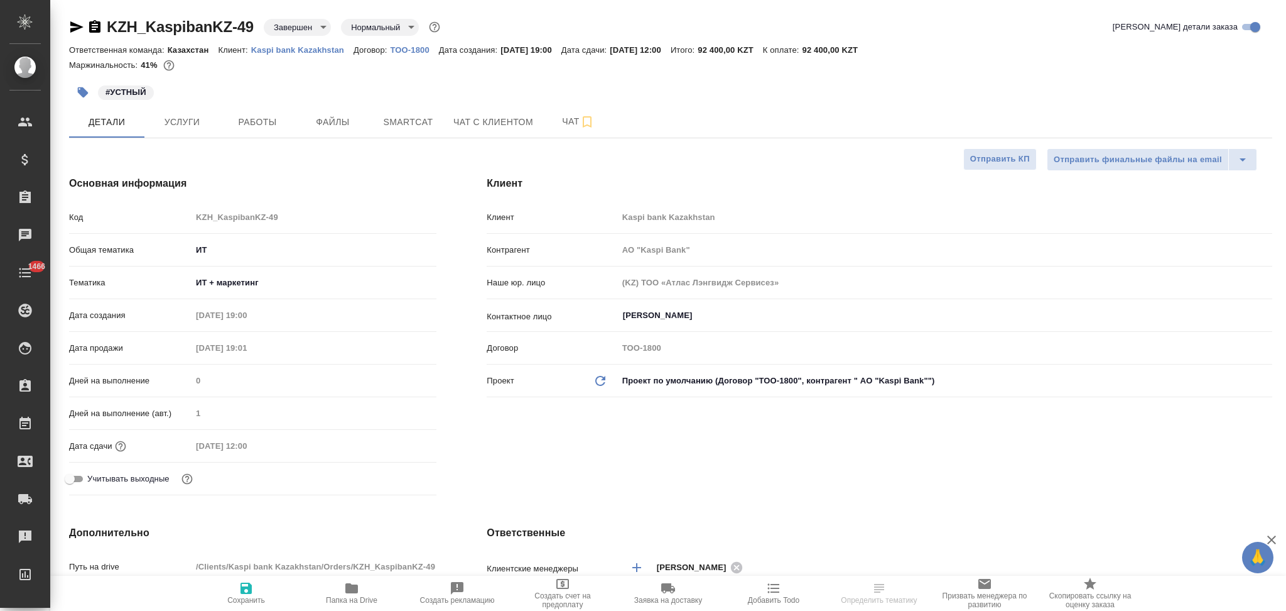
type textarea "x"
type input "АО "Kaspi Bank""
type textarea "x"
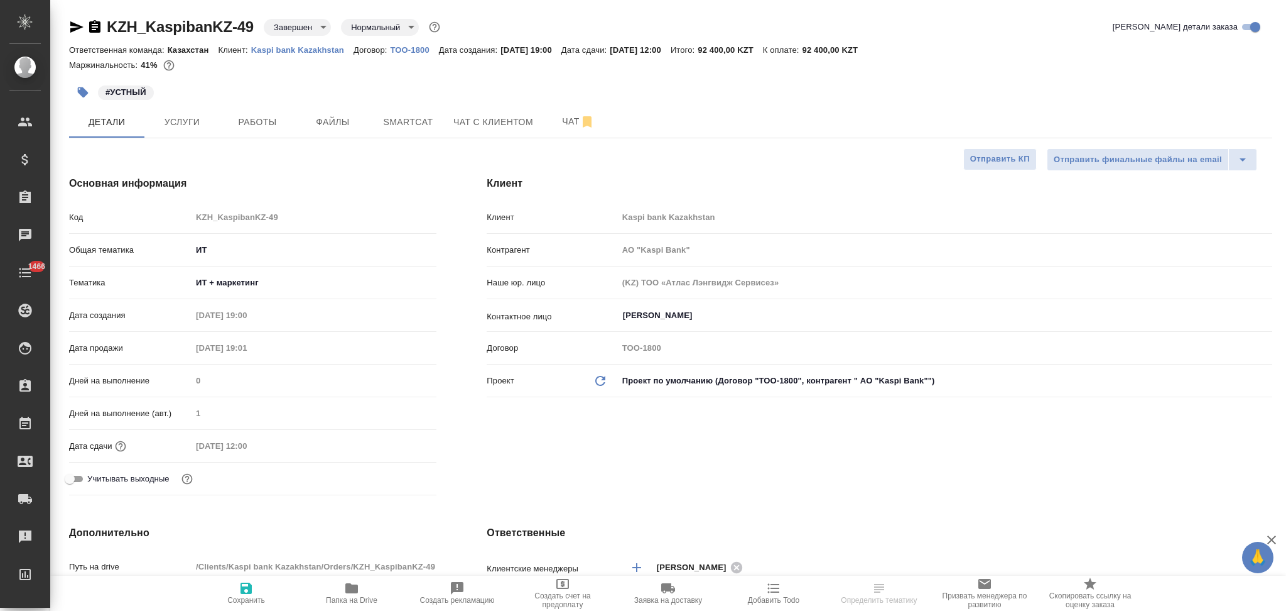
type textarea "x"
select select "RU"
type input "АО "Kaspi Bank""
type textarea "x"
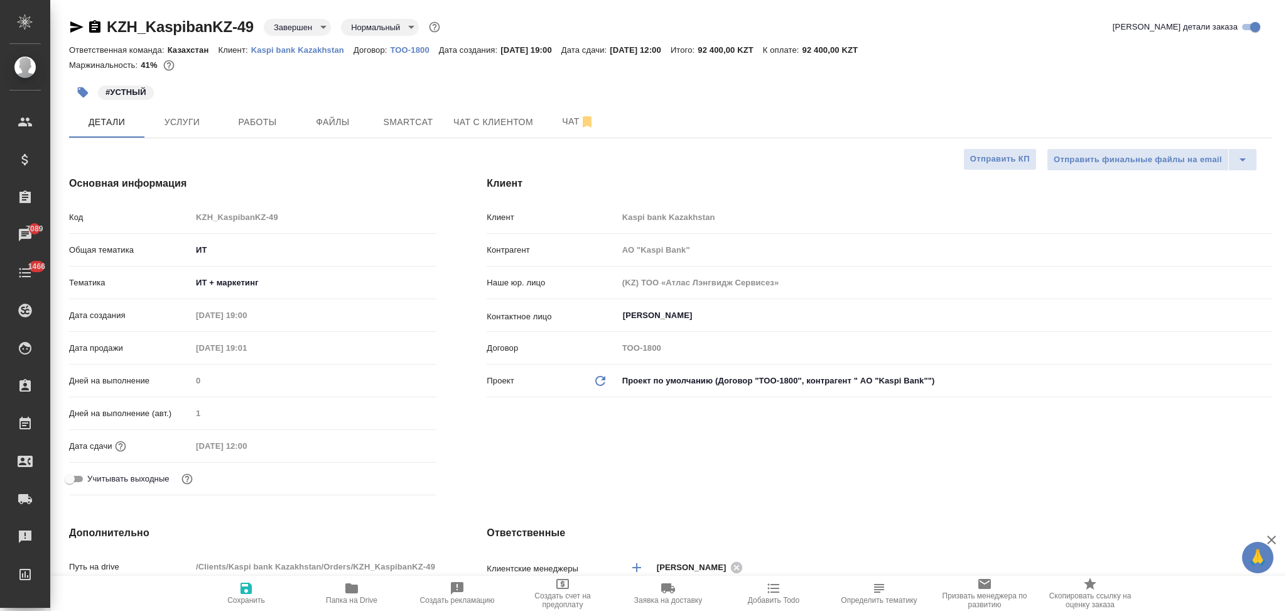
type textarea "x"
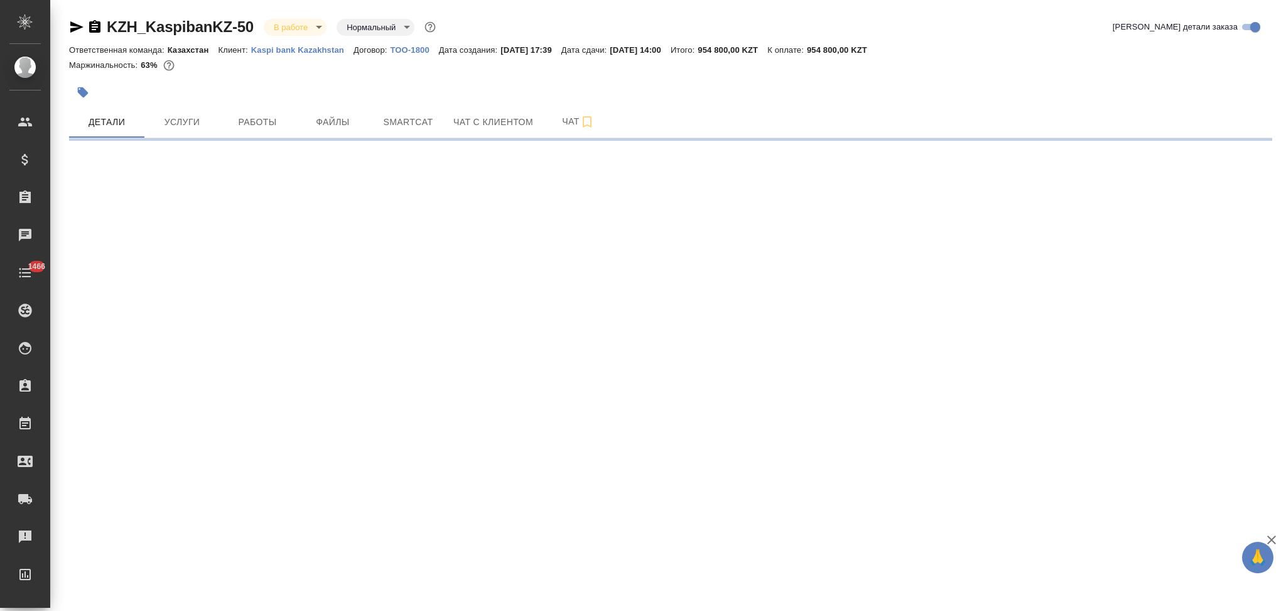
select select "RU"
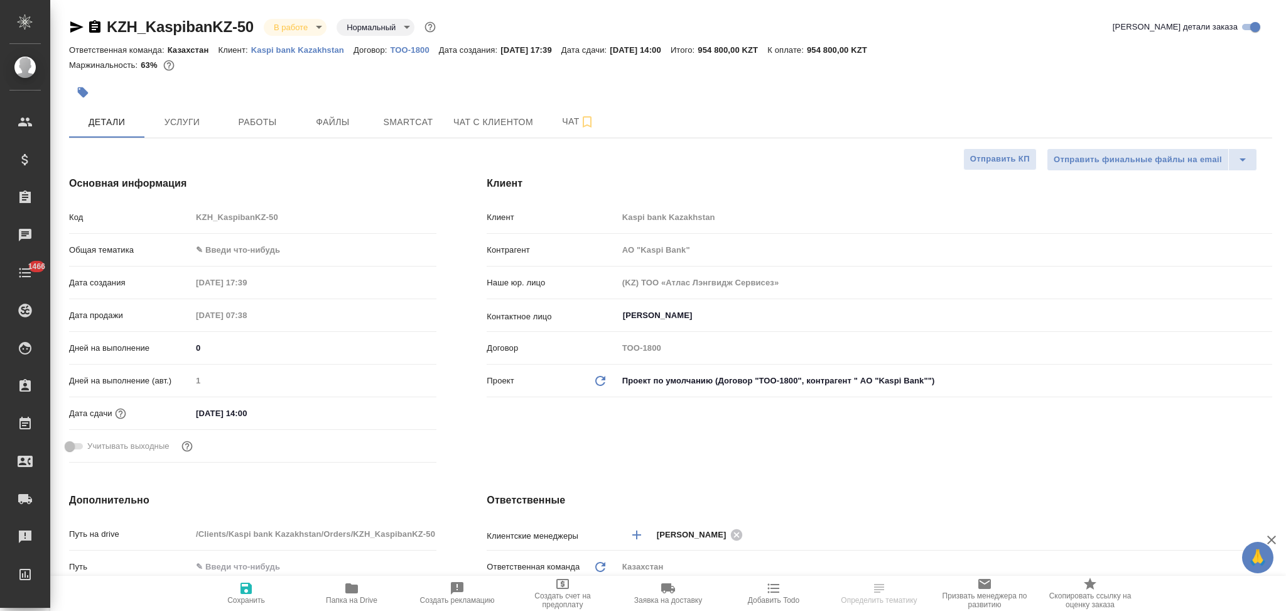
type input "АО "Kaspi Bank""
type textarea "x"
type input "АО "Kaspi Bank""
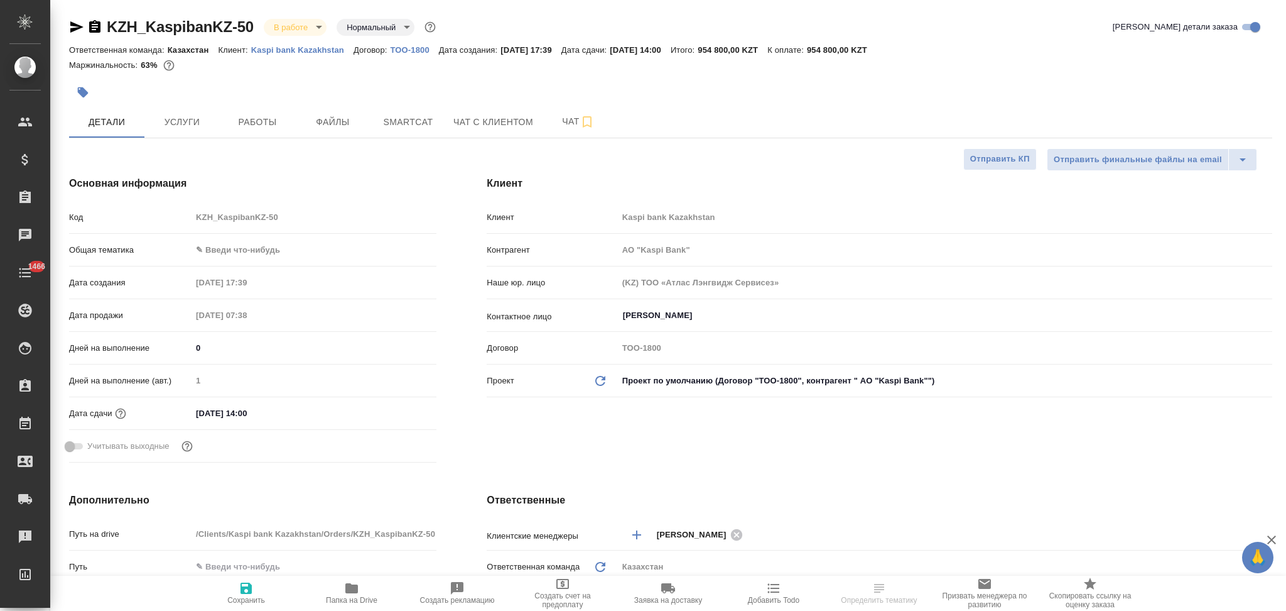
type textarea "x"
click at [183, 112] on button "Услуги" at bounding box center [181, 121] width 75 height 31
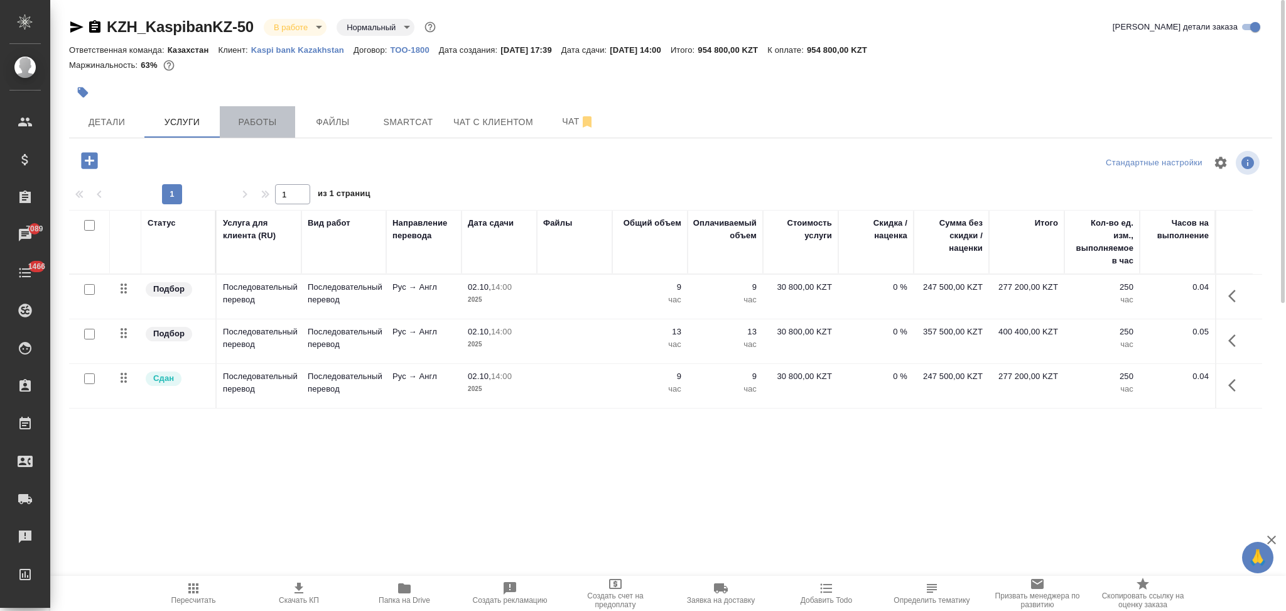
click at [267, 117] on span "Работы" at bounding box center [257, 122] width 60 height 16
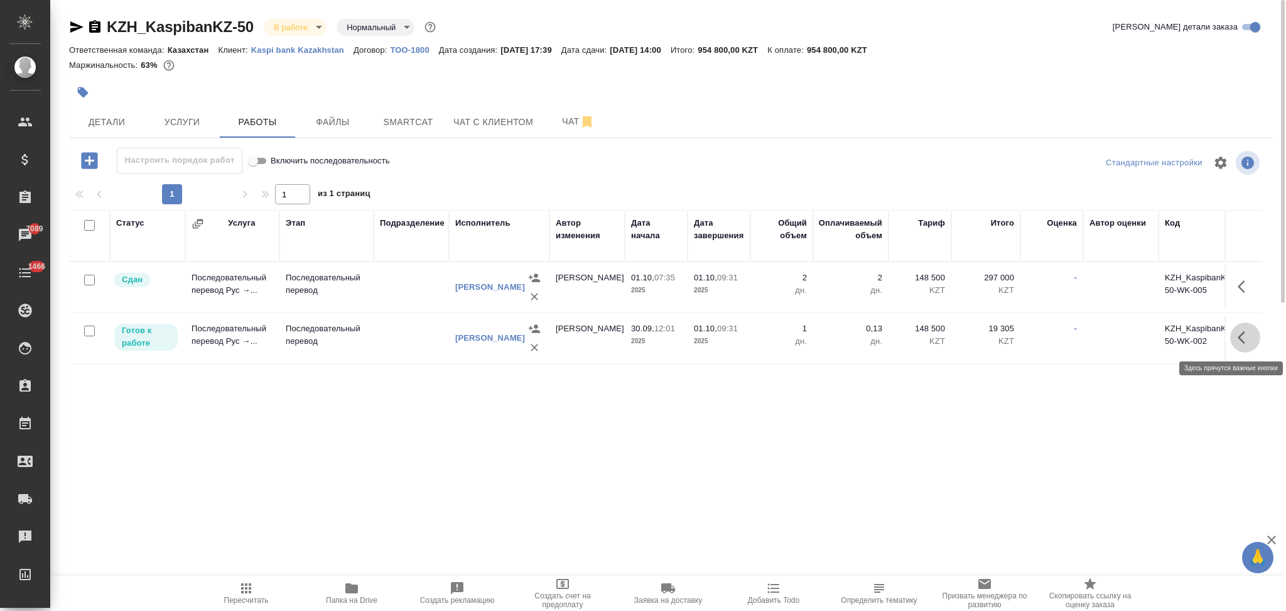
click at [1240, 340] on icon "button" at bounding box center [1245, 337] width 15 height 15
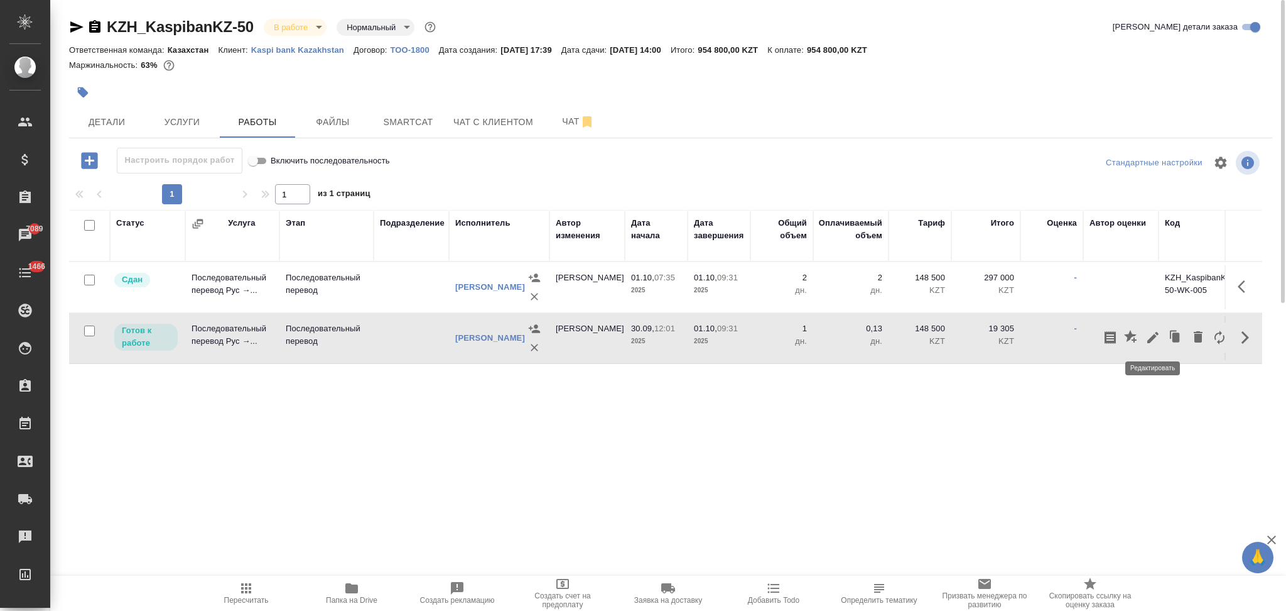
click at [1153, 334] on icon "button" at bounding box center [1153, 337] width 15 height 15
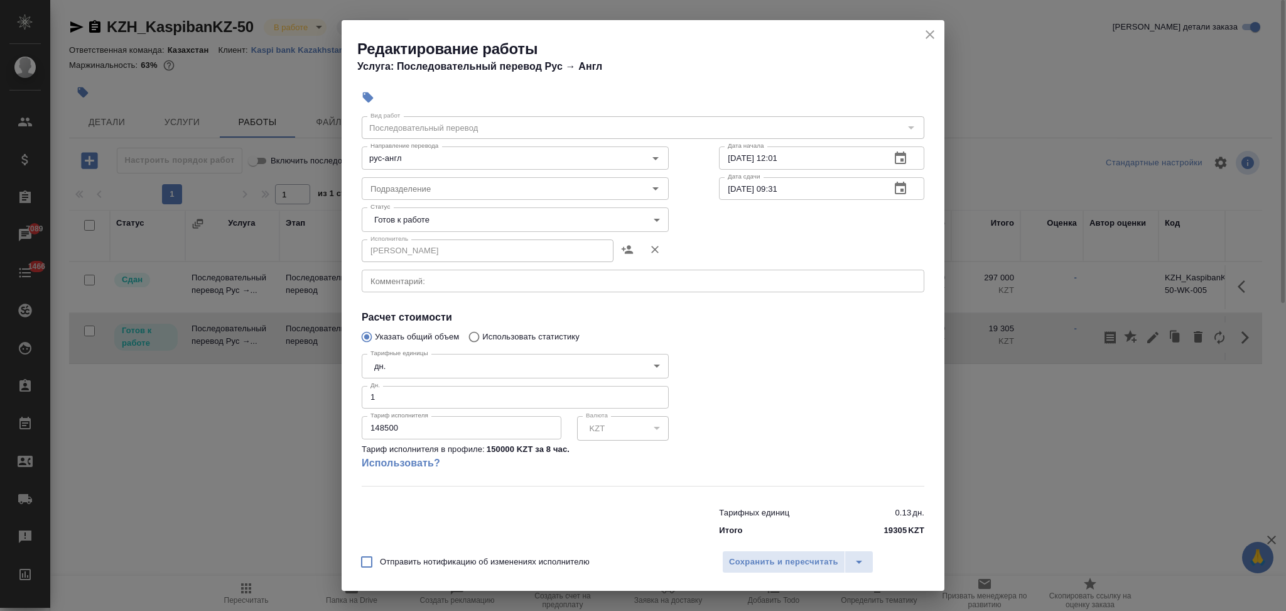
scroll to position [59, 0]
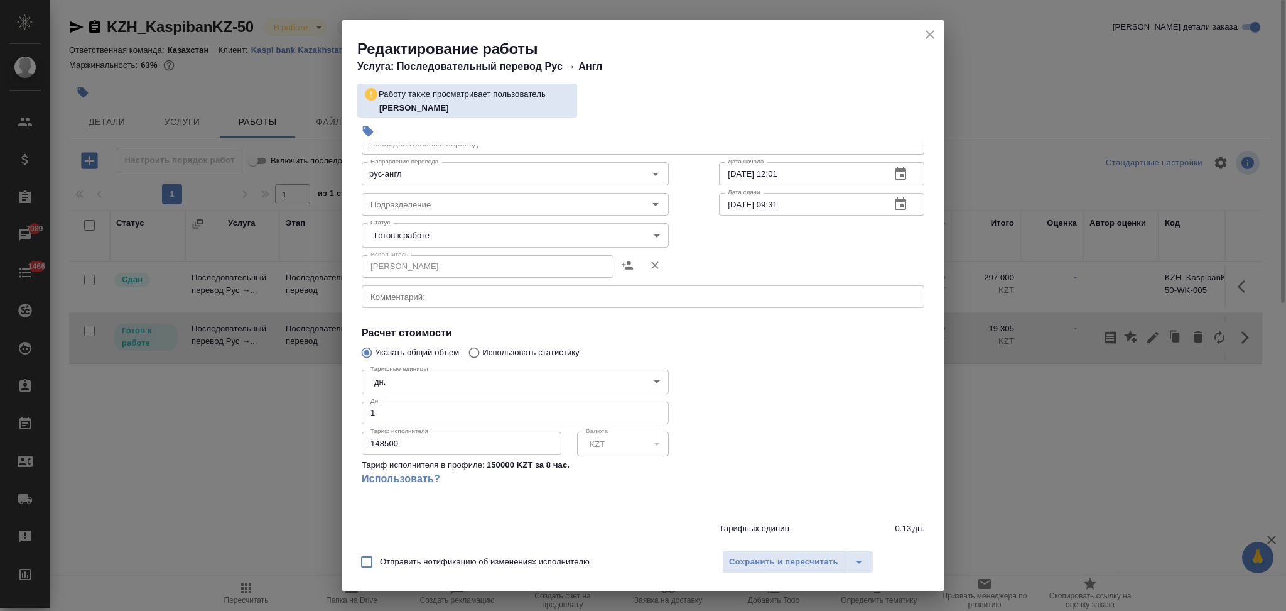
click at [931, 35] on icon "close" at bounding box center [930, 34] width 9 height 9
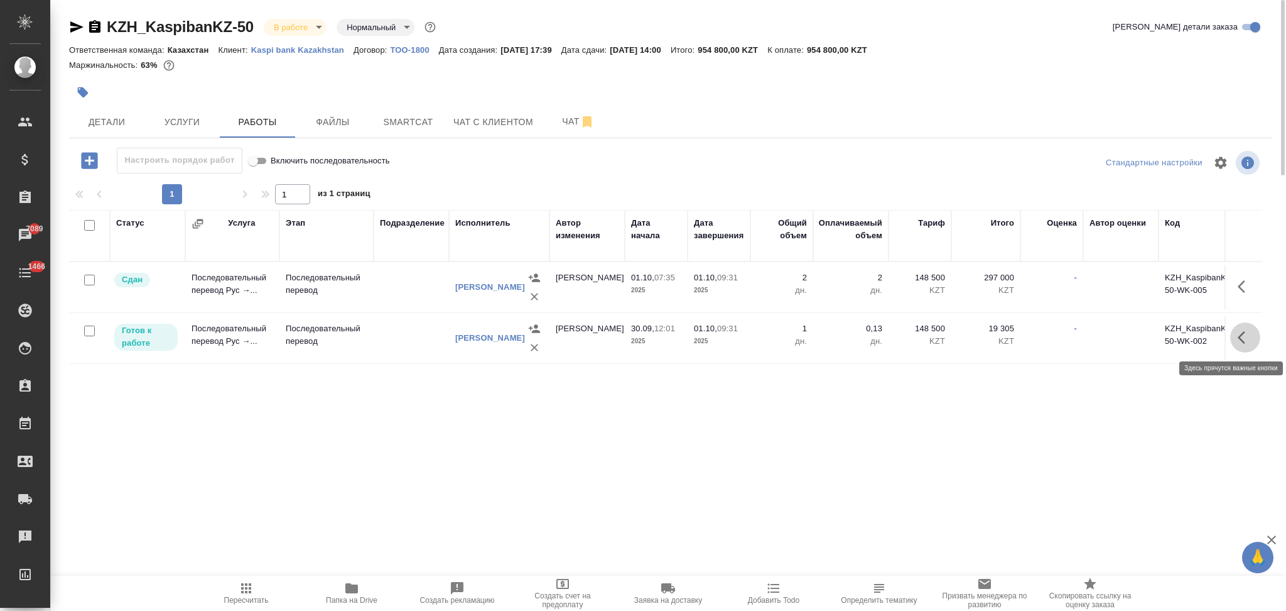
click at [1244, 340] on icon "button" at bounding box center [1245, 337] width 15 height 15
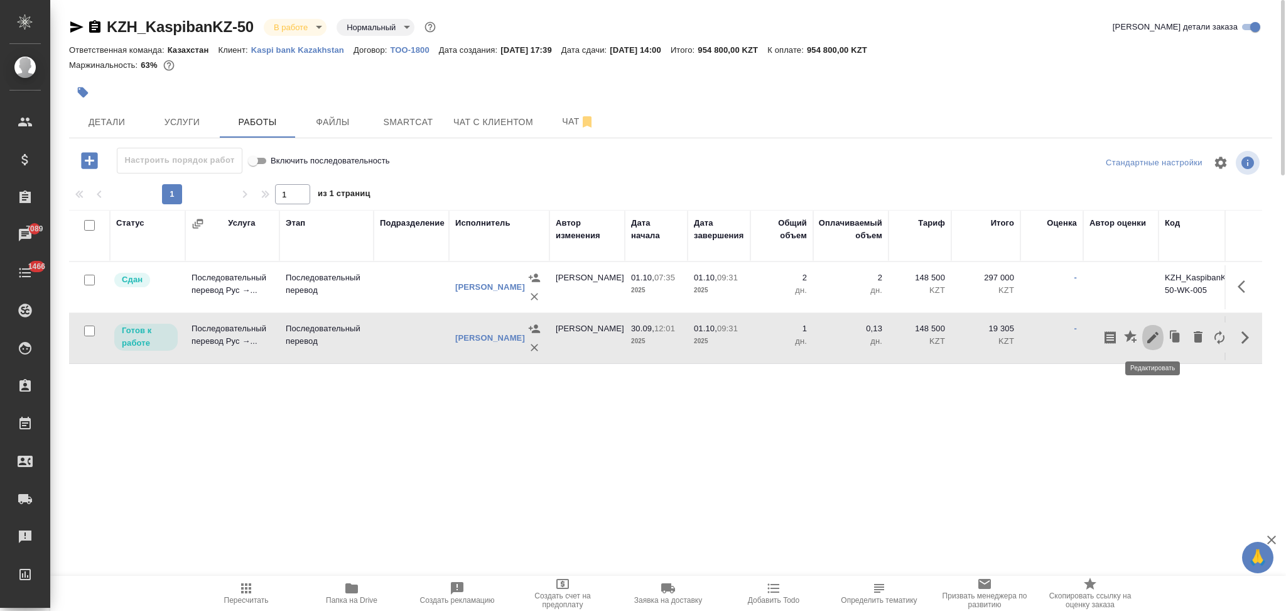
click at [1156, 339] on icon "button" at bounding box center [1153, 337] width 15 height 15
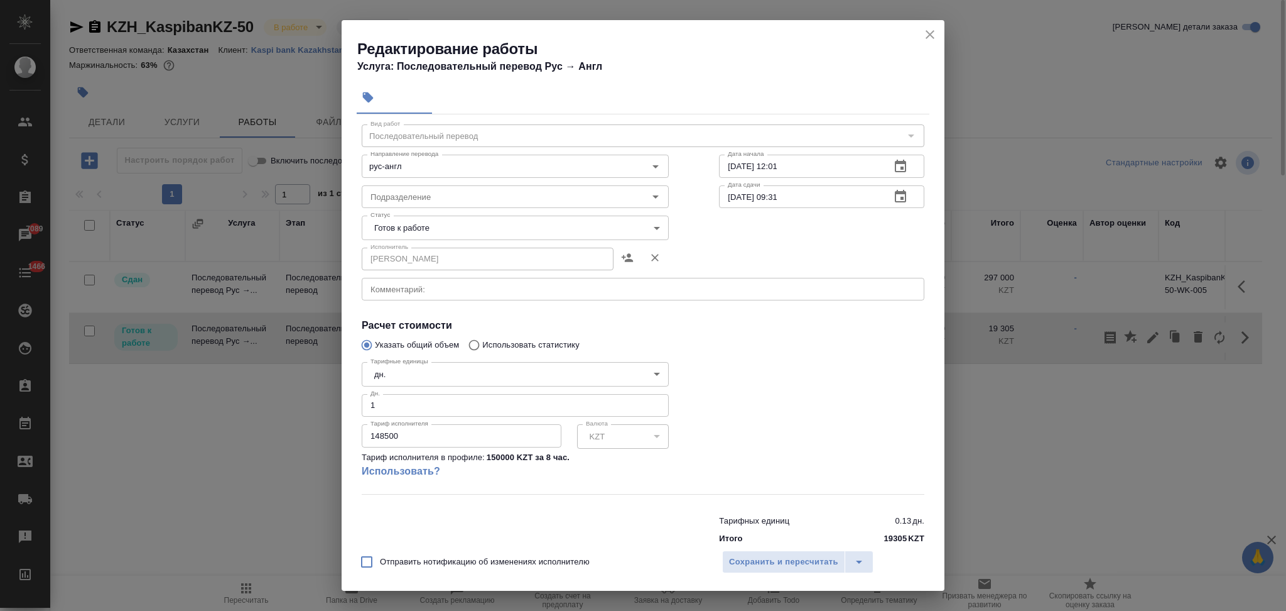
scroll to position [59, 0]
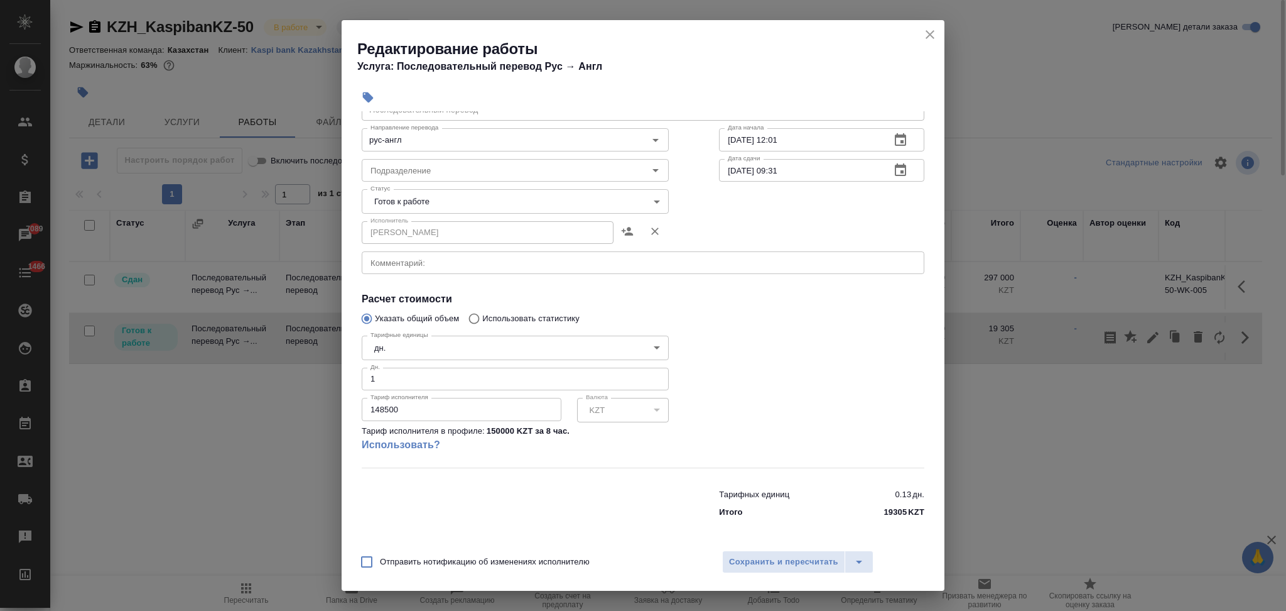
click at [401, 348] on body "🙏 .cls-1 fill:#fff; AWATERA Aslanukova Sati Клиенты Спецификации Заказы 7089 Ча…" at bounding box center [643, 305] width 1286 height 611
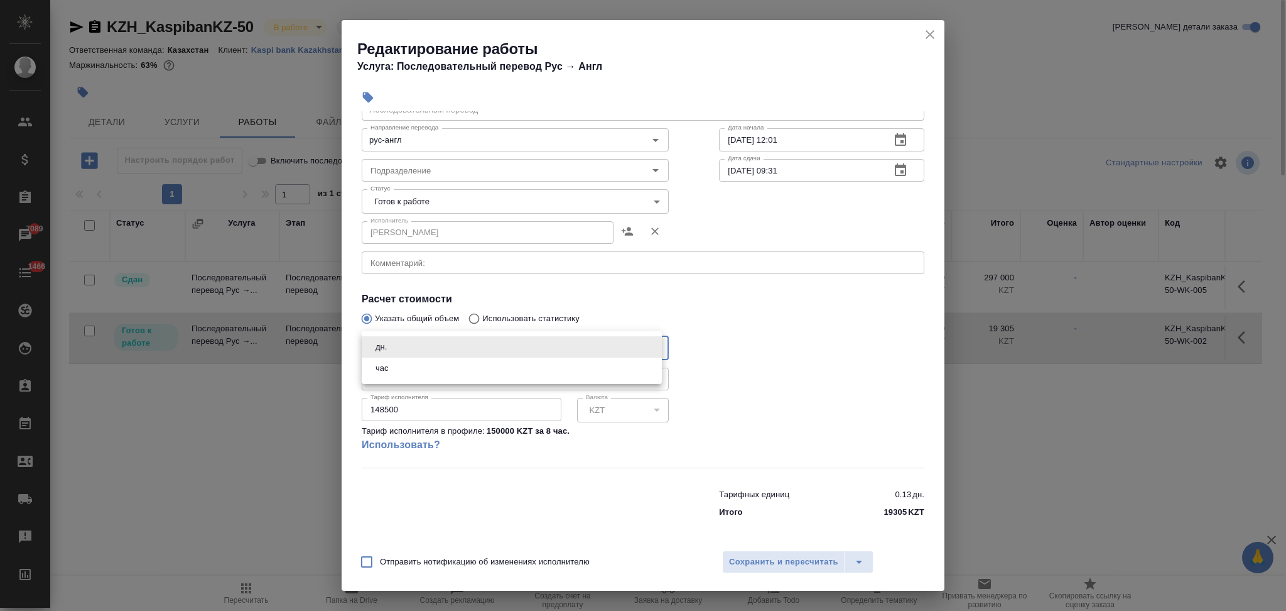
click at [401, 348] on li "дн." at bounding box center [512, 346] width 300 height 21
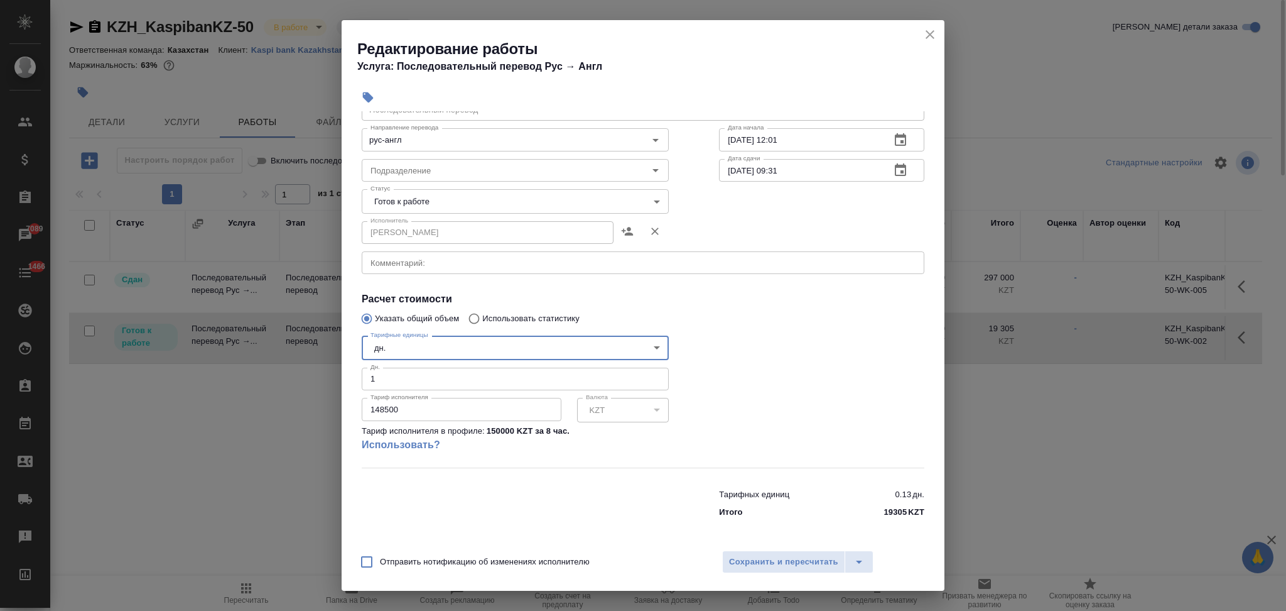
drag, startPoint x: 931, startPoint y: 31, endPoint x: 926, endPoint y: 42, distance: 12.4
click at [931, 31] on icon "close" at bounding box center [930, 34] width 15 height 15
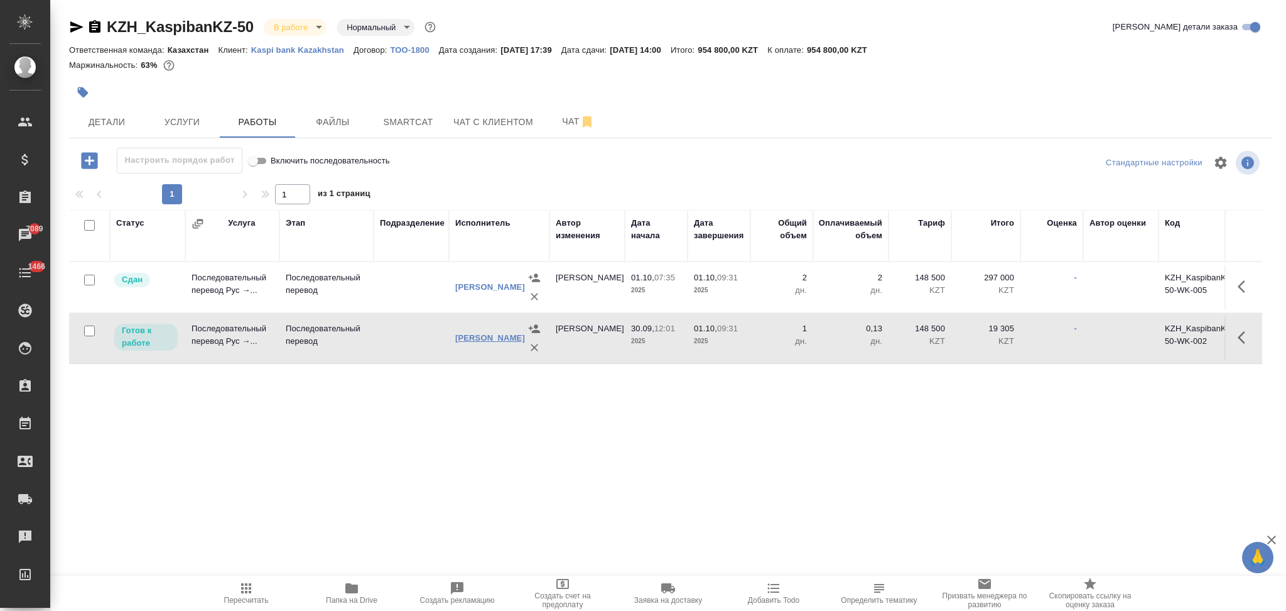
click at [479, 342] on link "Машнин Владимир" at bounding box center [490, 337] width 70 height 9
click at [1242, 340] on icon "button" at bounding box center [1242, 337] width 8 height 13
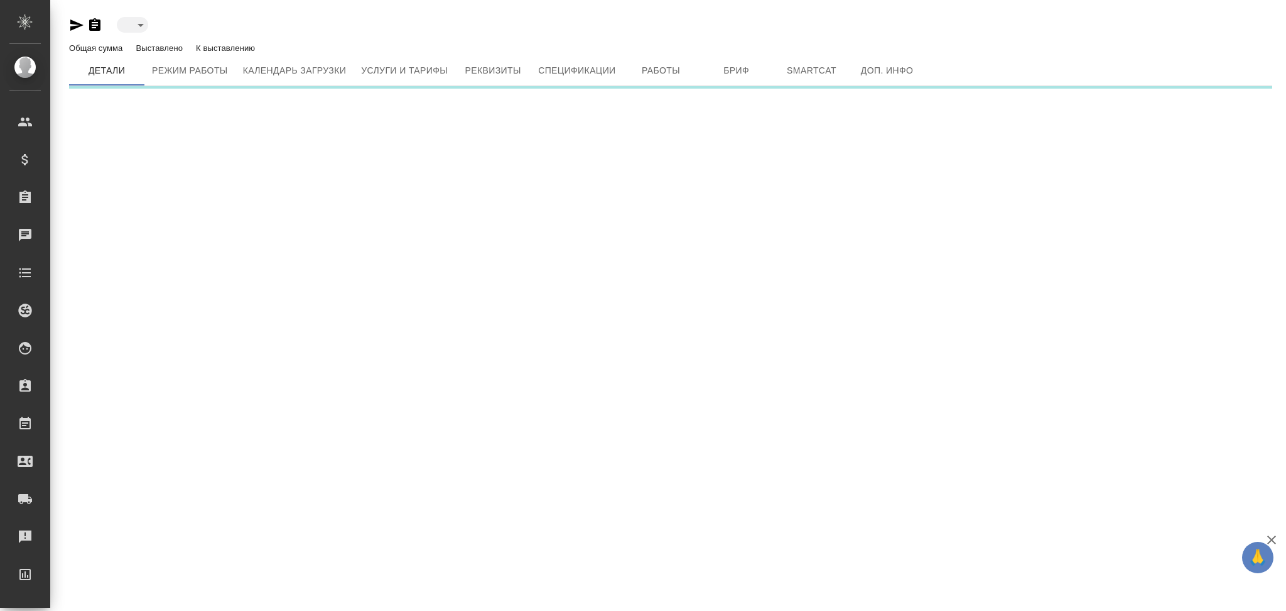
type input "active"
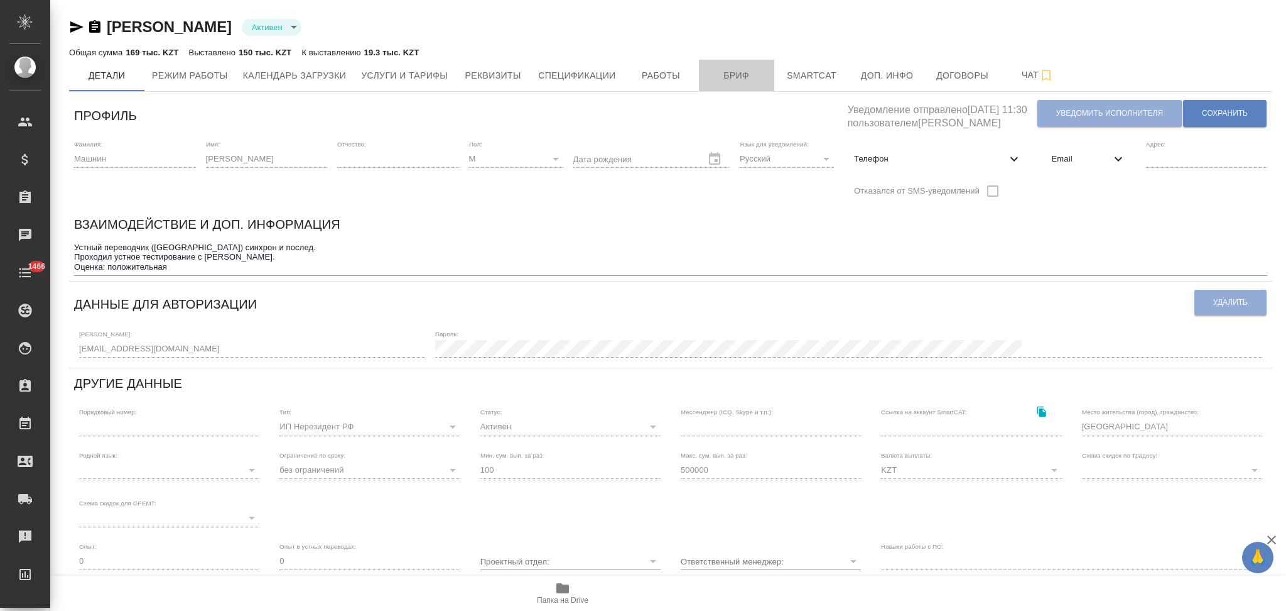
drag, startPoint x: 729, startPoint y: 75, endPoint x: 702, endPoint y: 111, distance: 45.0
click at [729, 76] on span "Бриф" at bounding box center [737, 76] width 60 height 16
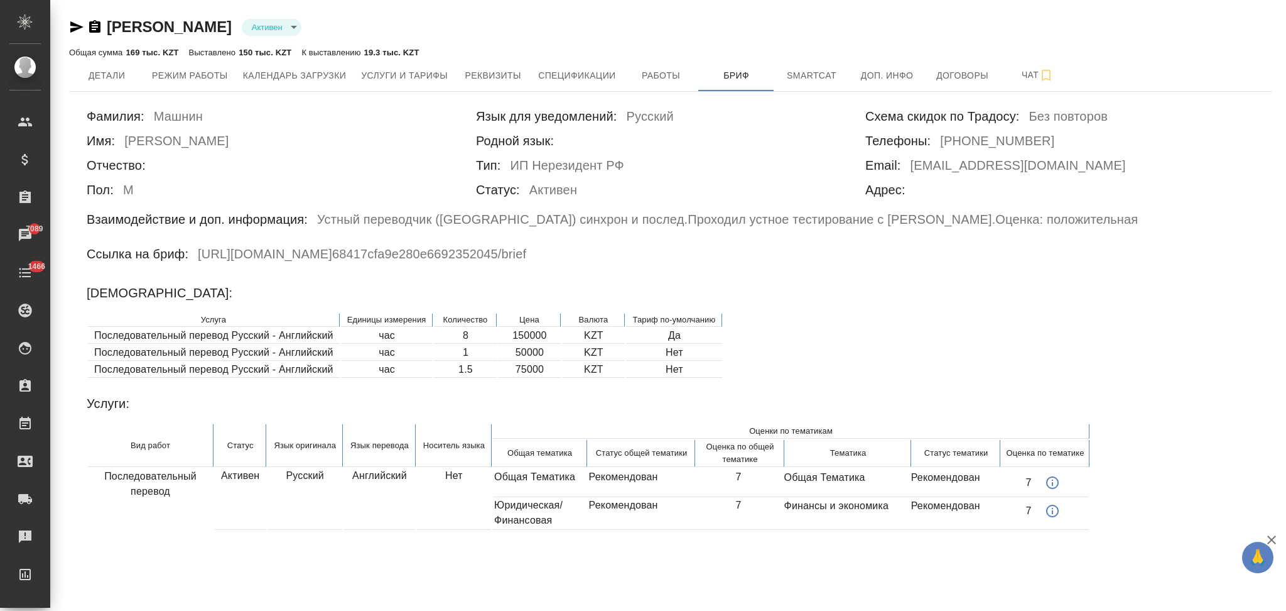
click at [474, 366] on td "1.5" at bounding box center [465, 370] width 63 height 16
click at [662, 76] on span "Работы" at bounding box center [661, 76] width 60 height 16
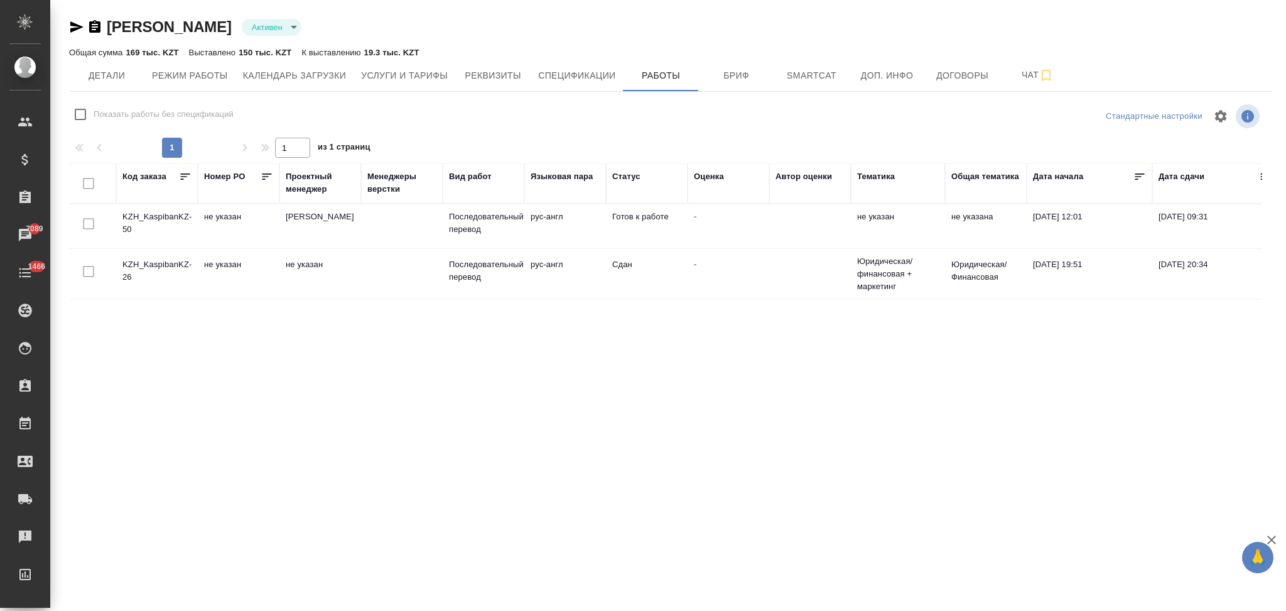
checkbox input "false"
click at [173, 266] on td "KZH_KaspibanKZ-26" at bounding box center [157, 274] width 82 height 44
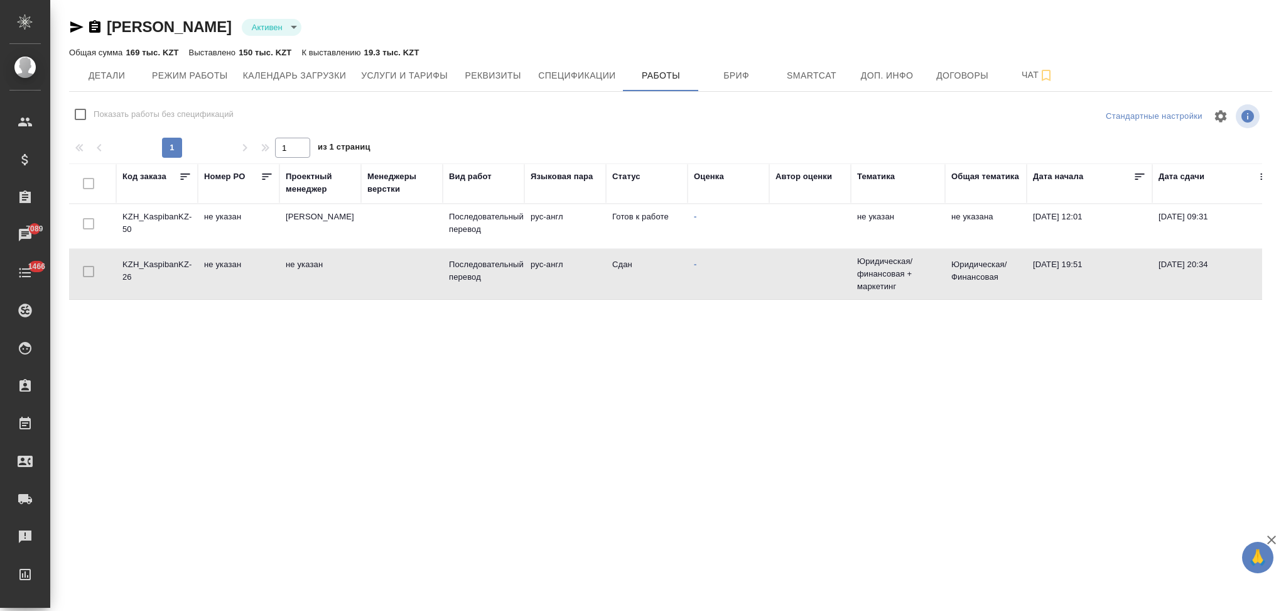
click at [183, 261] on td "KZH_KaspibanKZ-26" at bounding box center [157, 274] width 82 height 44
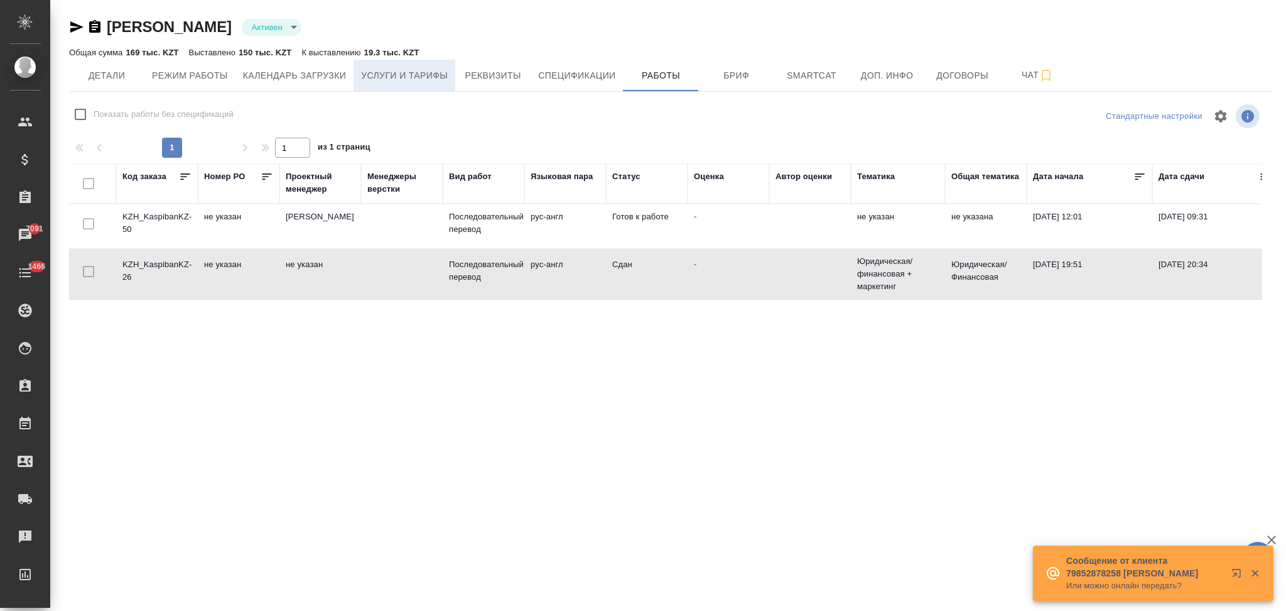
click at [386, 80] on span "Услуги и тарифы" at bounding box center [404, 76] width 87 height 16
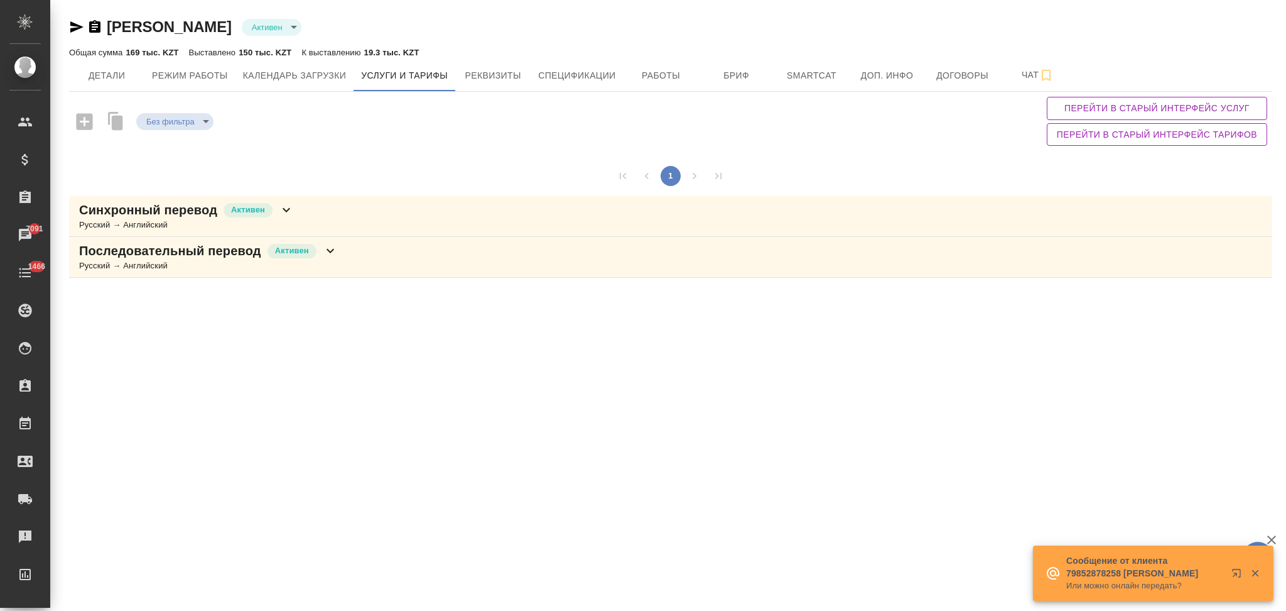
click at [332, 247] on icon at bounding box center [330, 250] width 15 height 15
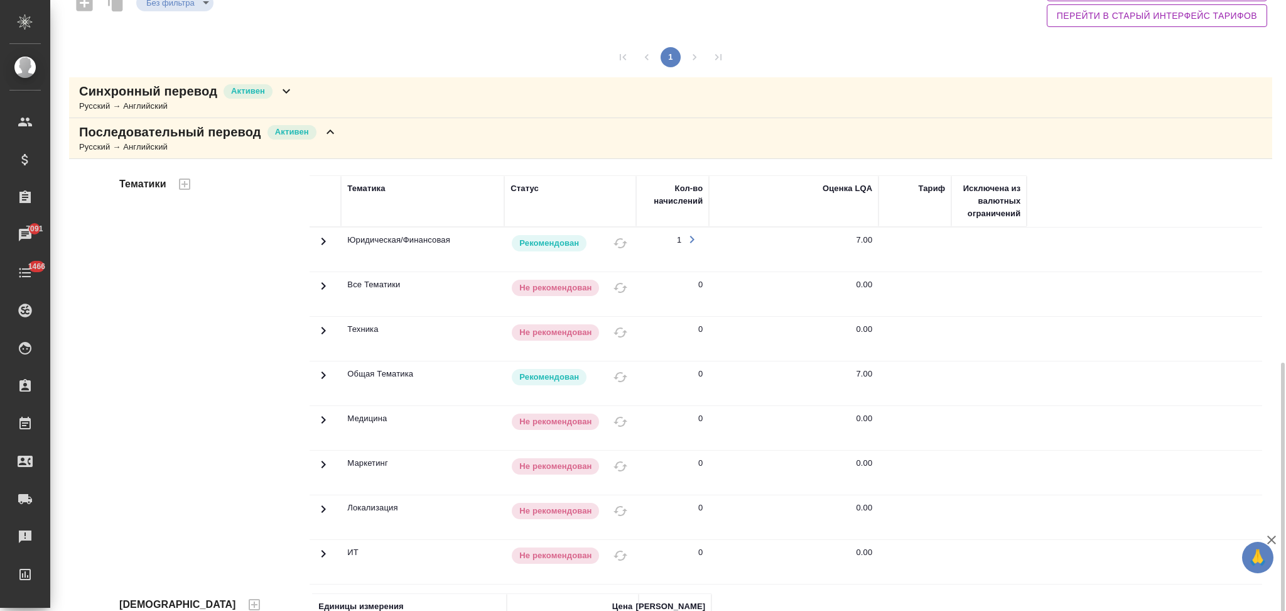
scroll to position [286, 0]
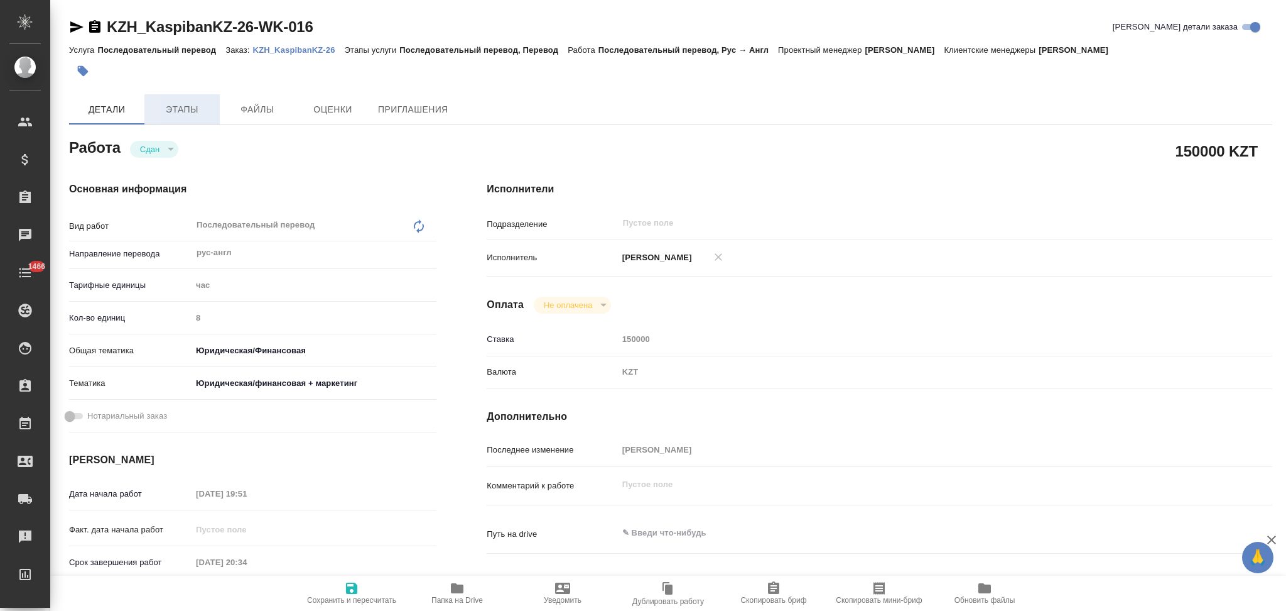
type textarea "x"
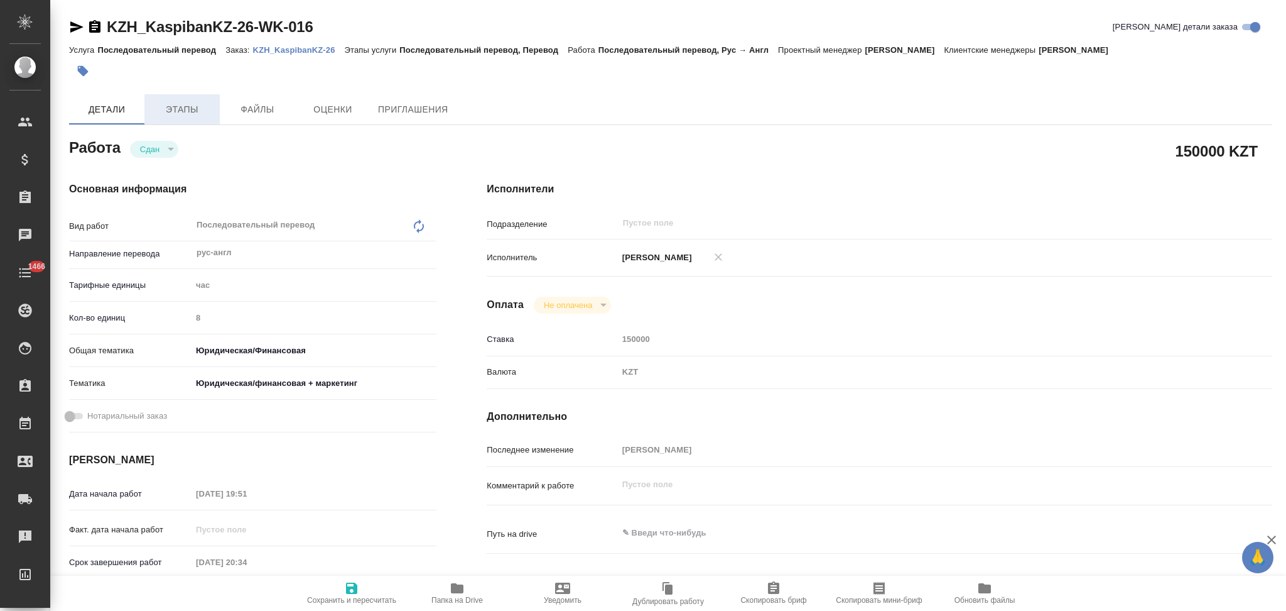
type textarea "x"
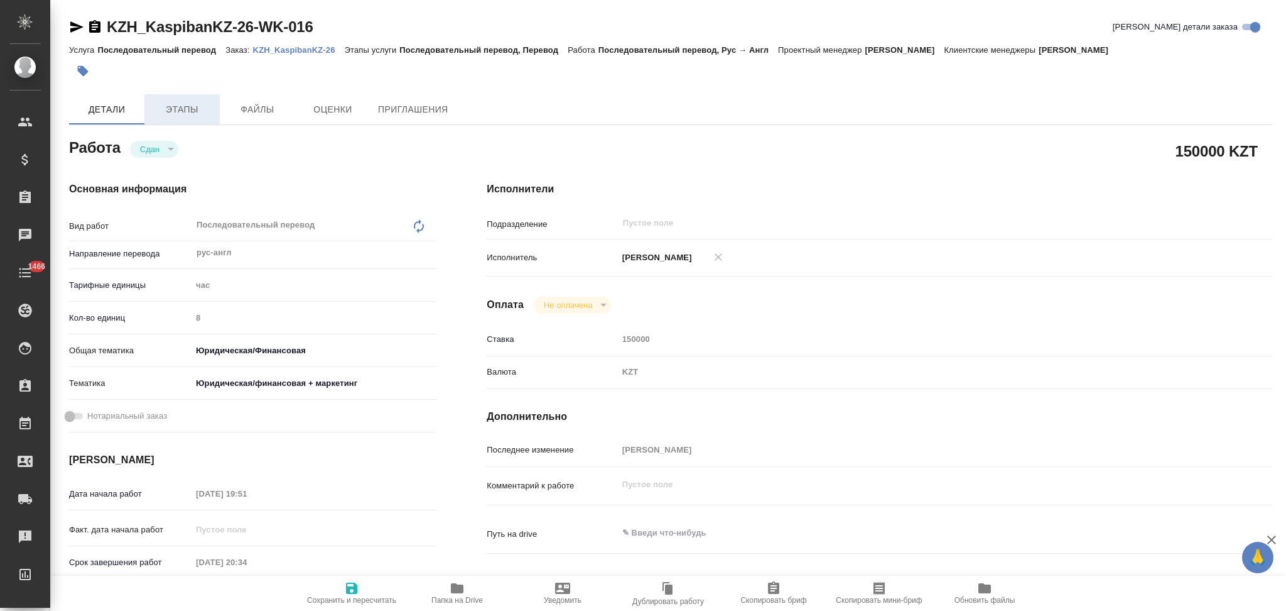
type textarea "x"
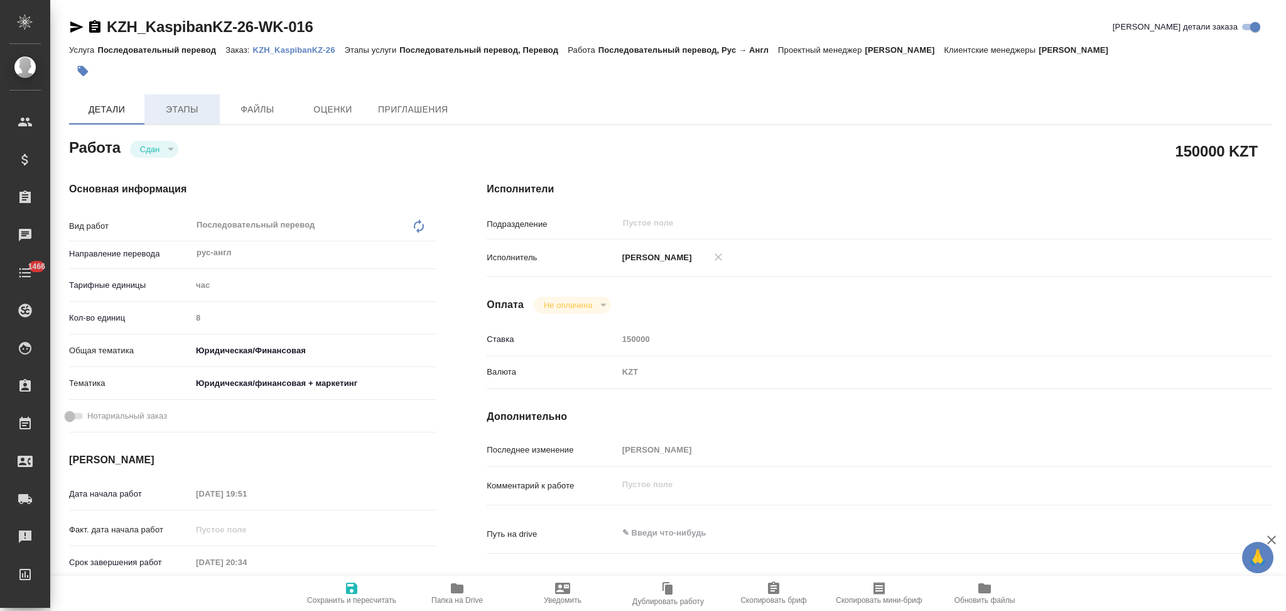
type textarea "x"
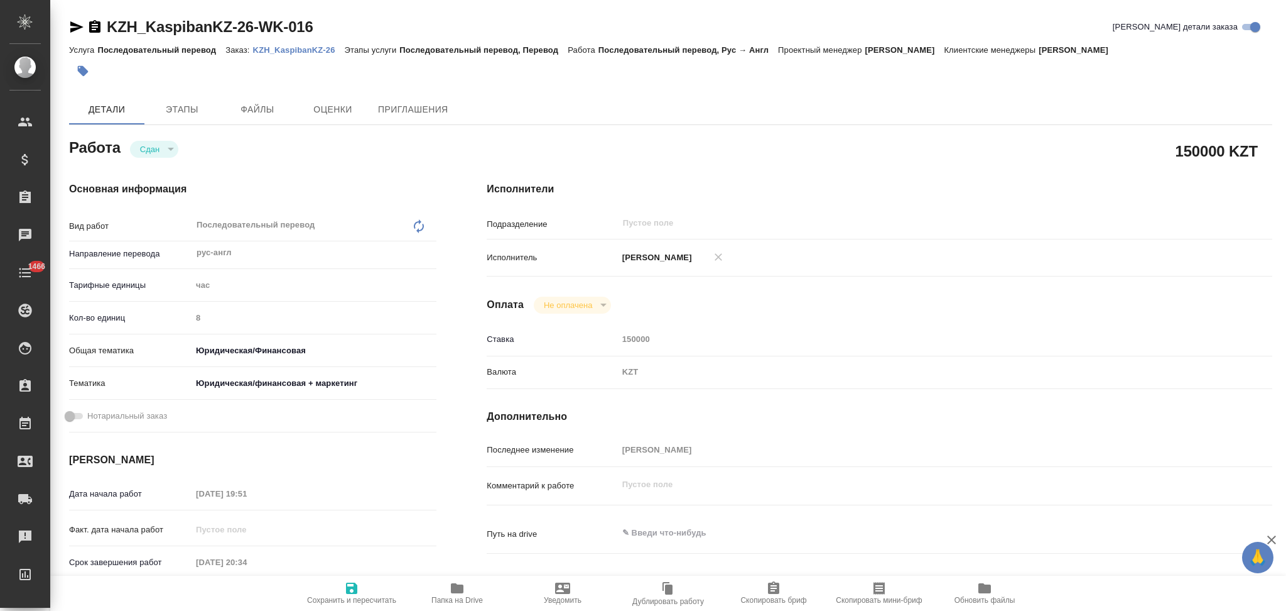
type textarea "x"
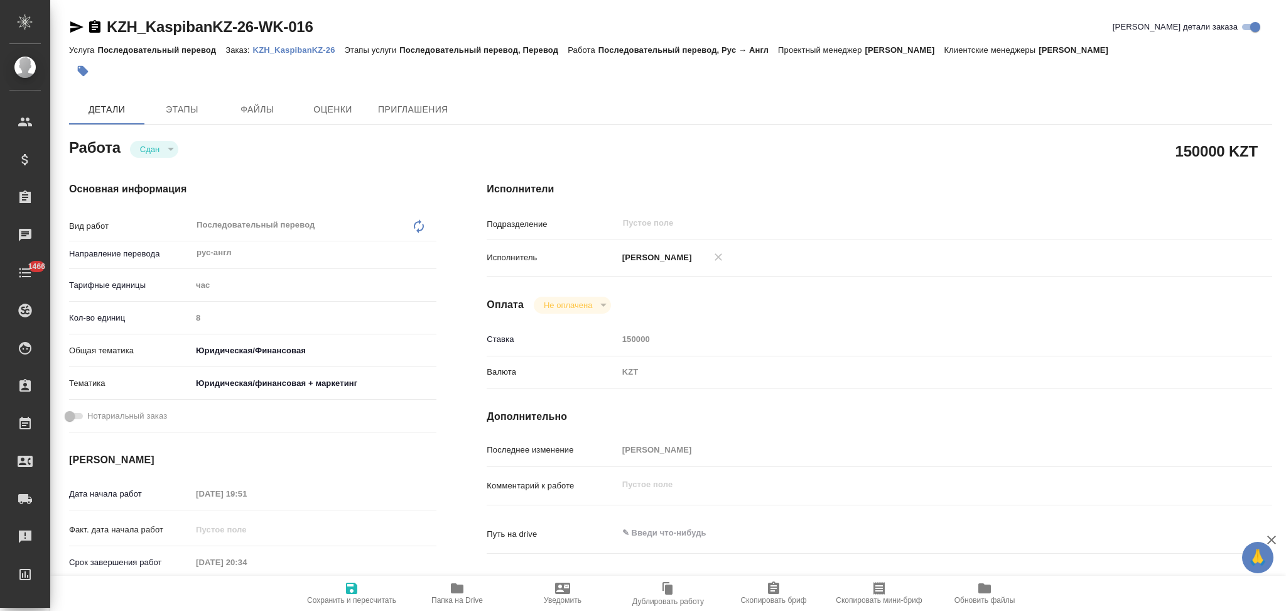
type textarea "x"
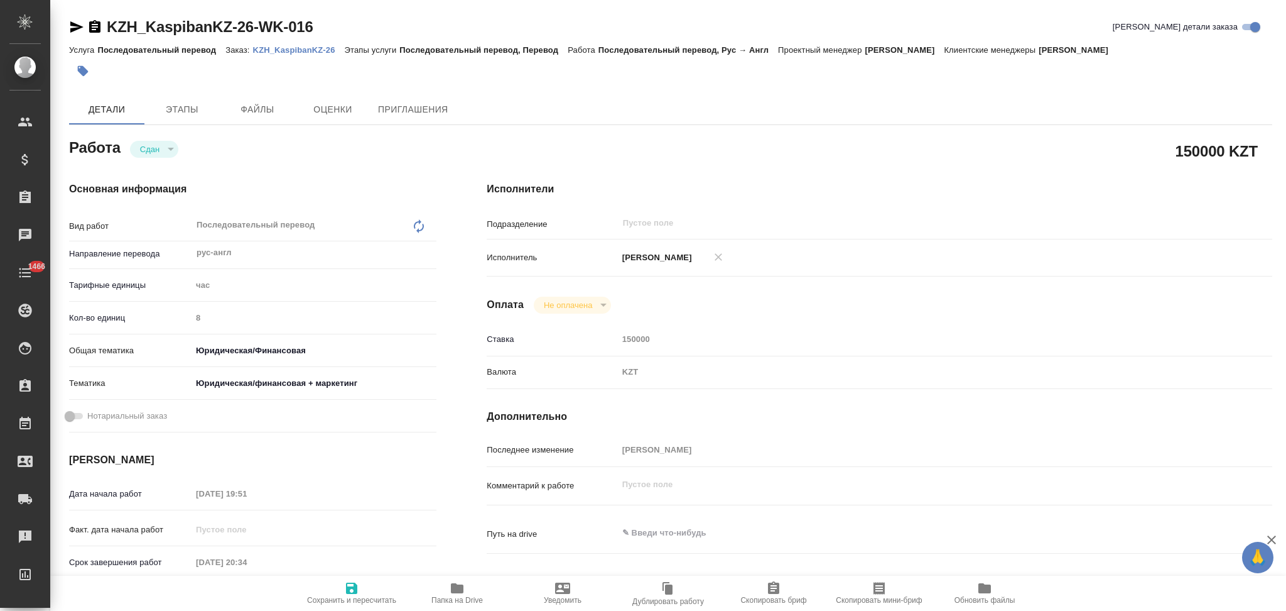
click at [281, 50] on p "KZH_KaspibanKZ-26" at bounding box center [299, 49] width 92 height 9
type textarea "x"
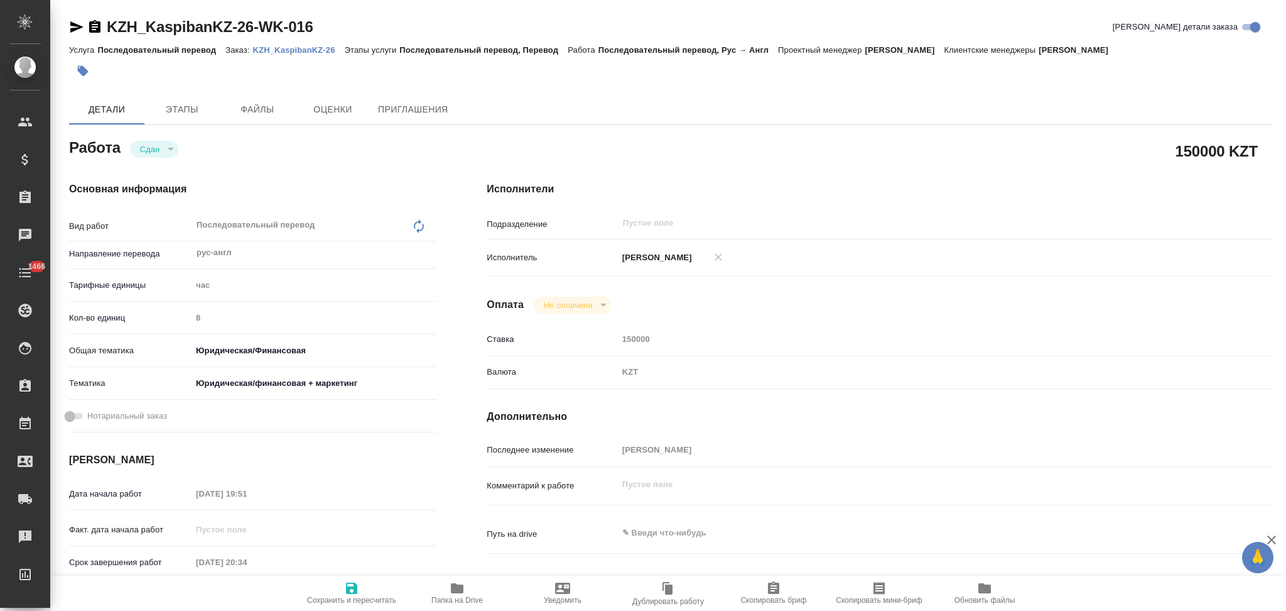
type textarea "x"
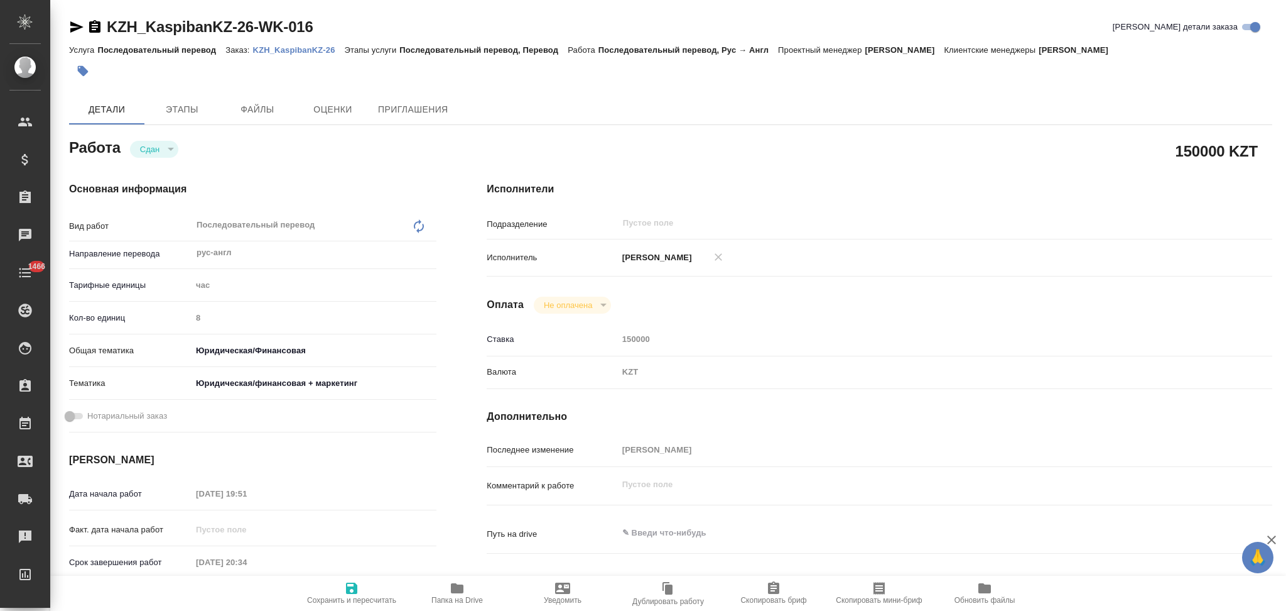
type textarea "x"
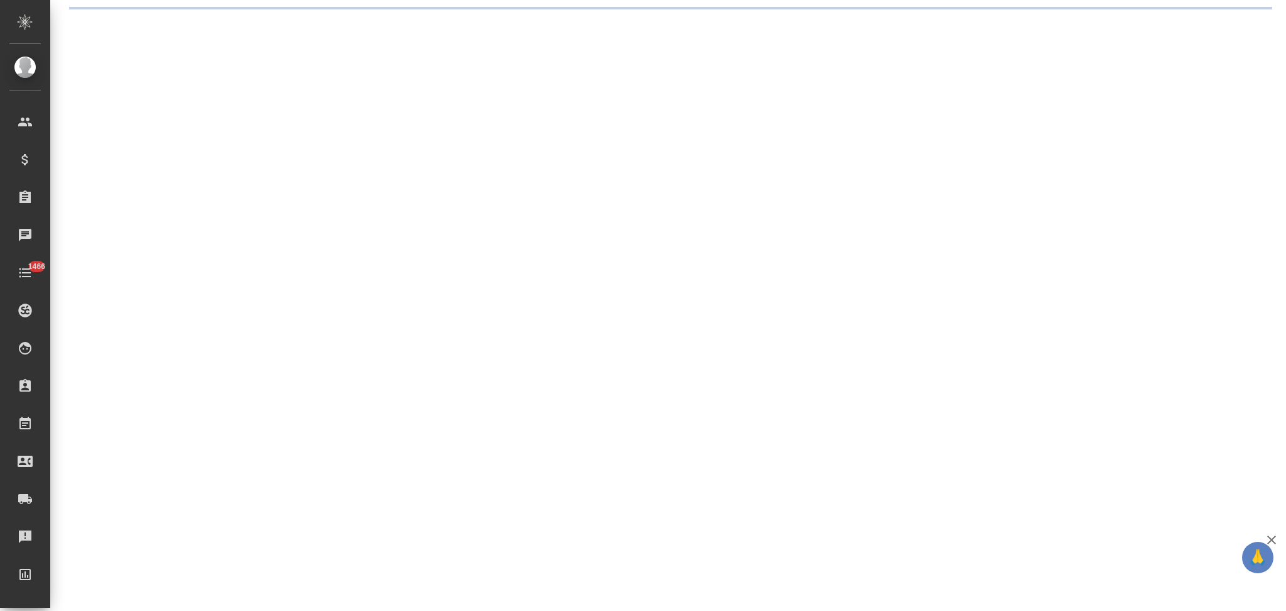
select select "RU"
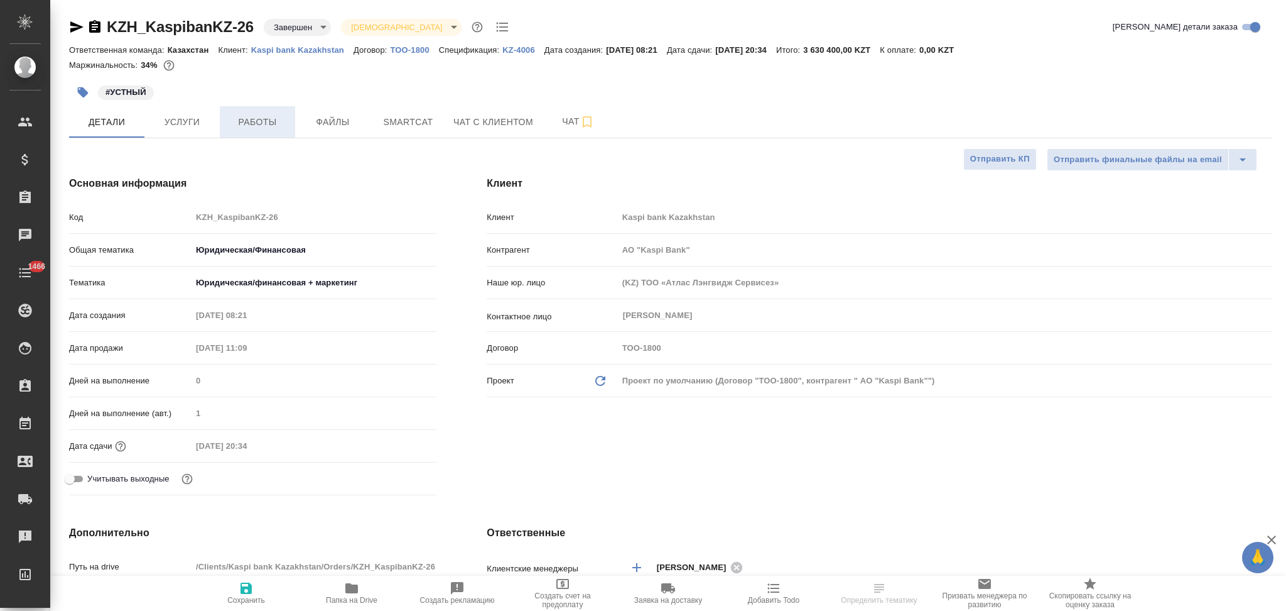
type textarea "x"
click at [258, 113] on button "Работы" at bounding box center [257, 121] width 75 height 31
type input "АО "Kaspi Bank""
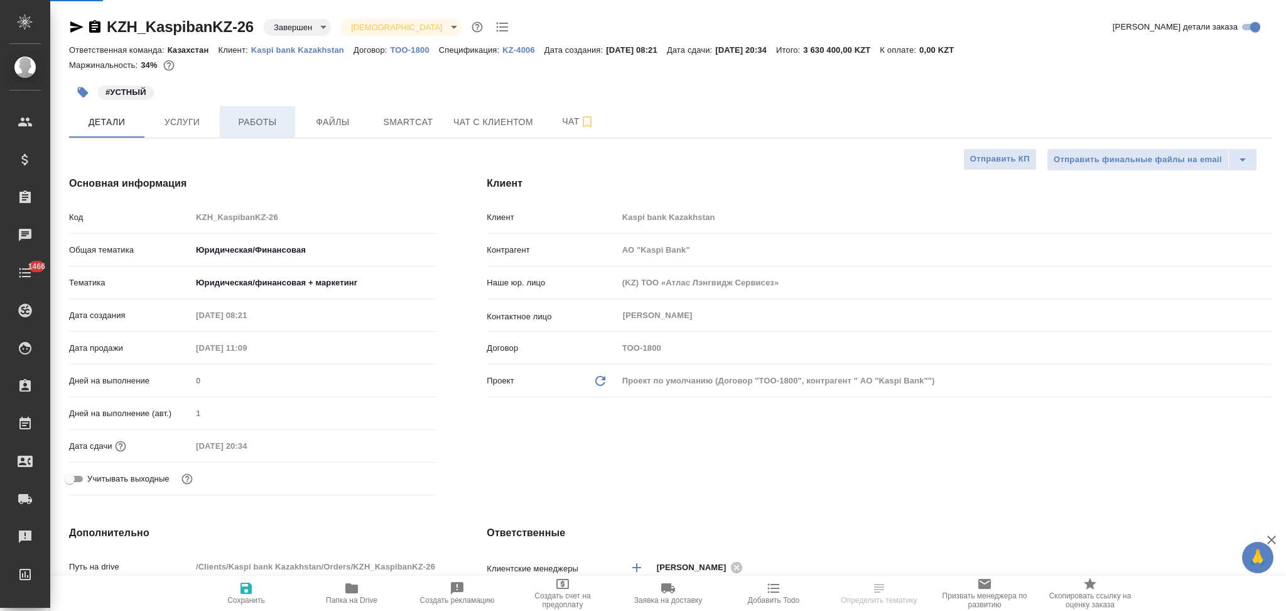
type textarea "x"
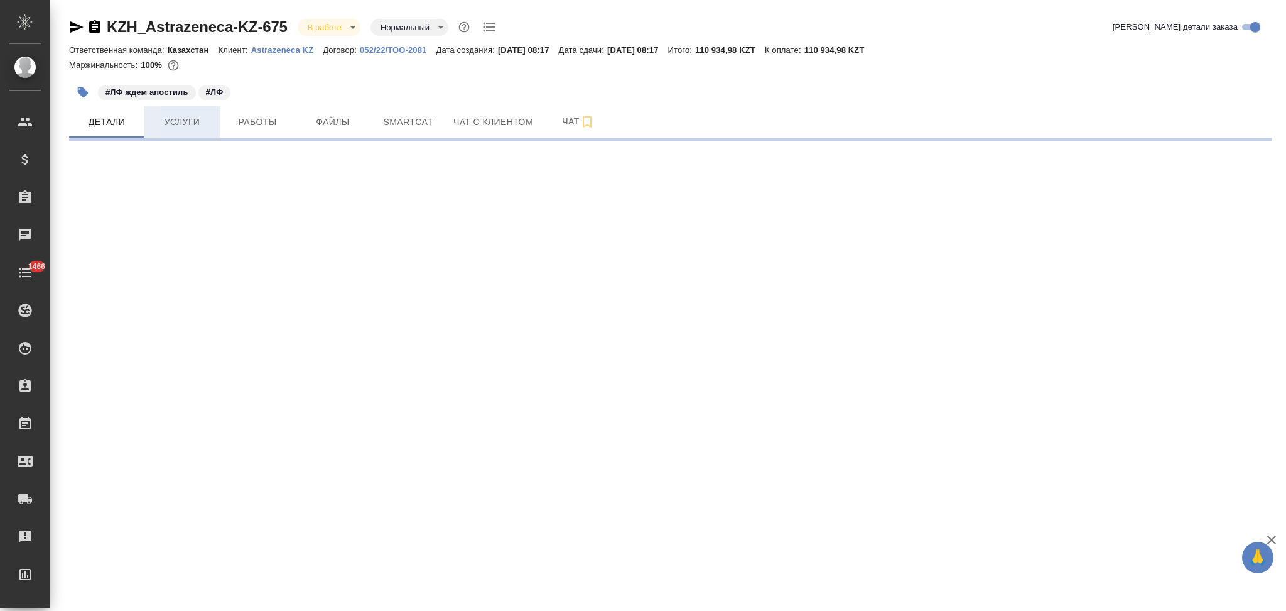
select select "RU"
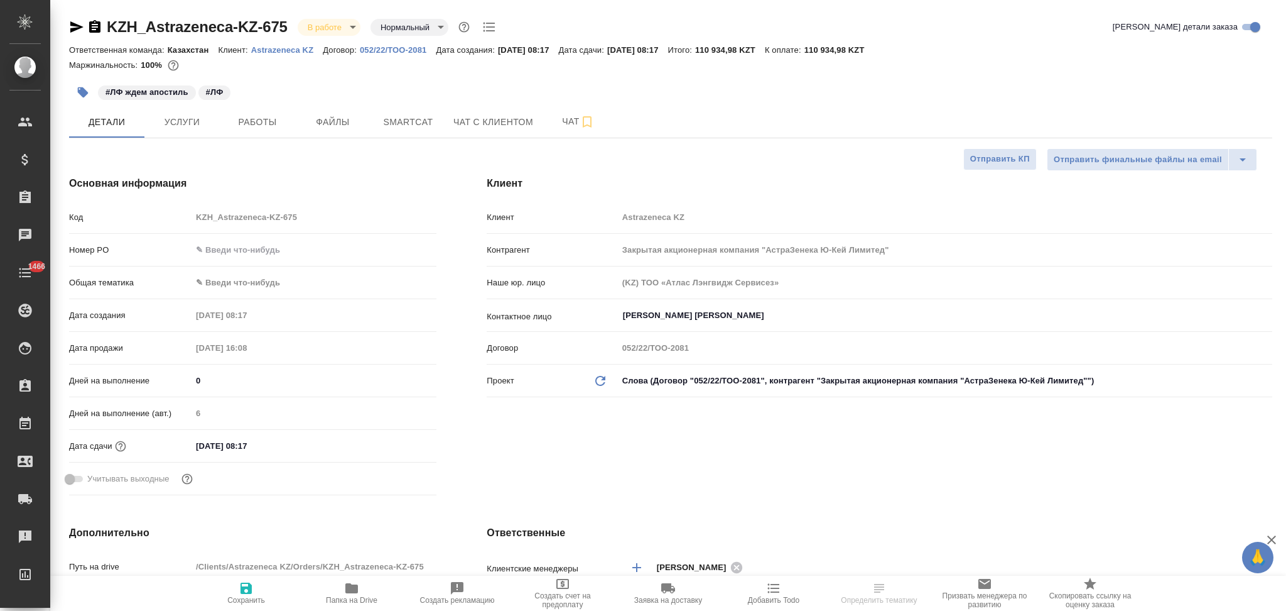
type textarea "x"
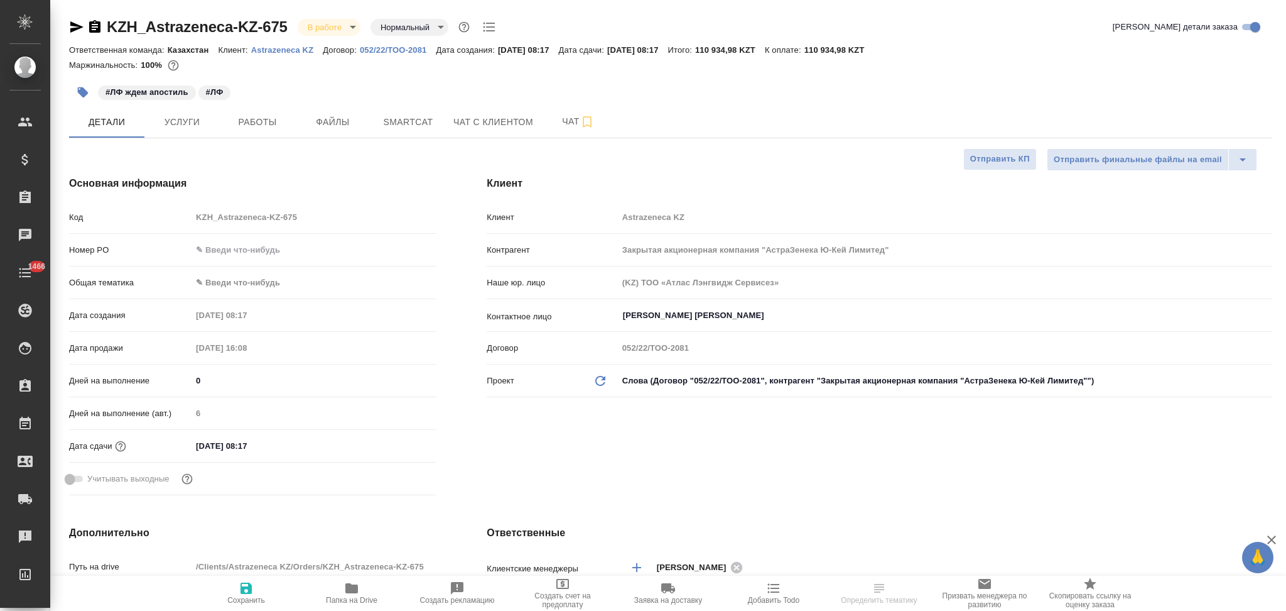
type textarea "x"
type input "[PERSON_NAME]"
type textarea "x"
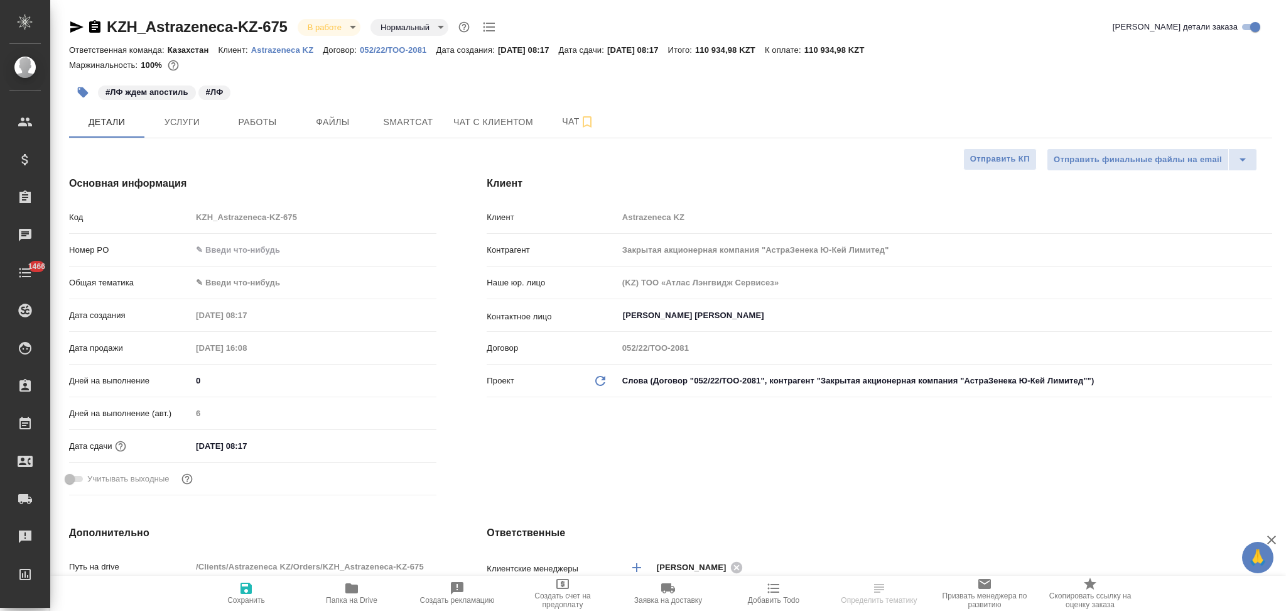
type textarea "x"
click at [92, 31] on icon "button" at bounding box center [94, 26] width 11 height 13
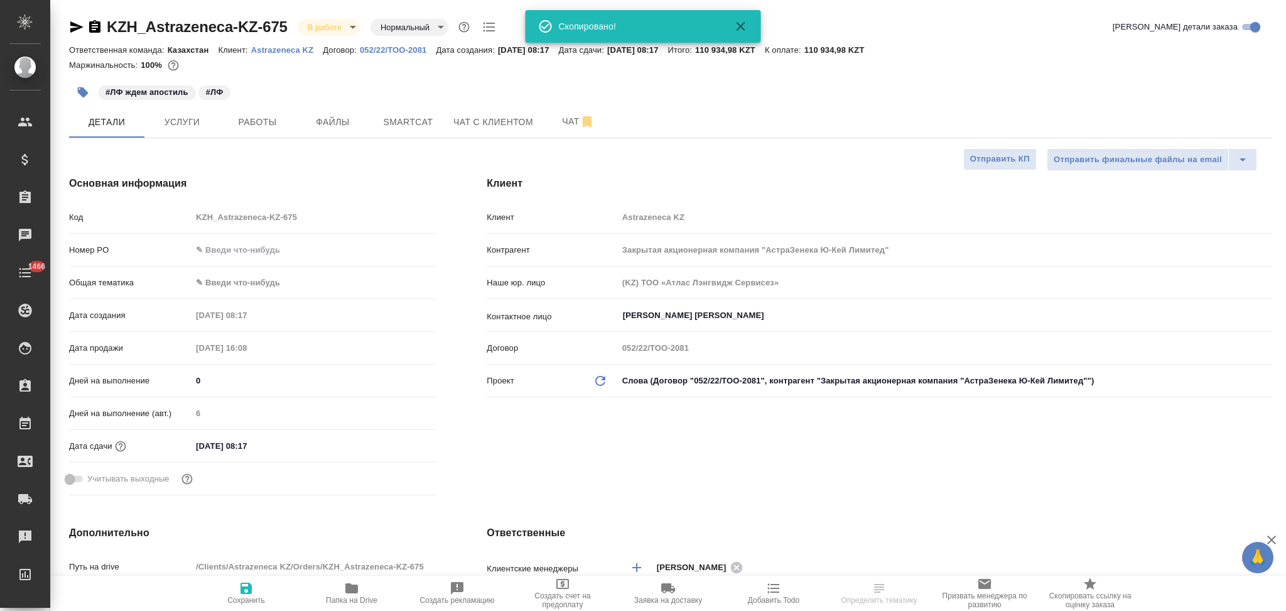
type textarea "x"
select select "RU"
type textarea "x"
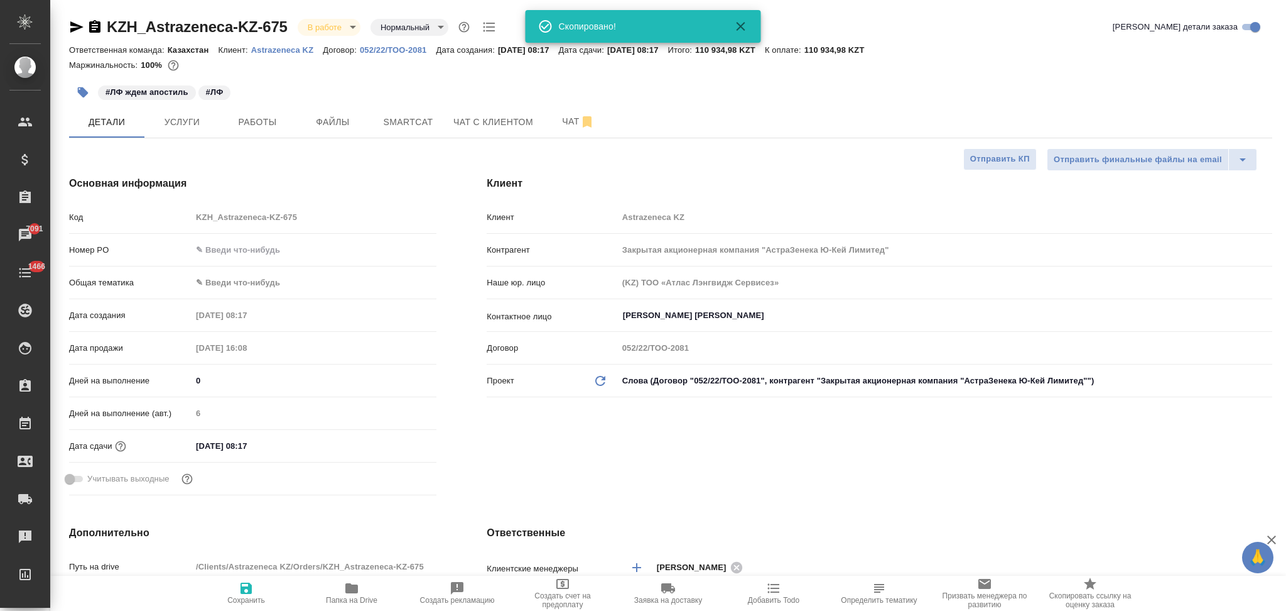
type textarea "x"
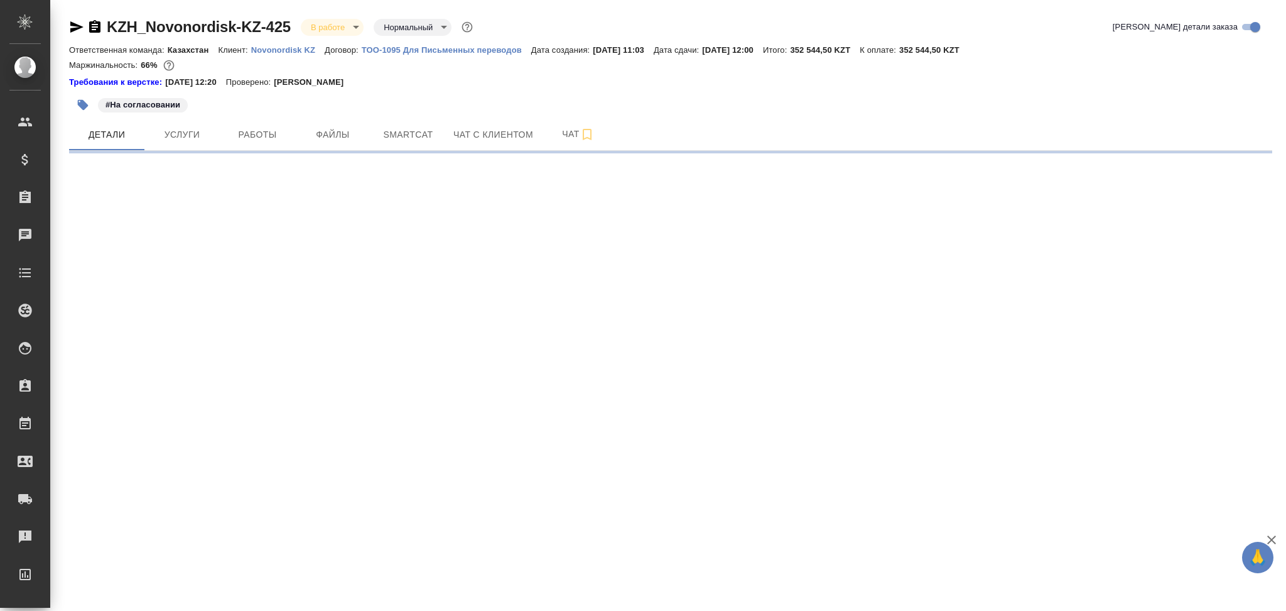
select select "RU"
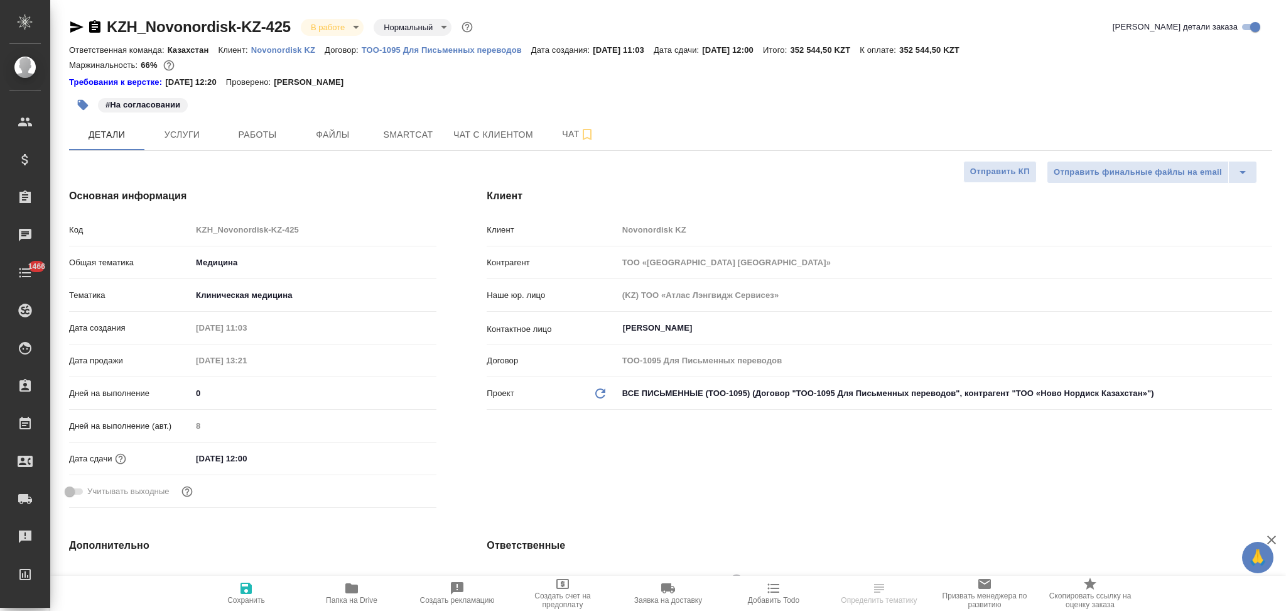
type textarea "x"
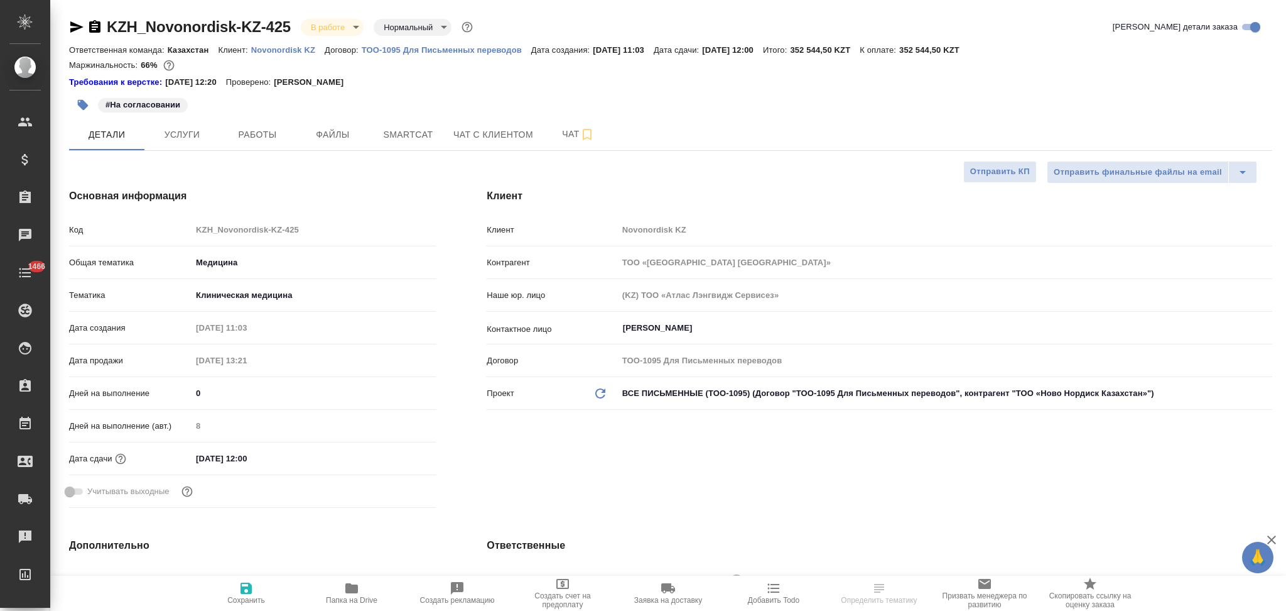
type textarea "x"
click at [289, 452] on input "[DATE] 12:00" at bounding box center [247, 458] width 110 height 18
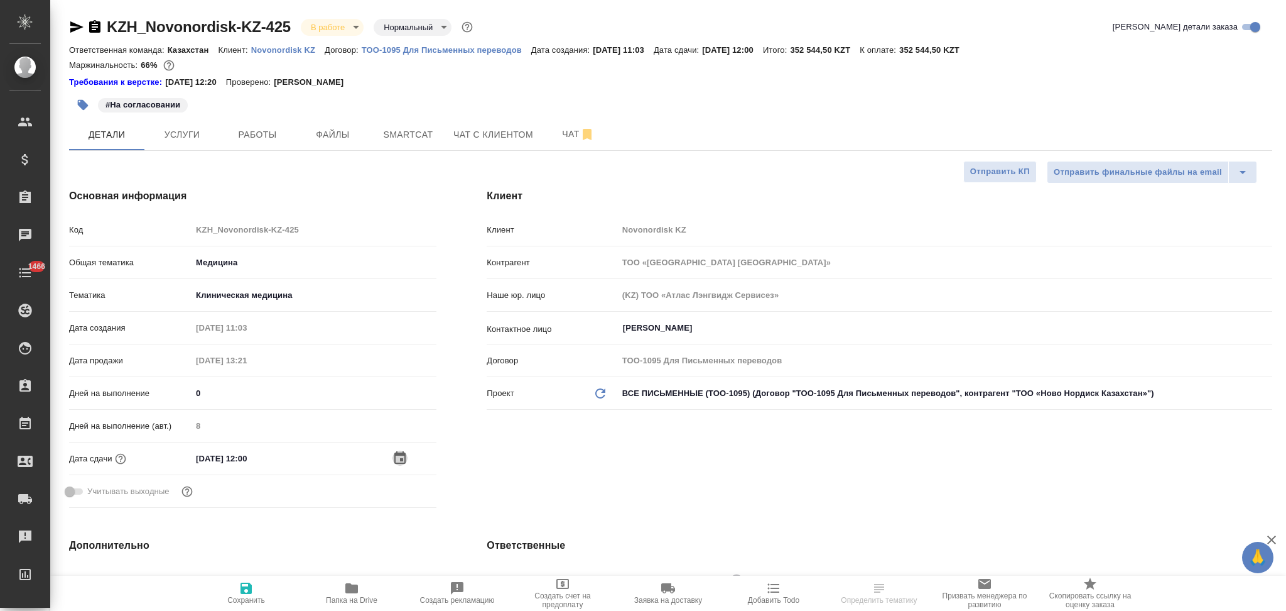
click at [399, 459] on icon "button" at bounding box center [400, 457] width 15 height 15
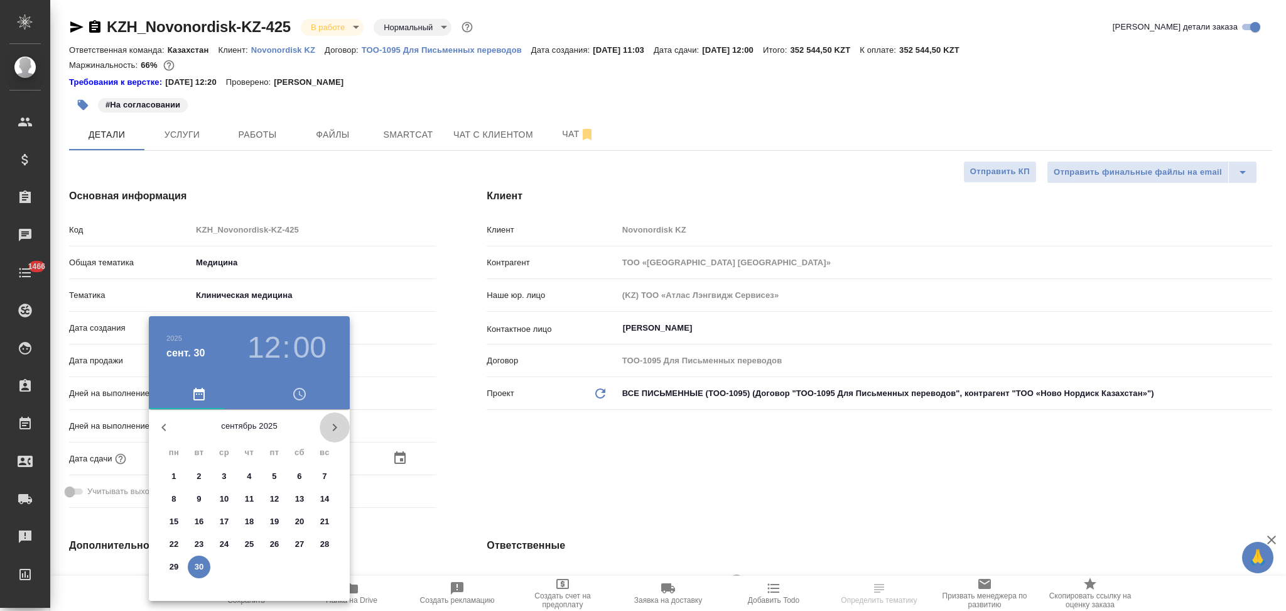
click at [332, 427] on icon "button" at bounding box center [334, 427] width 15 height 15
click at [176, 497] on p "6" at bounding box center [173, 498] width 4 height 13
type input "[DATE] 12:00"
type textarea "x"
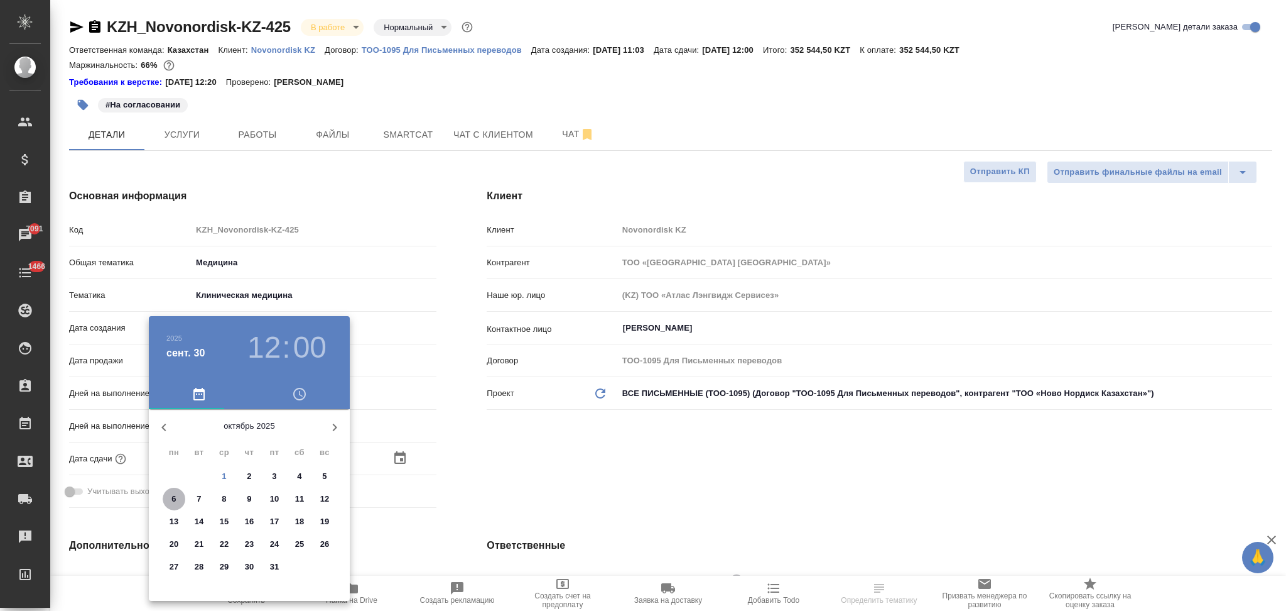
type textarea "x"
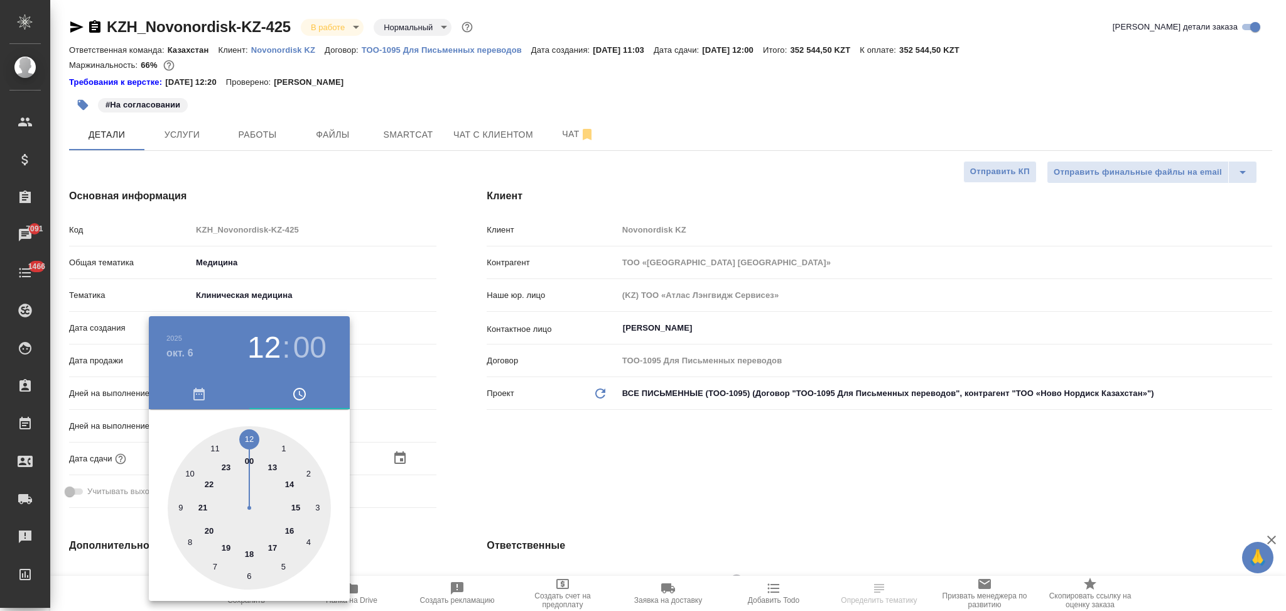
click at [460, 477] on div at bounding box center [643, 305] width 1286 height 611
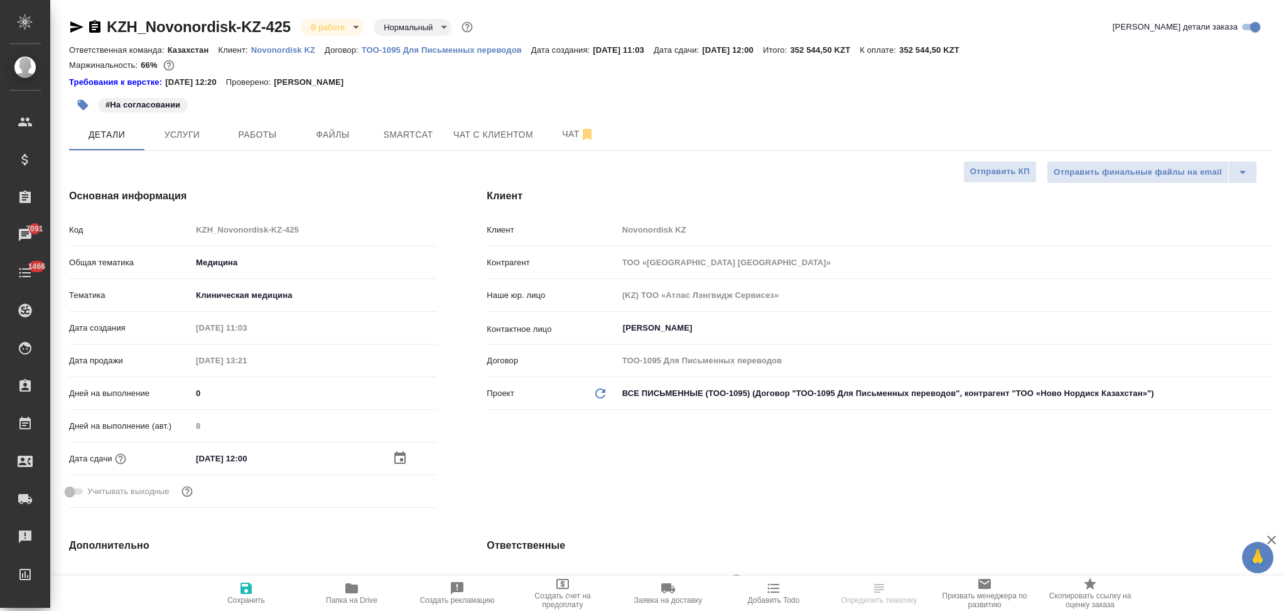
click at [245, 592] on icon "button" at bounding box center [246, 587] width 15 height 15
type textarea "x"
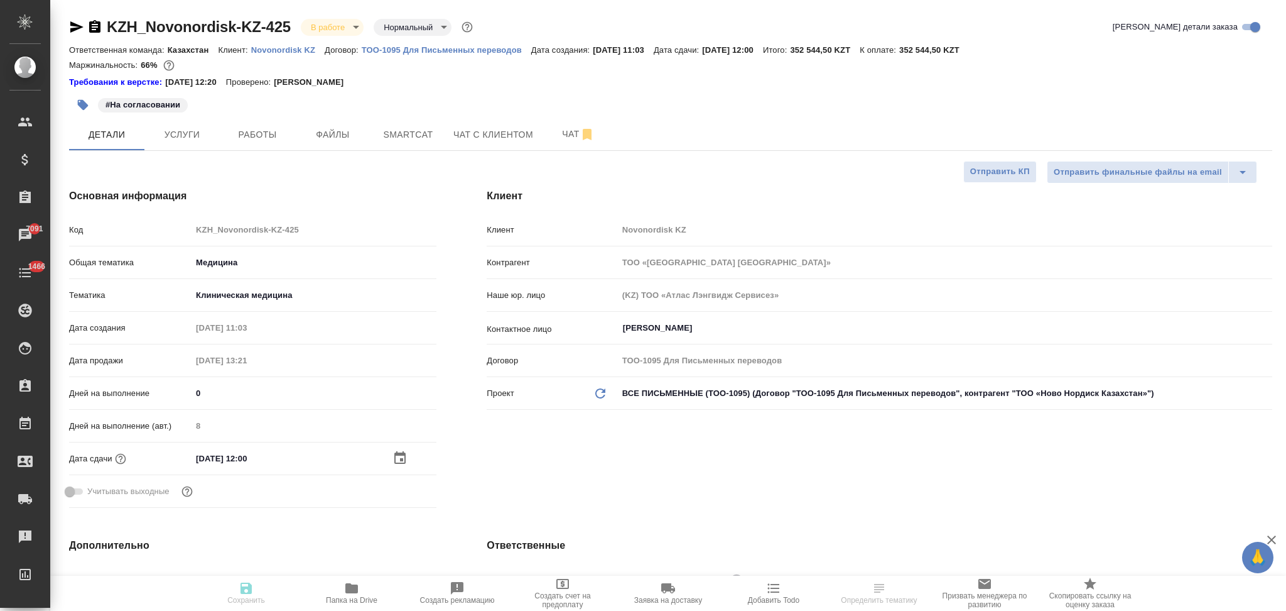
type textarea "x"
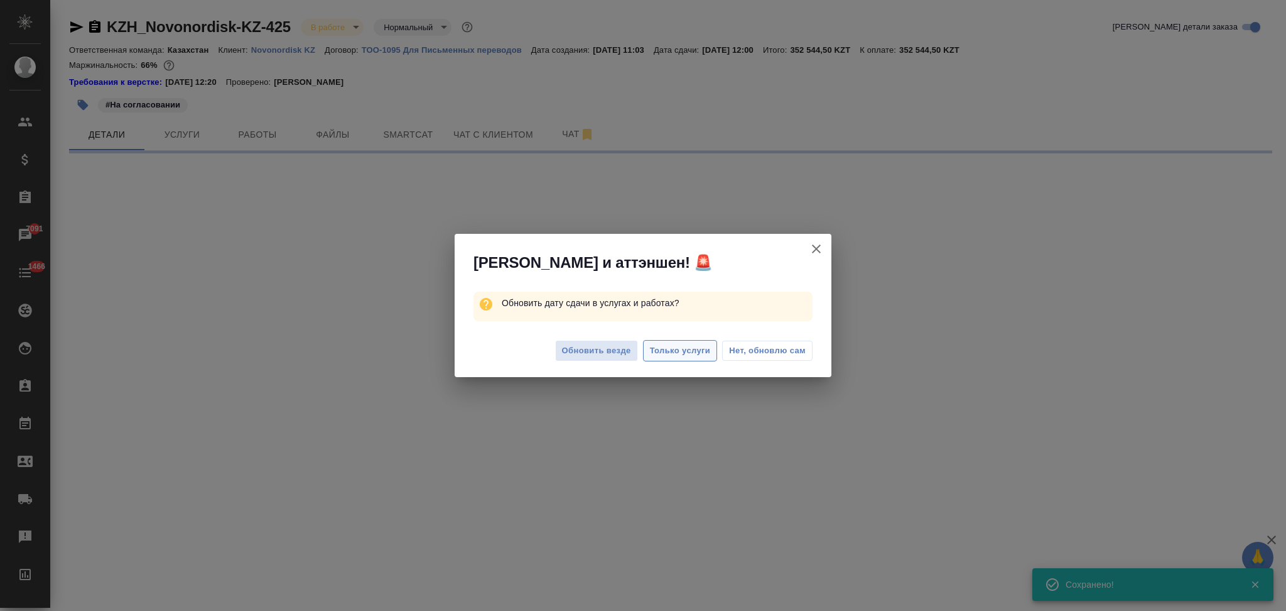
select select "RU"
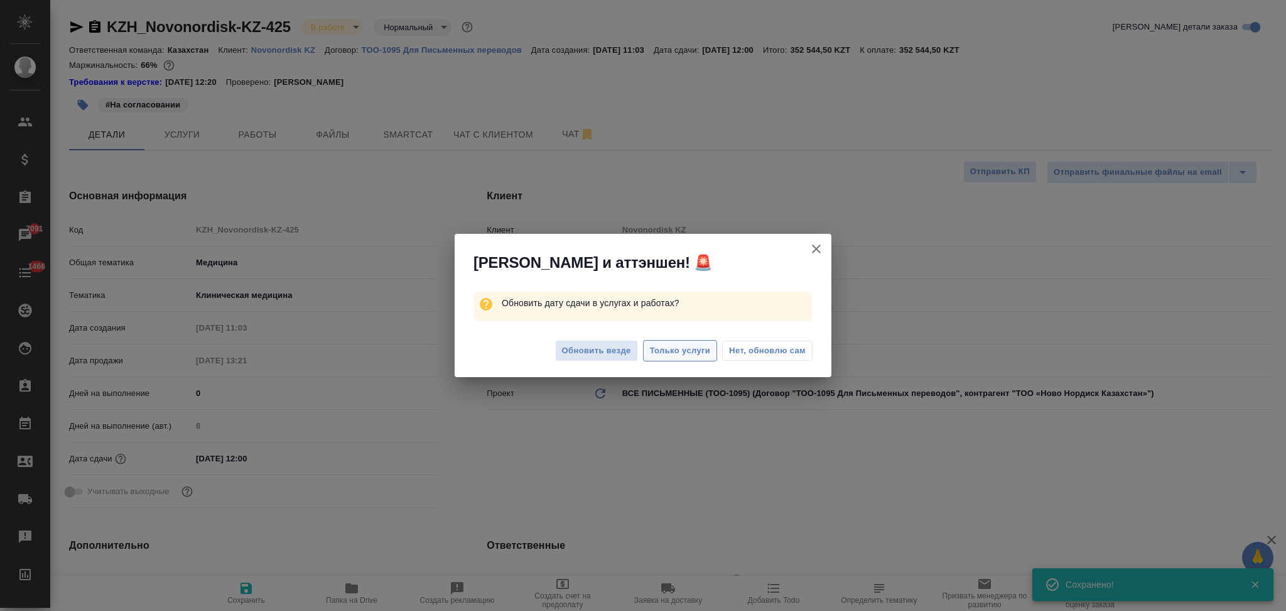
click at [665, 352] on span "Только услуги" at bounding box center [680, 351] width 61 height 14
type textarea "x"
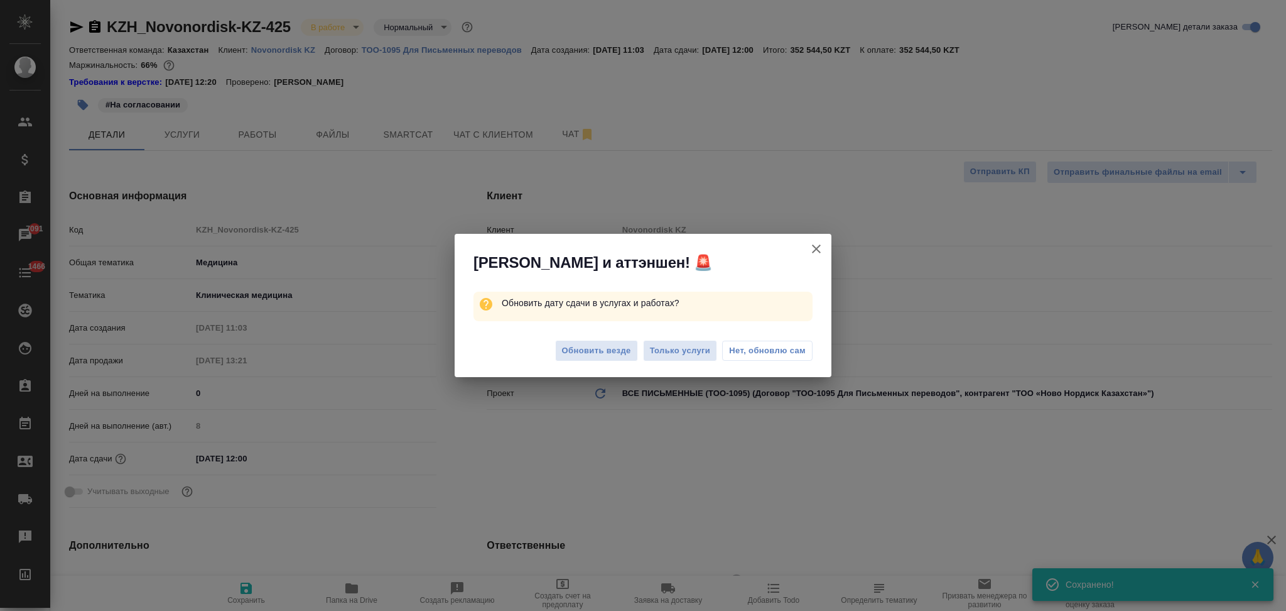
type textarea "x"
